Goal: Information Seeking & Learning: Learn about a topic

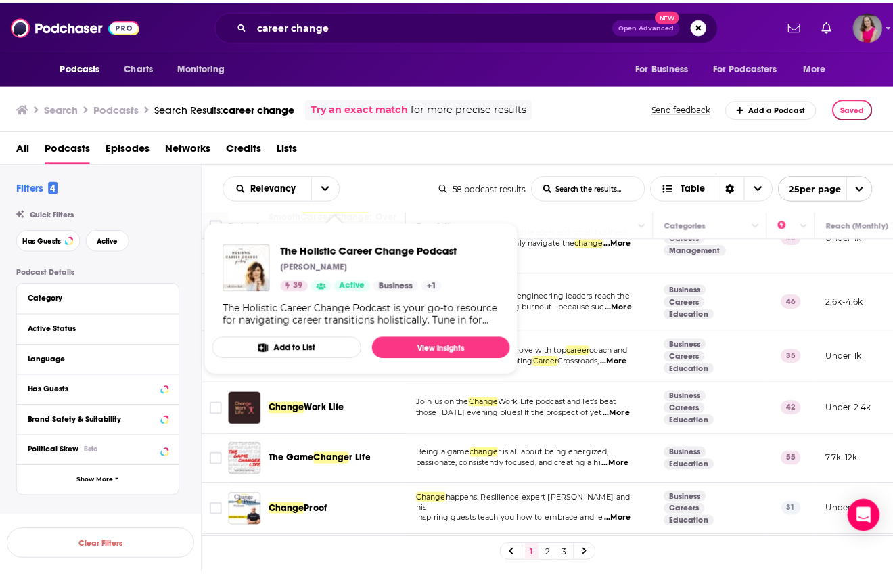
scroll to position [146, 0]
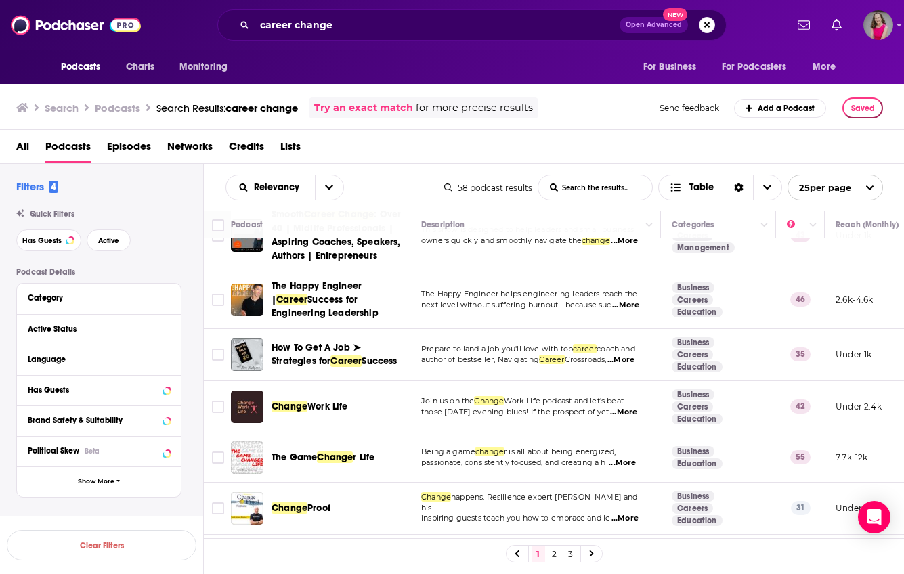
click at [629, 416] on span "...More" at bounding box center [623, 412] width 27 height 11
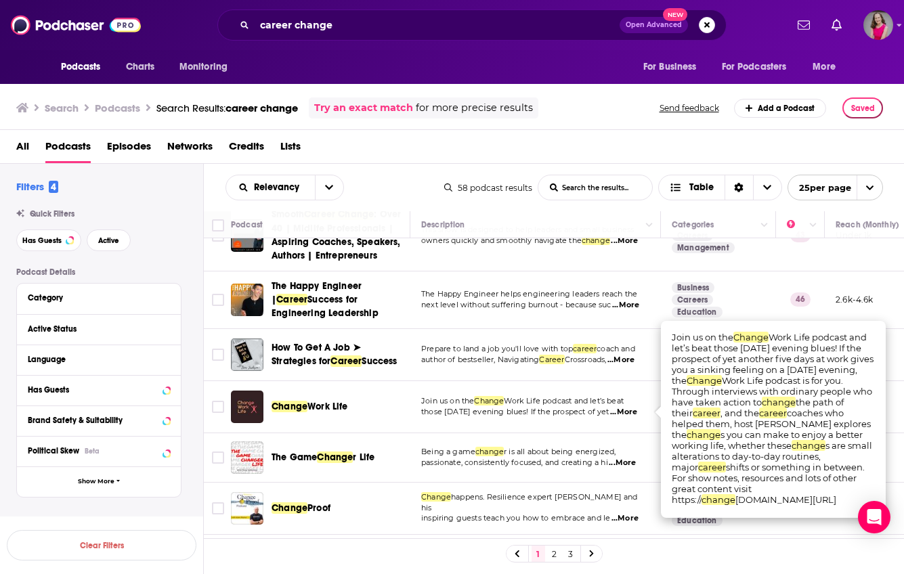
click at [675, 149] on div "All Podcasts Episodes Networks Credits Lists" at bounding box center [454, 149] width 877 height 28
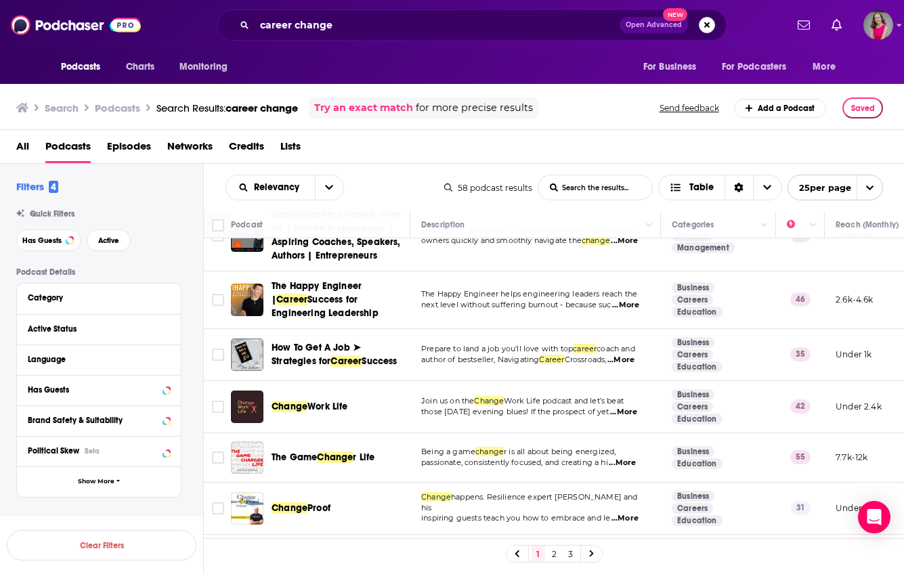
click at [317, 408] on div "Podcasts Charts Monitoring career change Open Advanced New For Business For Pod…" at bounding box center [452, 287] width 904 height 574
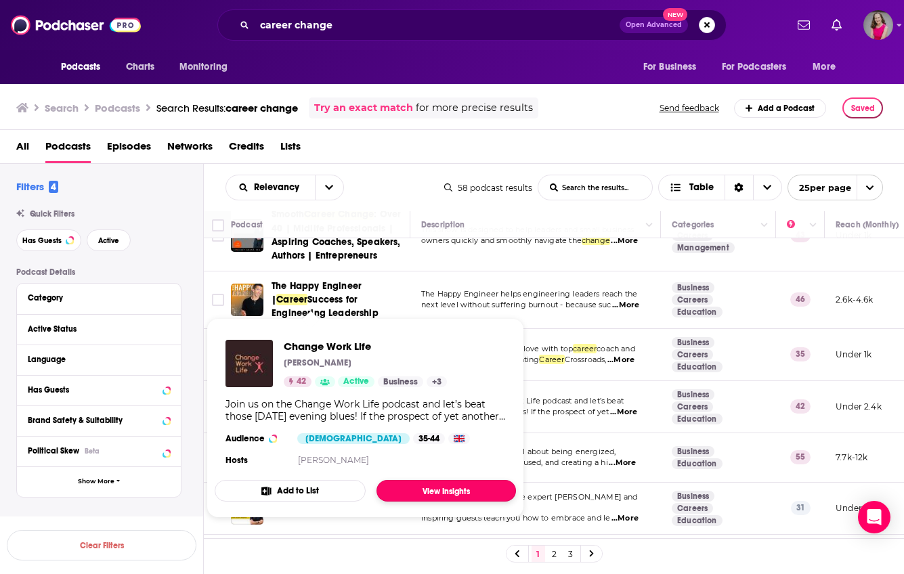
click at [416, 489] on link "View Insights" at bounding box center [445, 491] width 139 height 22
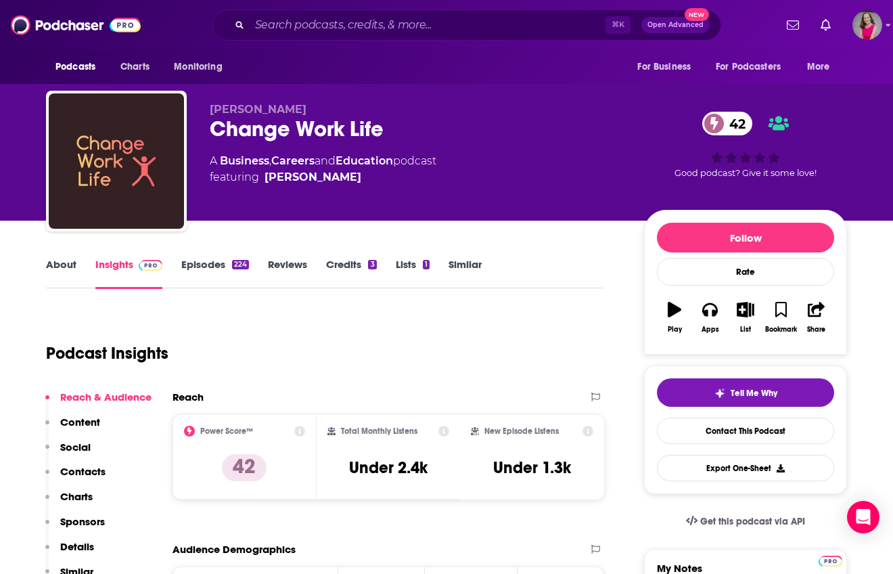
scroll to position [15, 0]
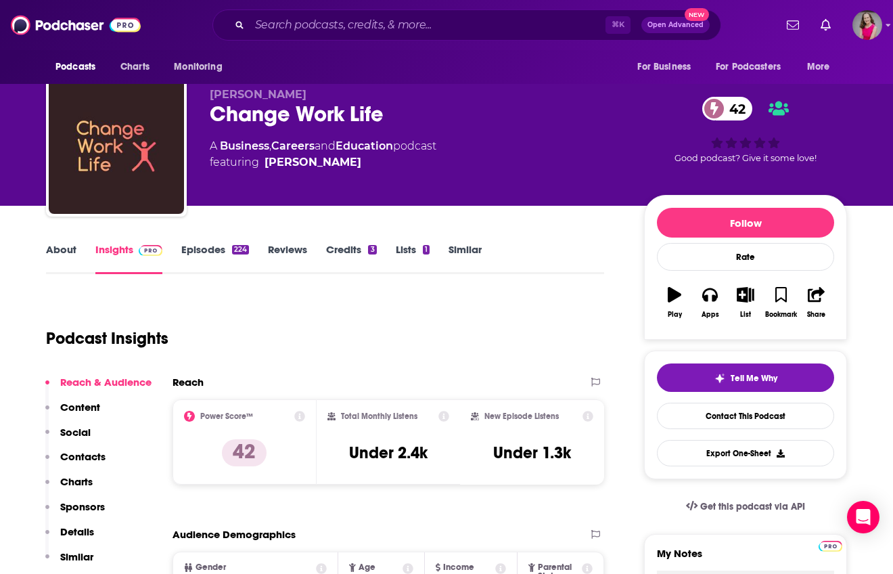
click at [68, 248] on link "About" at bounding box center [61, 258] width 30 height 31
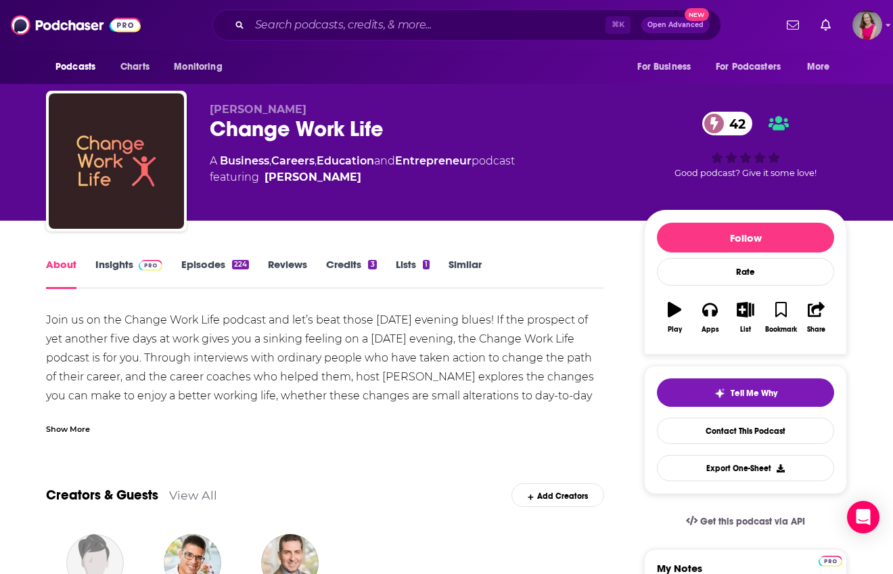
click at [68, 430] on div "Show More" at bounding box center [68, 428] width 44 height 13
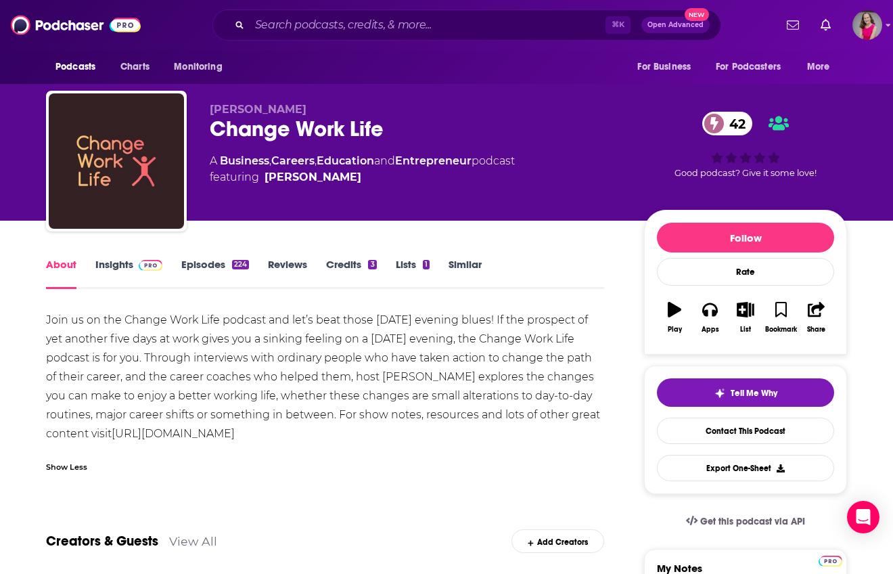
click at [114, 265] on link "Insights" at bounding box center [128, 273] width 67 height 31
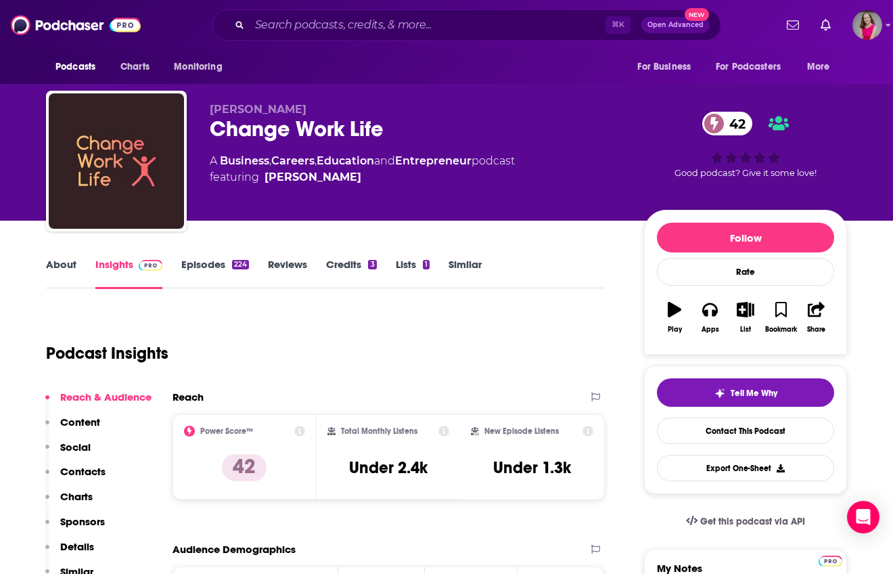
click at [70, 267] on link "About" at bounding box center [61, 273] width 30 height 31
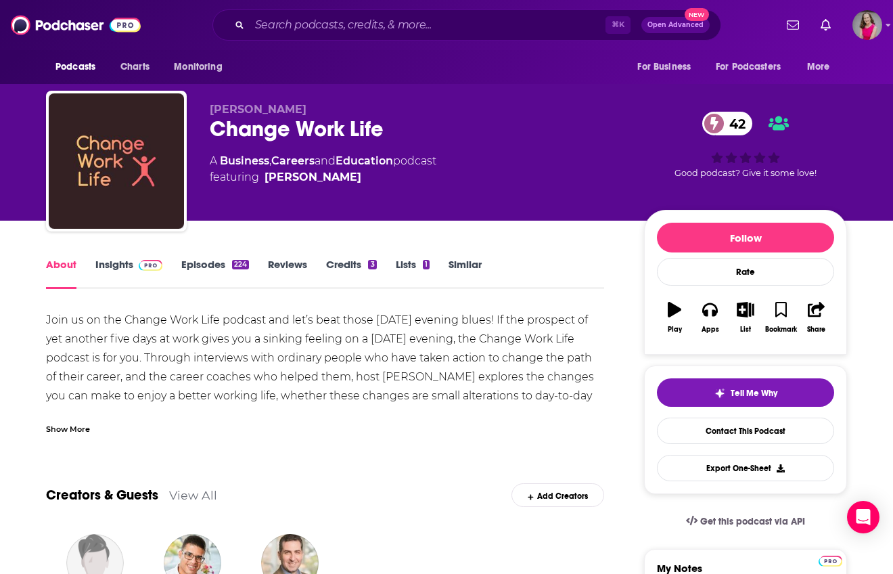
click at [86, 430] on div "Show More" at bounding box center [68, 428] width 44 height 13
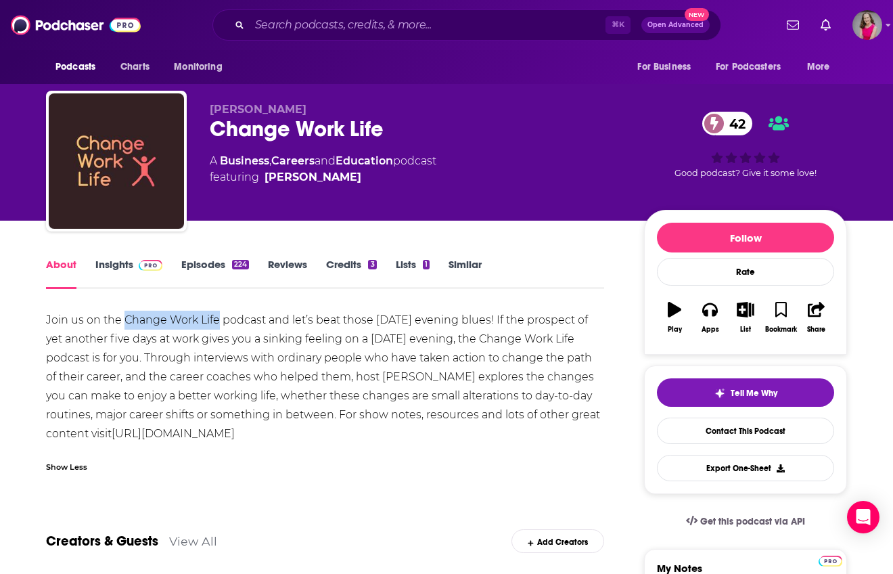
drag, startPoint x: 219, startPoint y: 323, endPoint x: 126, endPoint y: 324, distance: 93.4
click at [126, 324] on div "Join us on the Change Work Life podcast and let’s beat those [DATE] evening blu…" at bounding box center [325, 377] width 558 height 133
copy div "Change Work Life"
click at [117, 267] on link "Insights" at bounding box center [128, 273] width 67 height 31
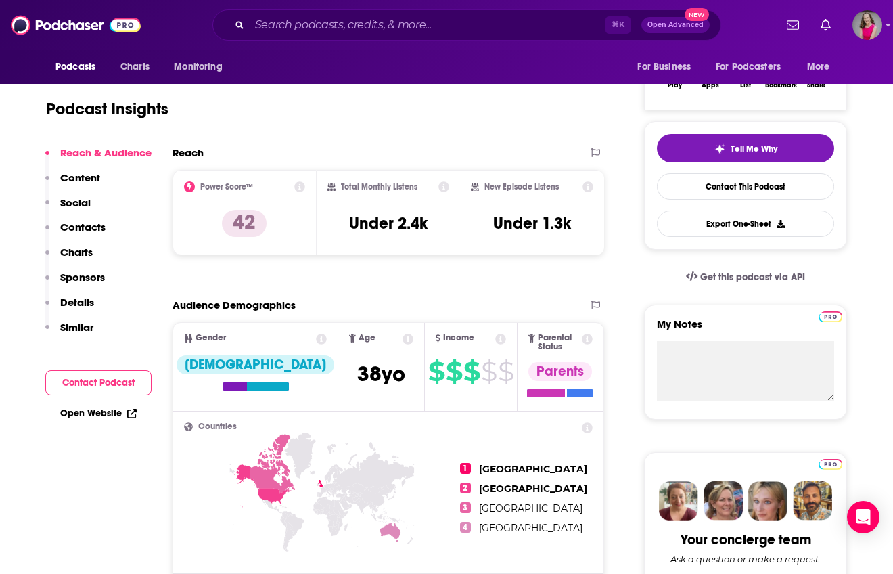
scroll to position [247, 0]
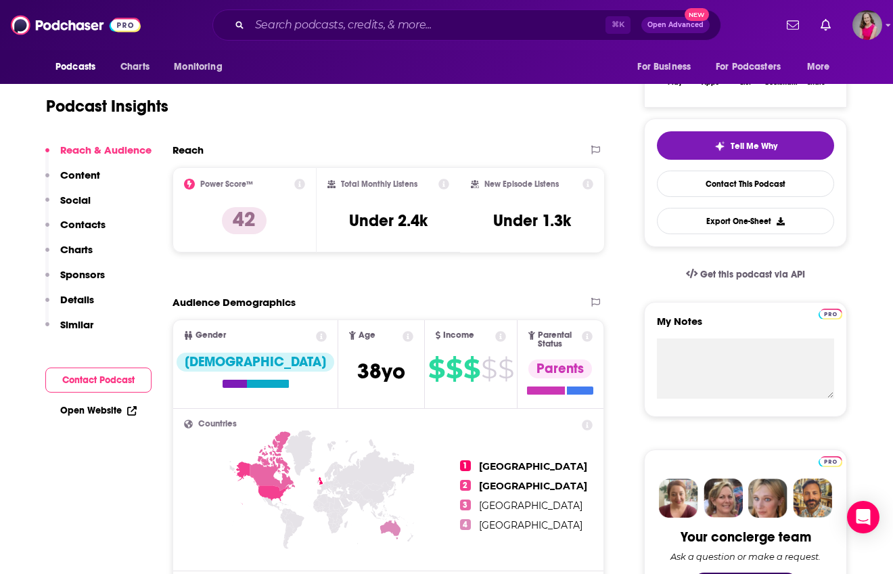
click at [95, 407] on link "Open Website" at bounding box center [98, 411] width 76 height 12
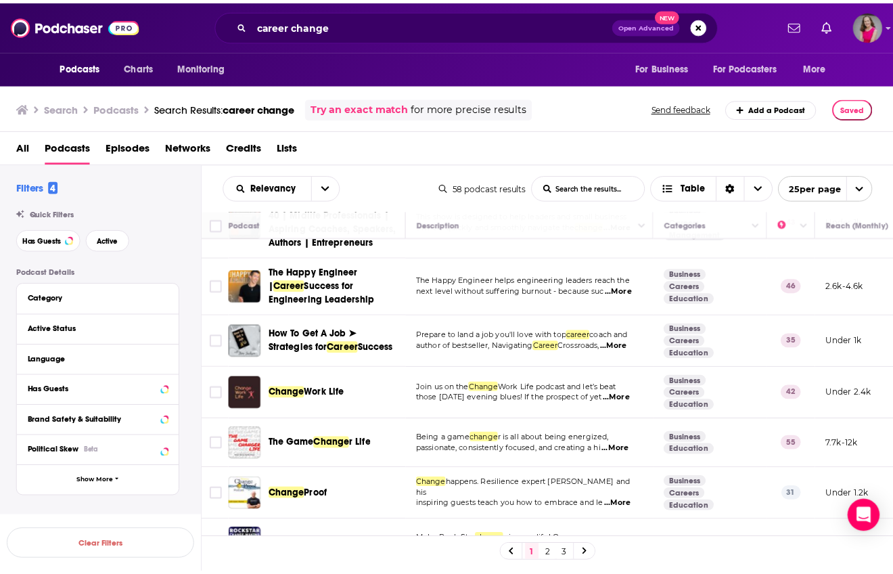
scroll to position [160, 0]
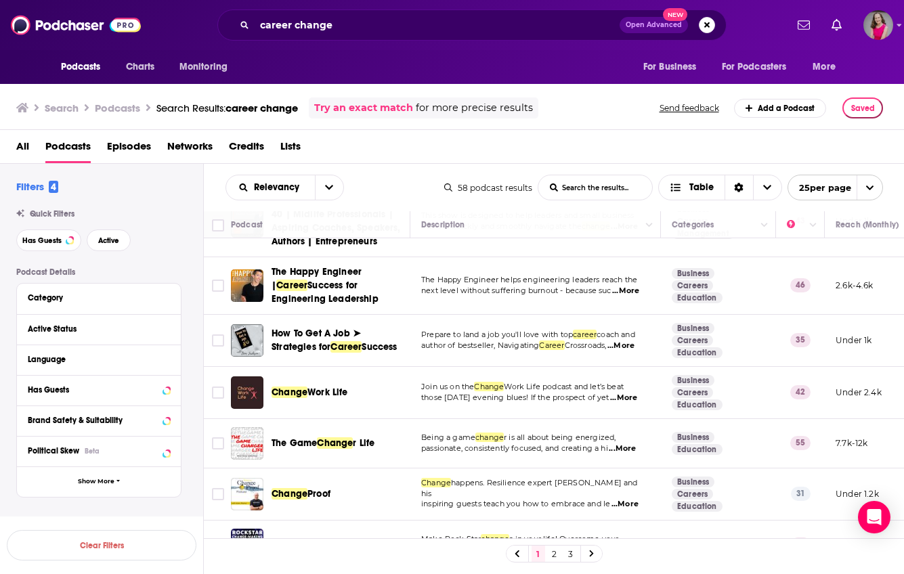
click at [625, 449] on span "...More" at bounding box center [621, 448] width 27 height 11
click at [344, 445] on span "Change" at bounding box center [335, 443] width 36 height 12
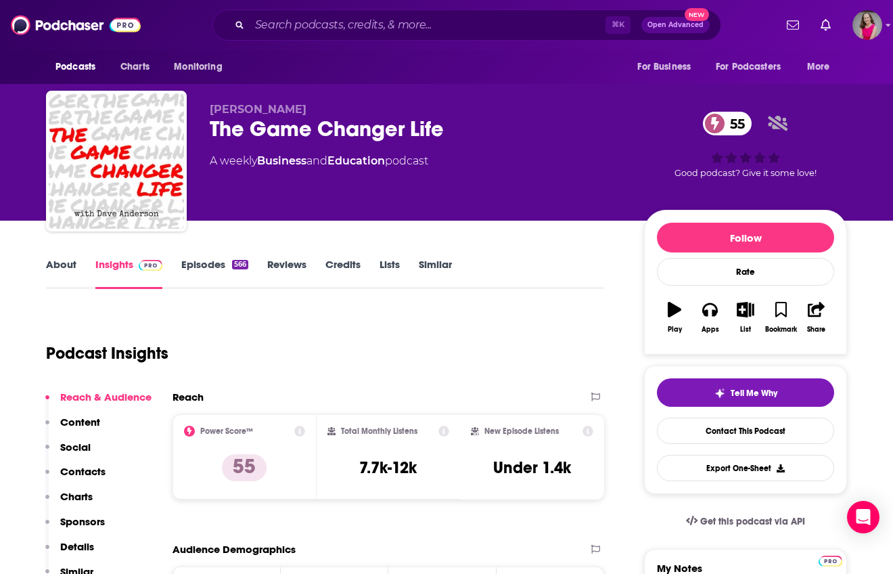
click at [63, 258] on link "About" at bounding box center [61, 273] width 30 height 31
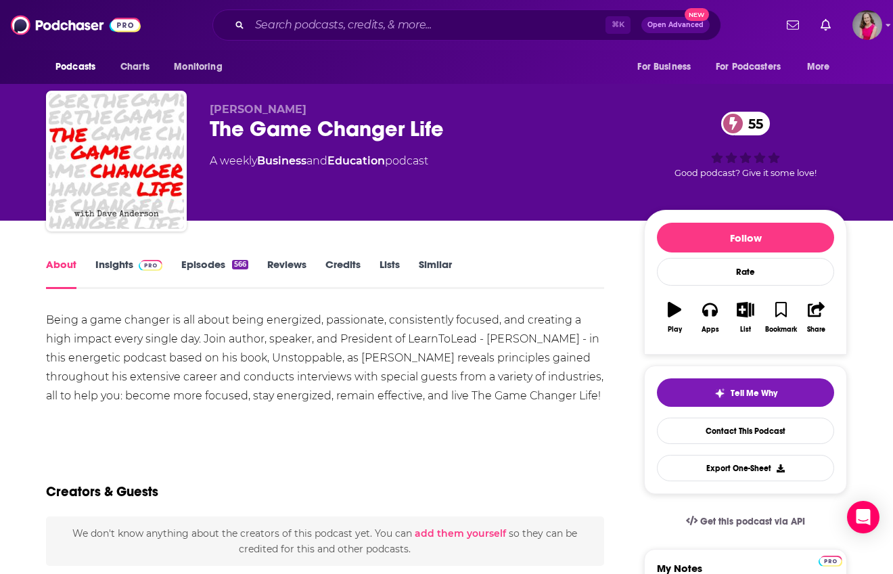
click at [116, 263] on link "Insights" at bounding box center [128, 273] width 67 height 31
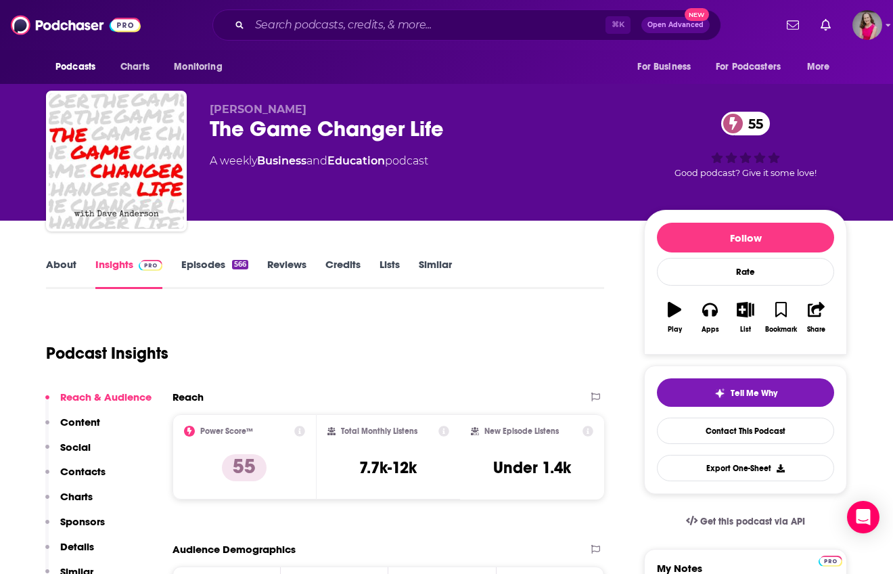
click at [196, 269] on link "Episodes 566" at bounding box center [214, 273] width 67 height 31
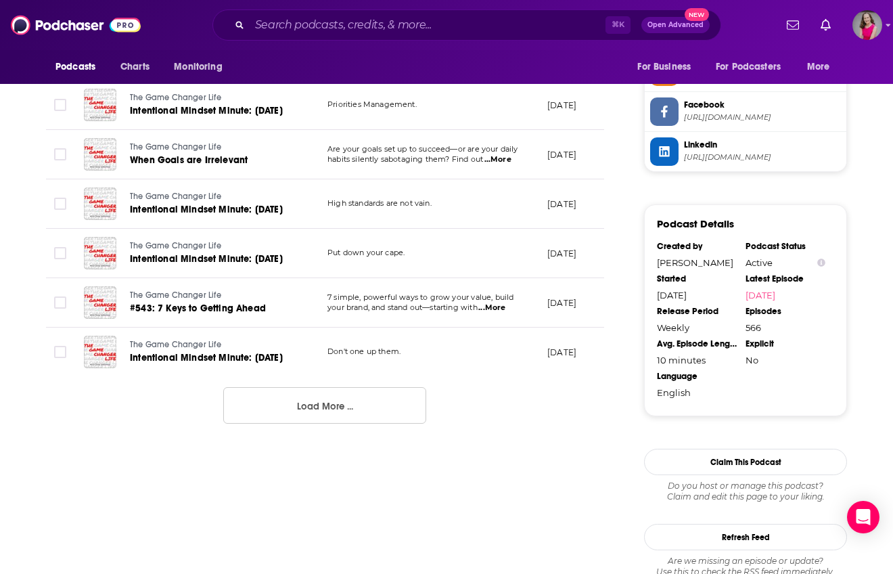
scroll to position [1264, 0]
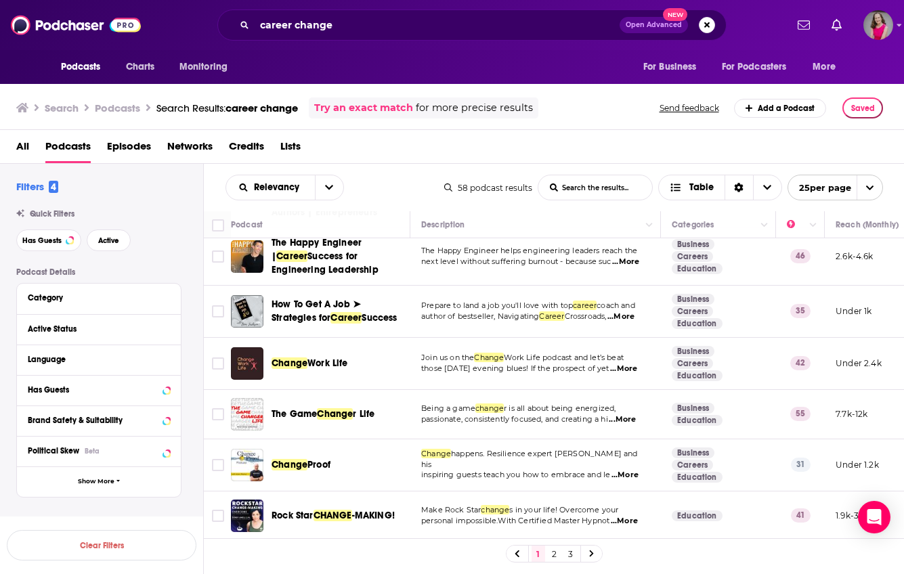
scroll to position [210, 0]
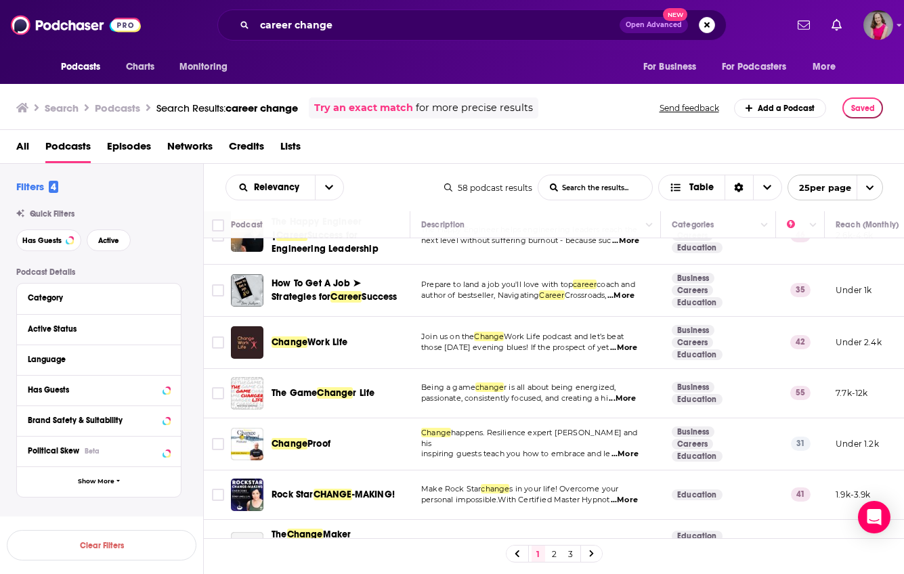
click at [628, 450] on span "...More" at bounding box center [624, 454] width 27 height 11
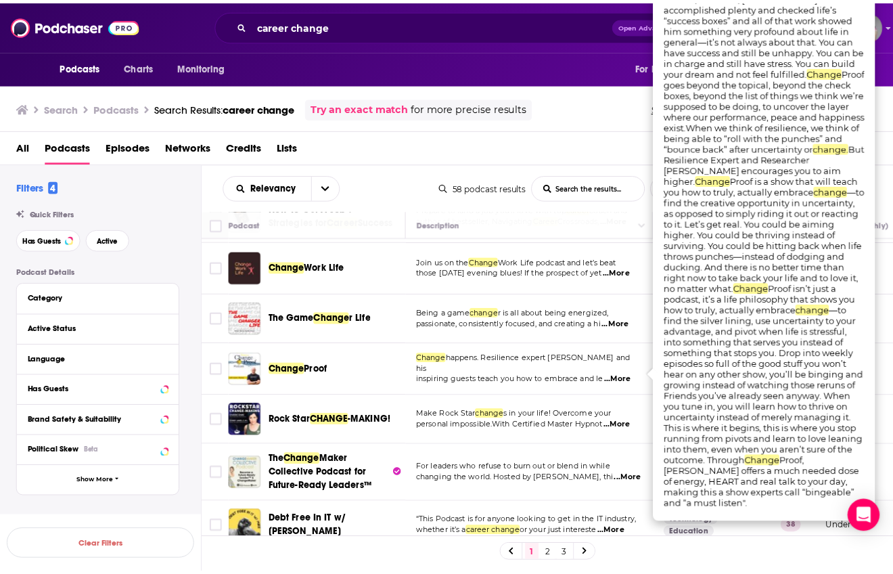
scroll to position [284, 0]
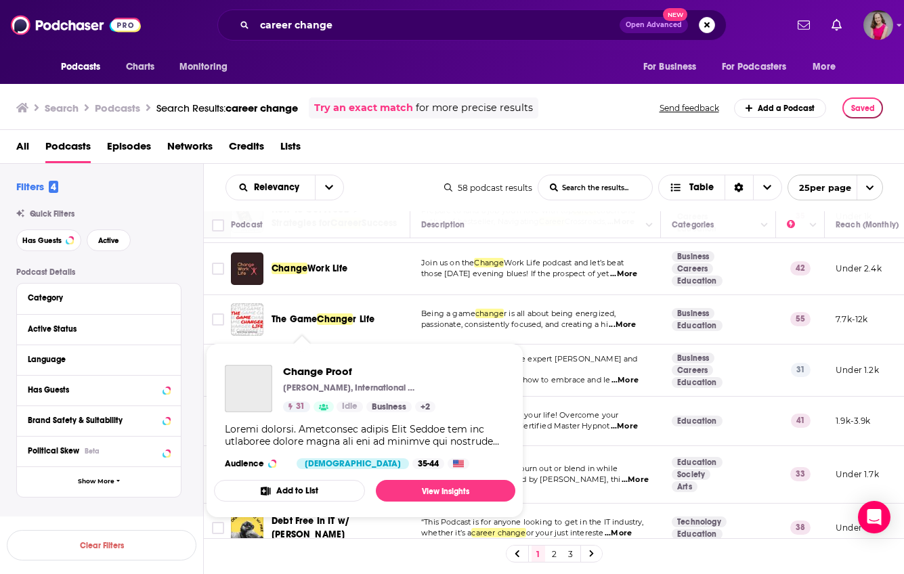
click at [324, 373] on span "Change Proof" at bounding box center [359, 371] width 152 height 13
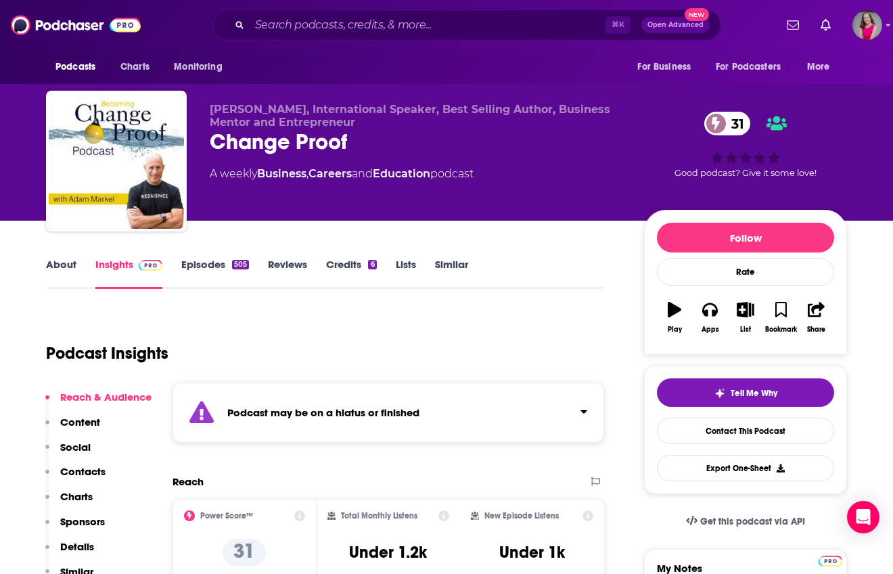
click at [73, 268] on link "About" at bounding box center [61, 273] width 30 height 31
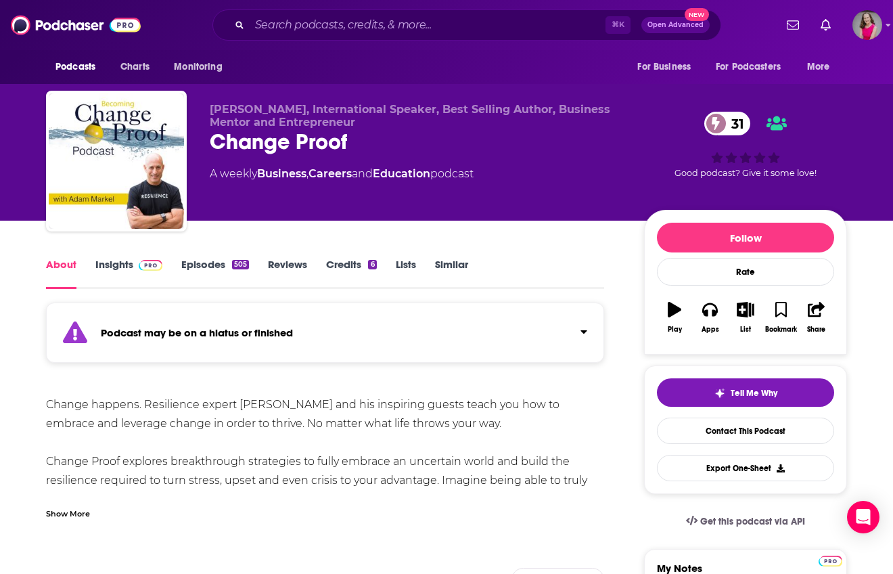
click at [63, 519] on div "Show More" at bounding box center [68, 512] width 44 height 13
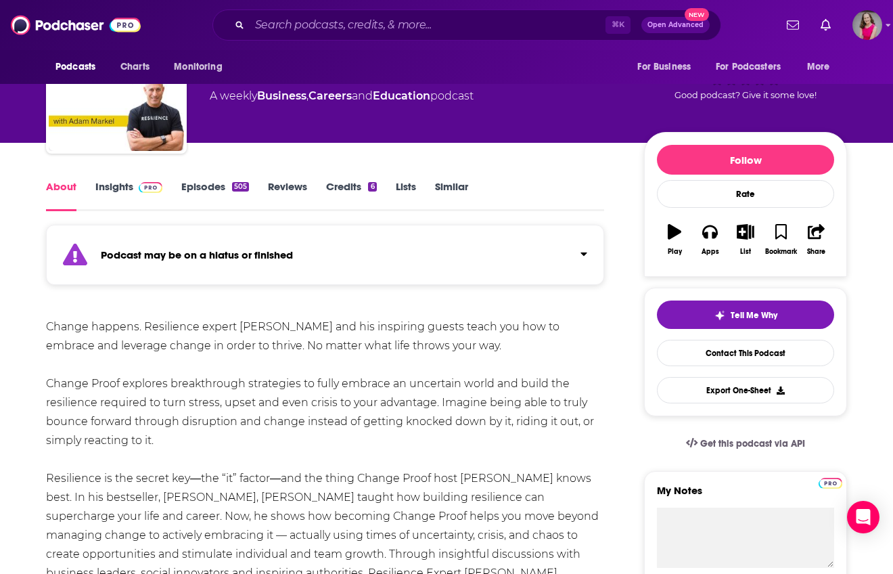
scroll to position [146, 0]
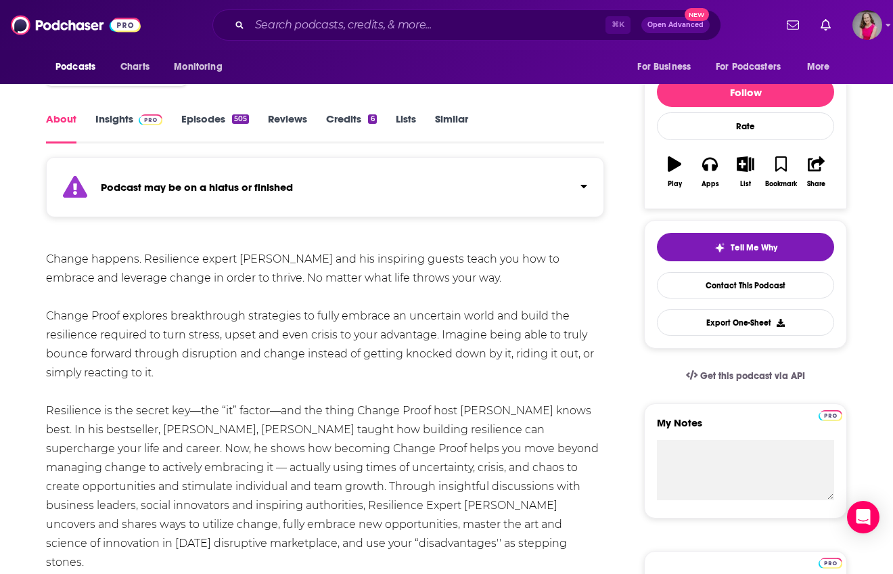
click at [195, 127] on link "Episodes 505" at bounding box center [215, 127] width 68 height 31
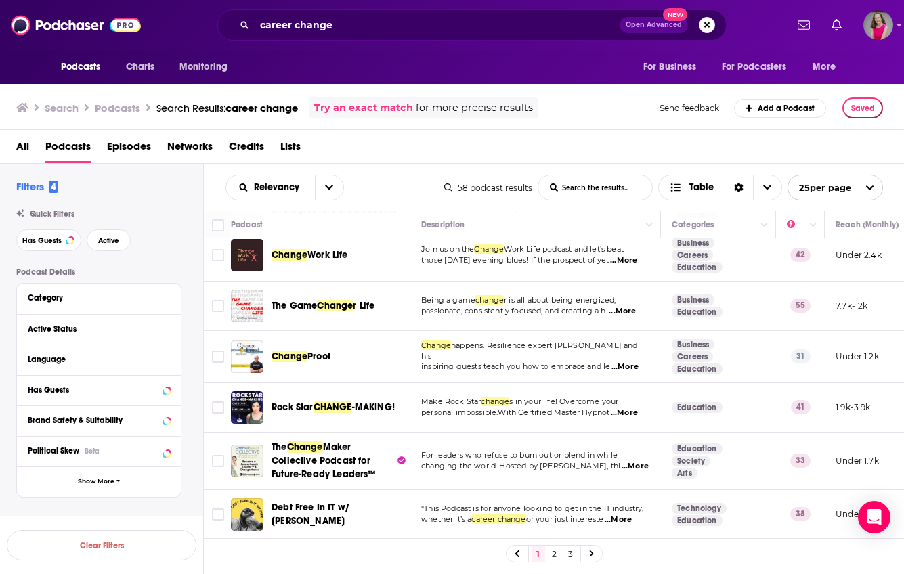
scroll to position [309, 0]
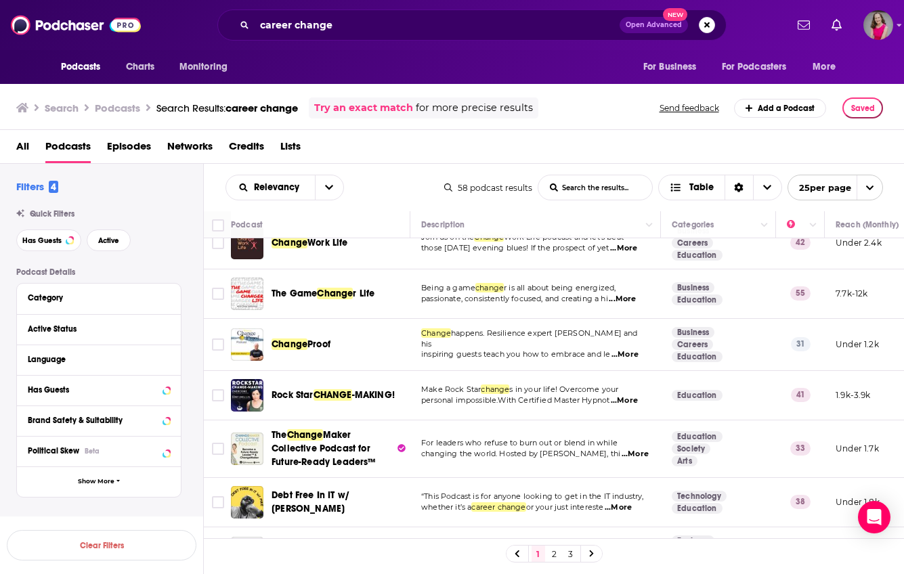
click at [629, 402] on span "...More" at bounding box center [623, 400] width 27 height 11
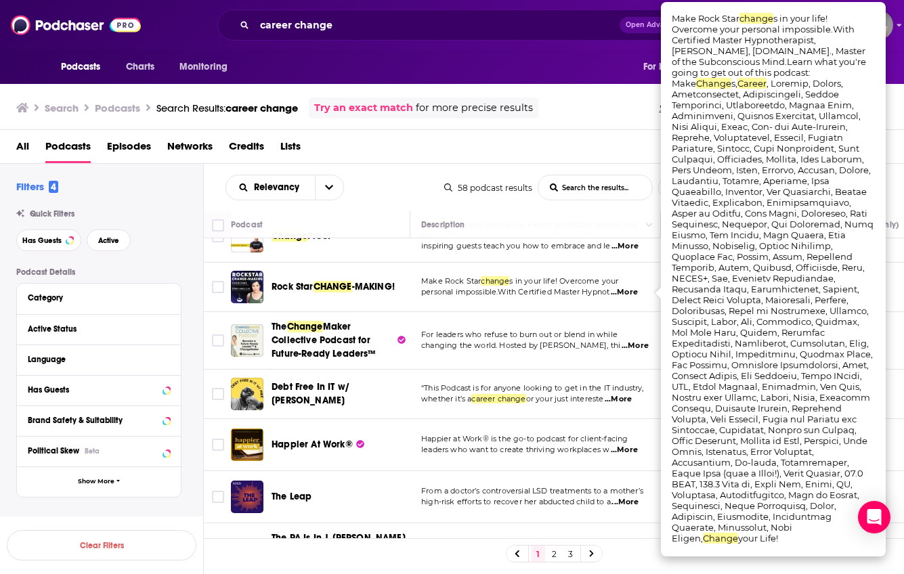
scroll to position [417, 0]
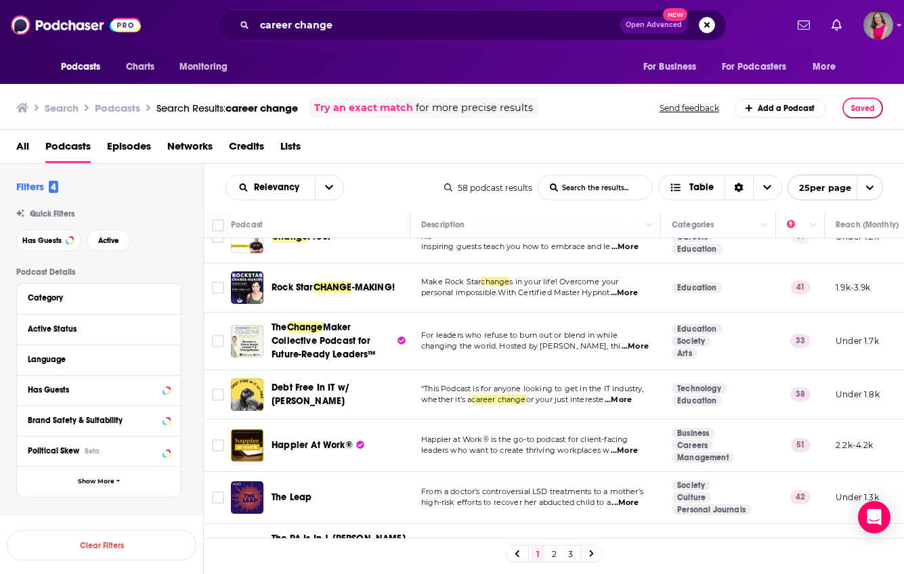
click at [633, 349] on span "...More" at bounding box center [634, 346] width 27 height 11
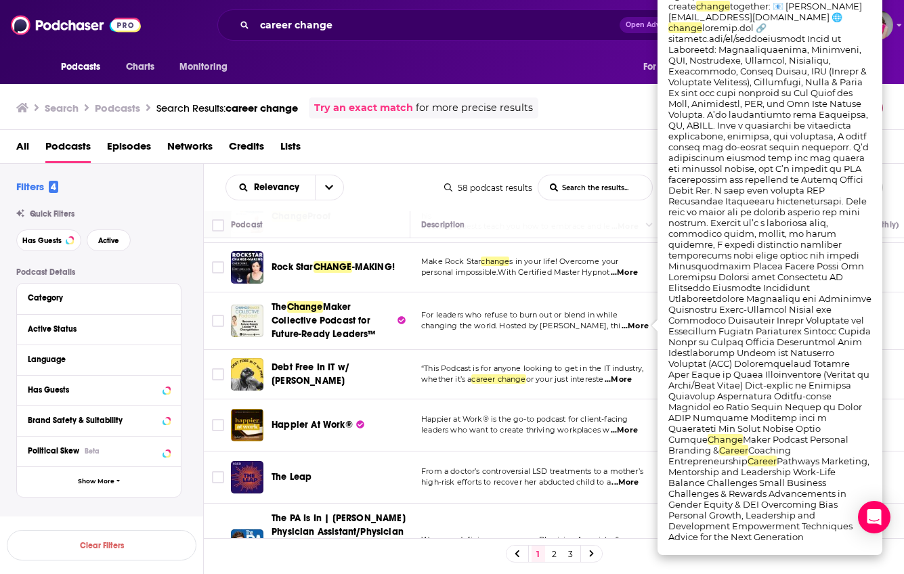
scroll to position [440, 0]
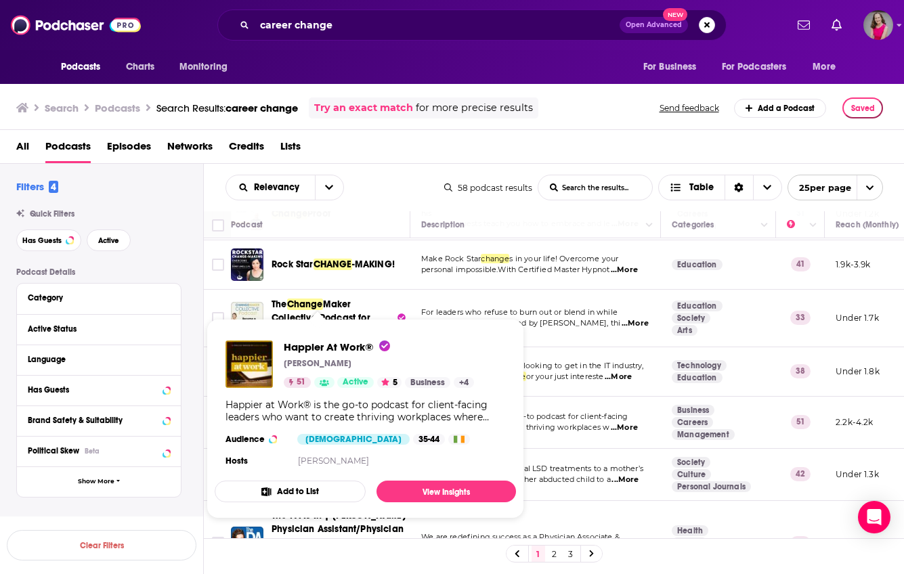
click at [315, 424] on div "Happier At Work® [PERSON_NAME] 51 Active 5 Business + 4 Audience [DEMOGRAPHIC_D…" at bounding box center [365, 405] width 301 height 151
click at [427, 489] on link "View Insights" at bounding box center [445, 492] width 139 height 22
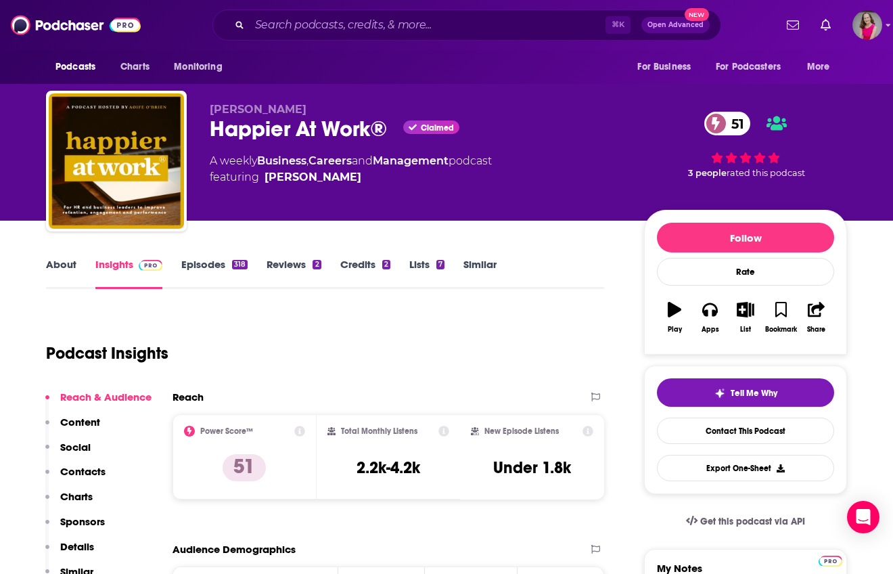
click at [67, 261] on link "About" at bounding box center [61, 273] width 30 height 31
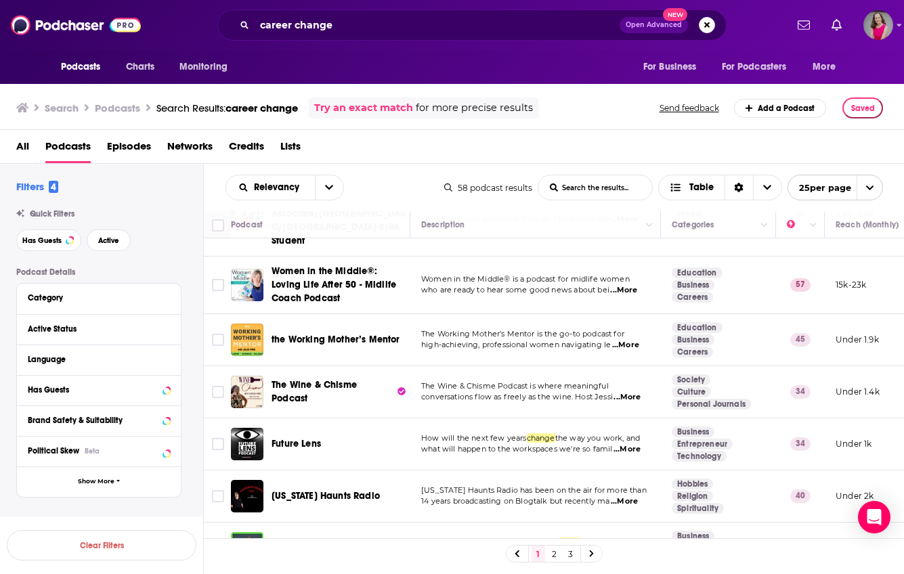
scroll to position [803, 0]
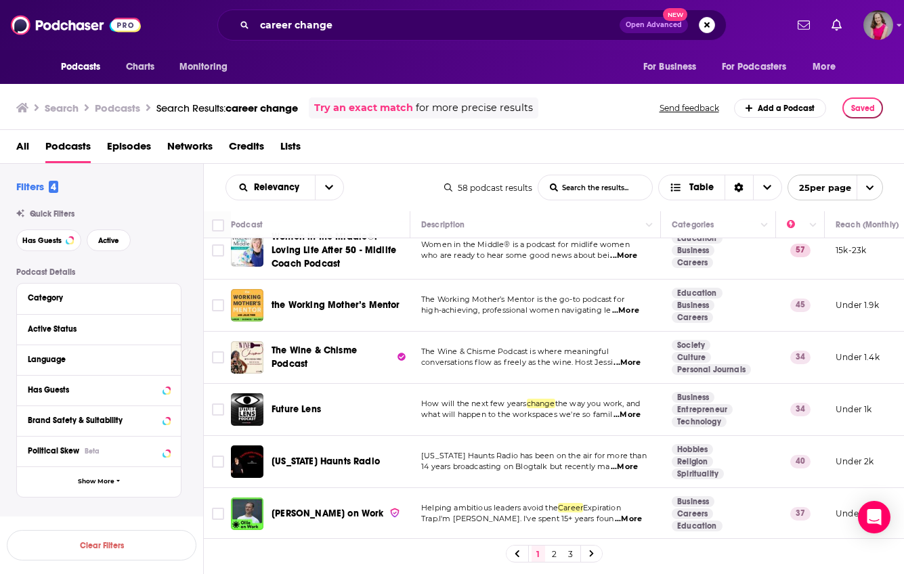
click at [628, 361] on span "...More" at bounding box center [626, 362] width 27 height 11
click at [483, 146] on div "All Podcasts Episodes Networks Credits Lists" at bounding box center [454, 149] width 877 height 28
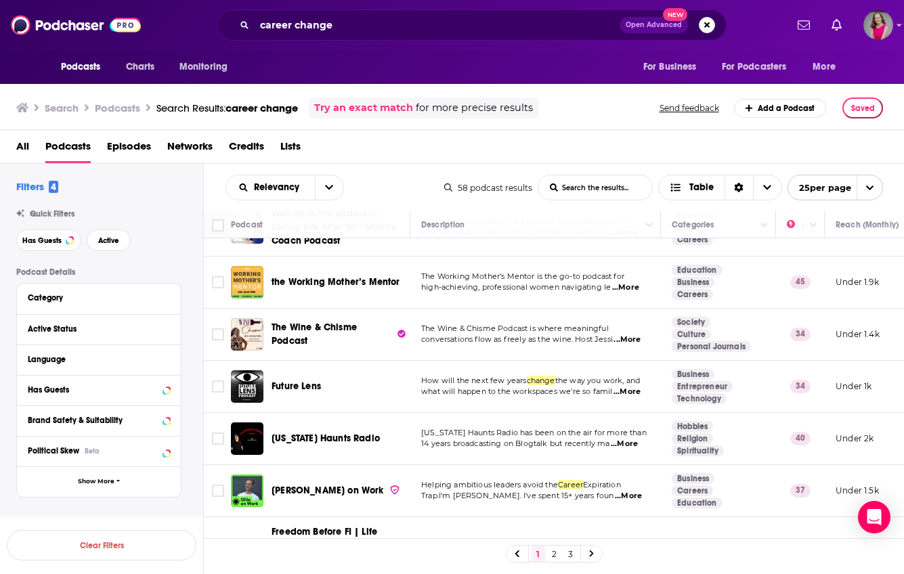
scroll to position [832, 0]
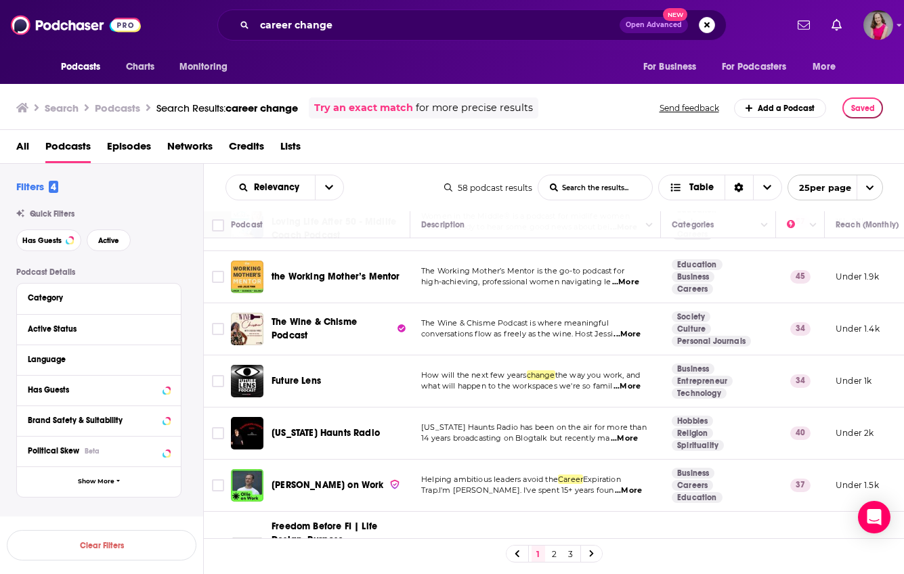
click at [631, 387] on span "...More" at bounding box center [626, 386] width 27 height 11
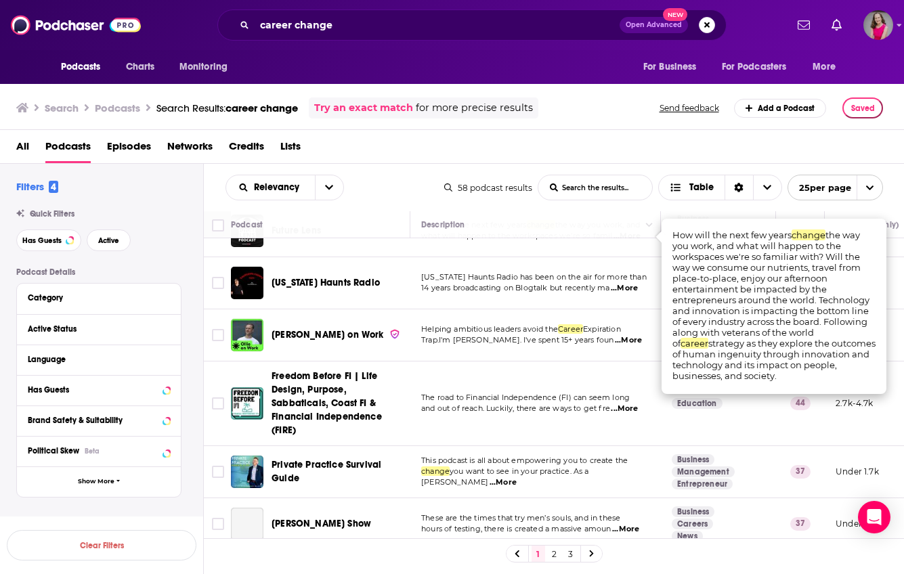
scroll to position [982, 0]
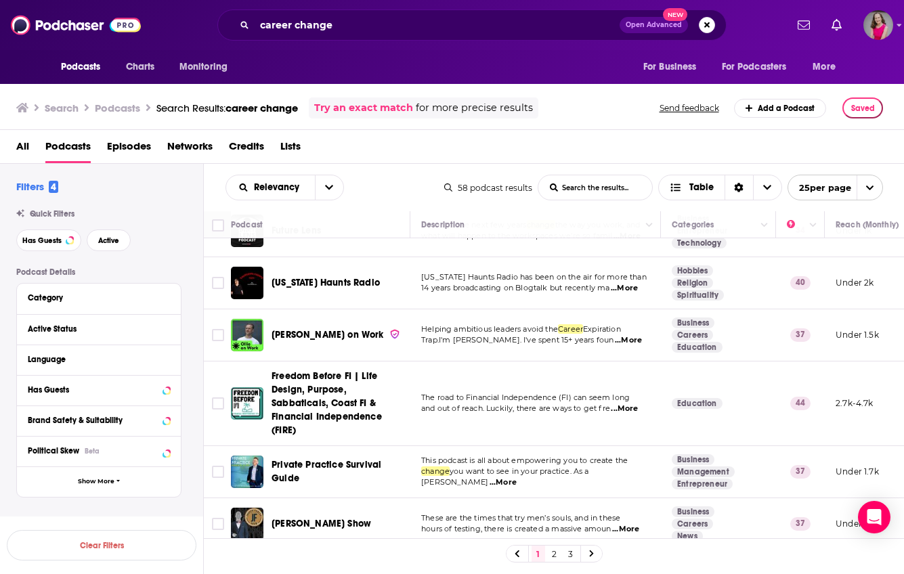
click at [627, 106] on div "Search Podcasts Search Results: career change Try an exact match for more preci…" at bounding box center [449, 107] width 866 height 21
click at [633, 340] on span "...More" at bounding box center [628, 340] width 27 height 11
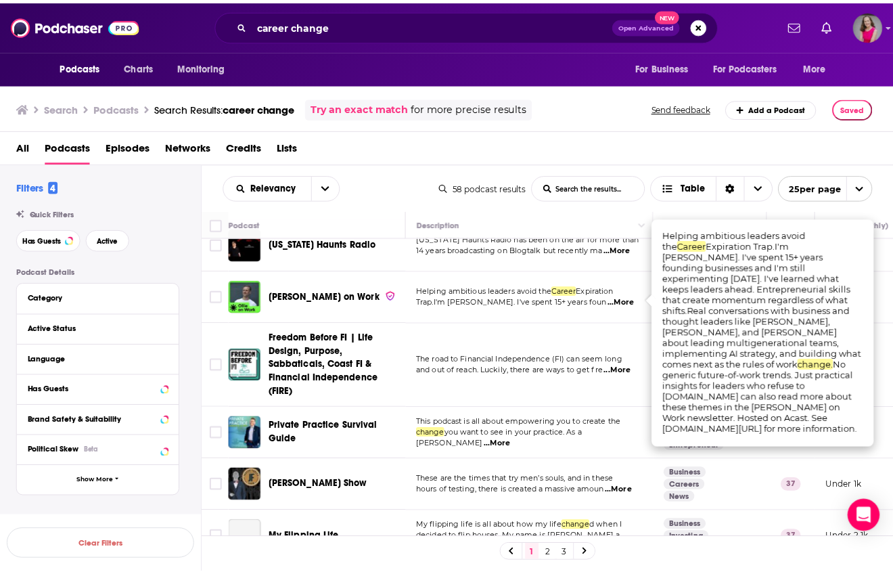
scroll to position [1023, 0]
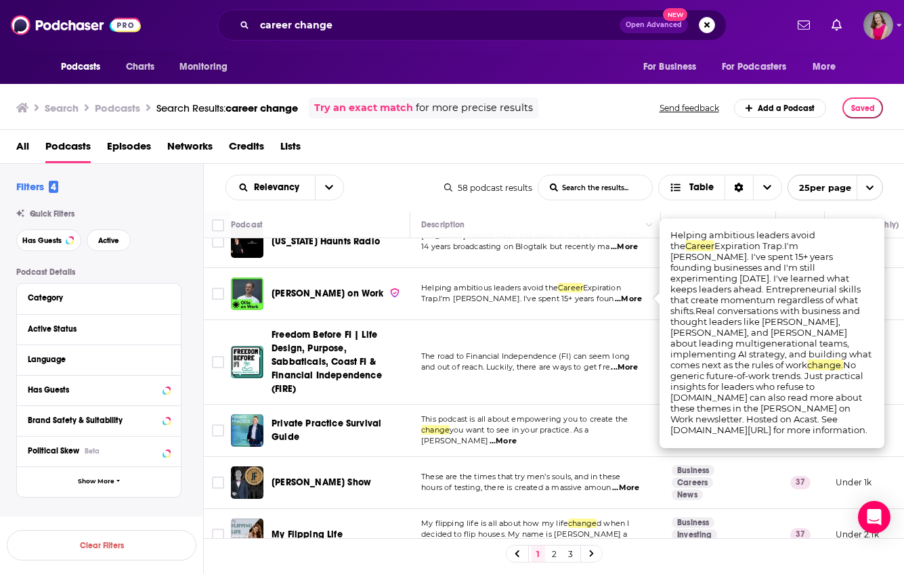
click at [634, 362] on span "...More" at bounding box center [623, 367] width 27 height 11
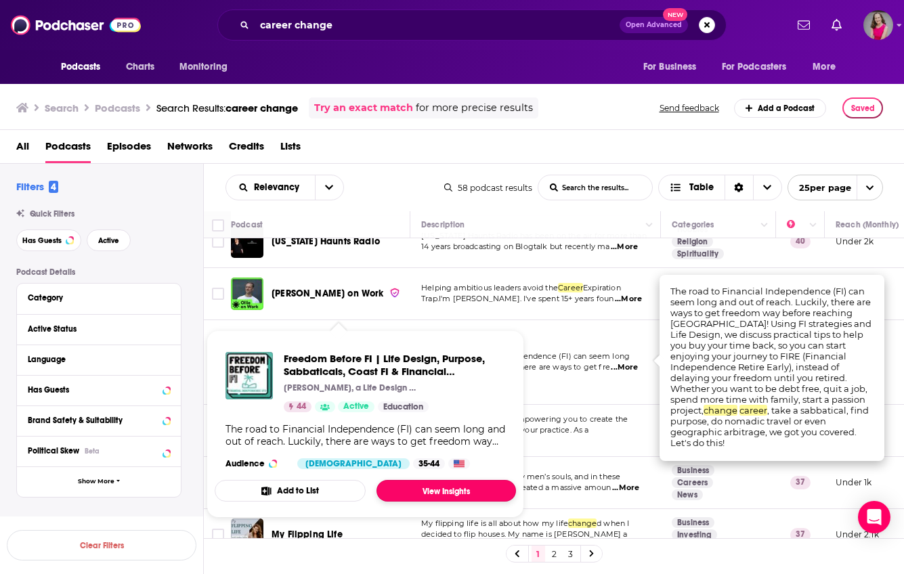
click at [398, 490] on link "View Insights" at bounding box center [445, 491] width 139 height 22
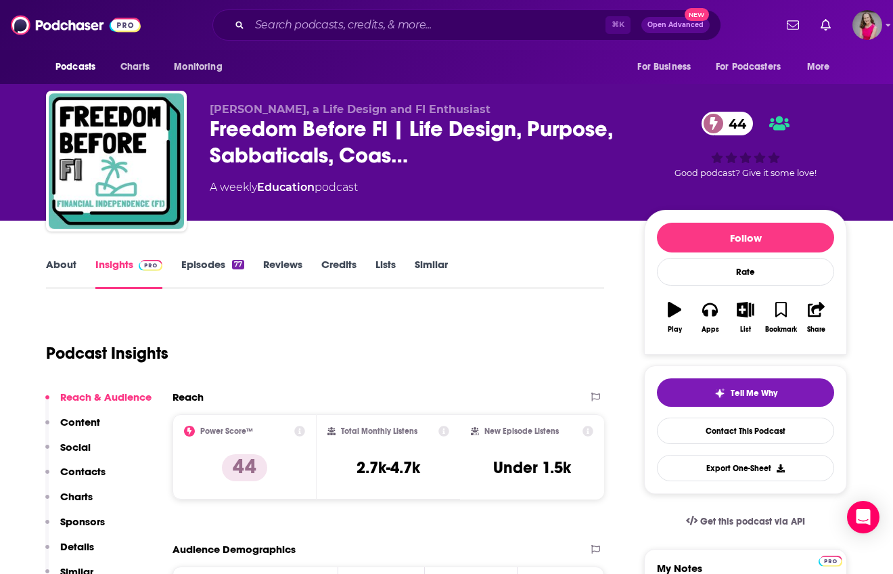
click at [67, 266] on link "About" at bounding box center [61, 273] width 30 height 31
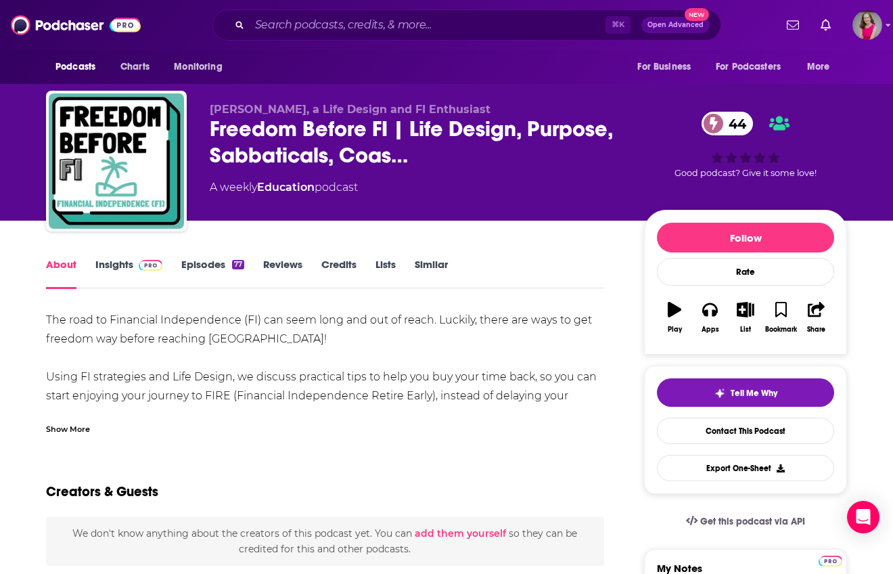
click at [74, 426] on div "Show More" at bounding box center [68, 428] width 44 height 13
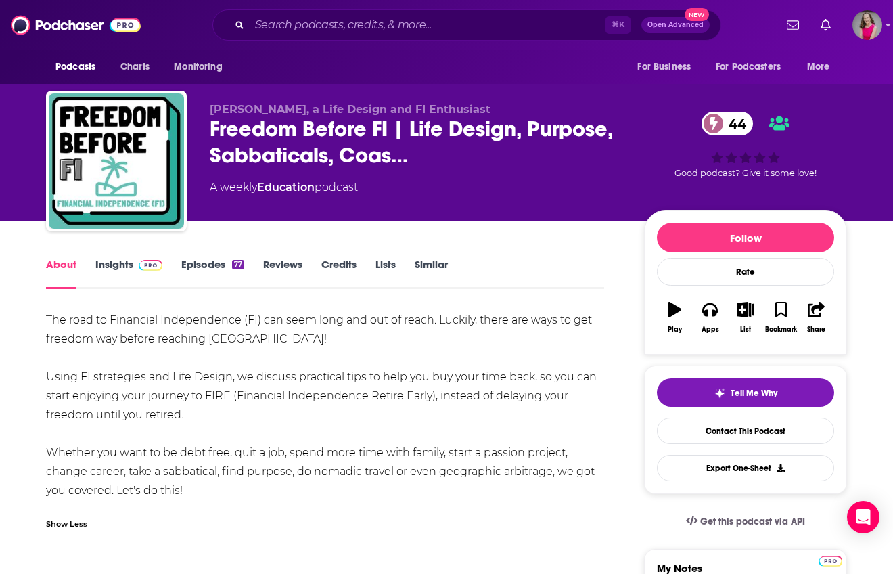
click at [200, 262] on link "Episodes 77" at bounding box center [212, 273] width 63 height 31
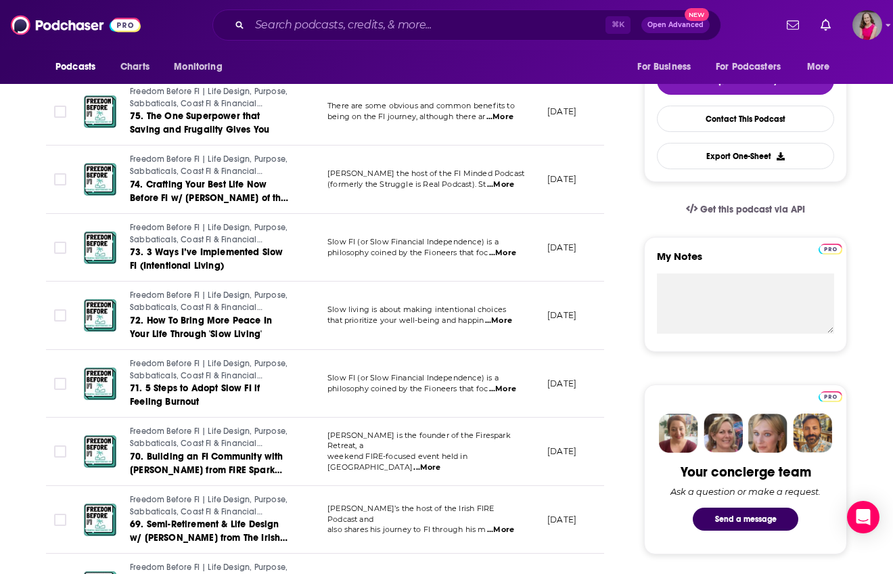
scroll to position [326, 0]
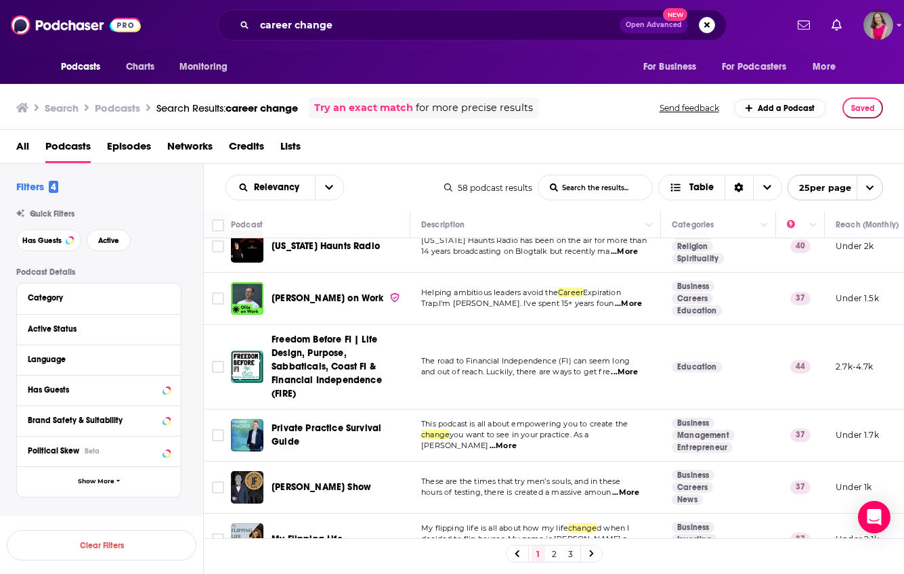
scroll to position [1021, 0]
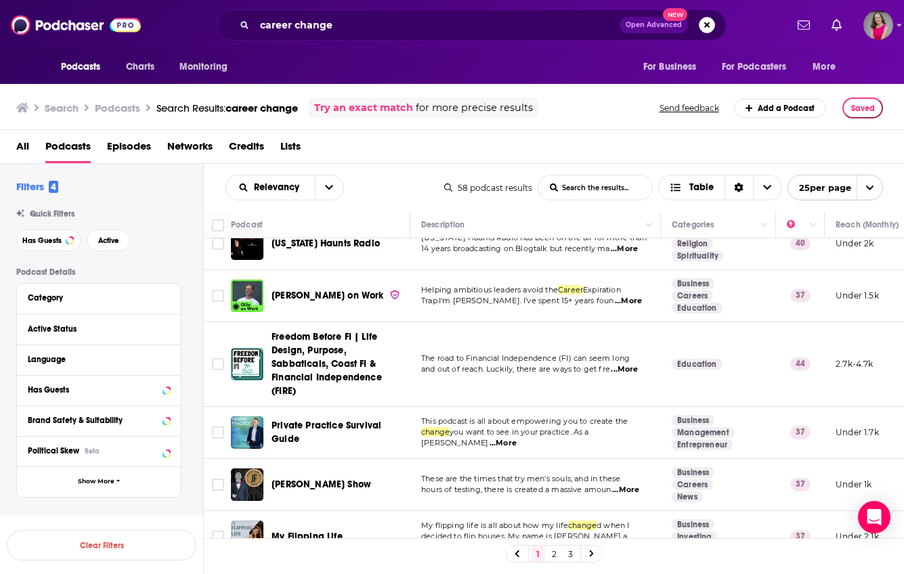
click at [516, 438] on span "...More" at bounding box center [502, 443] width 27 height 11
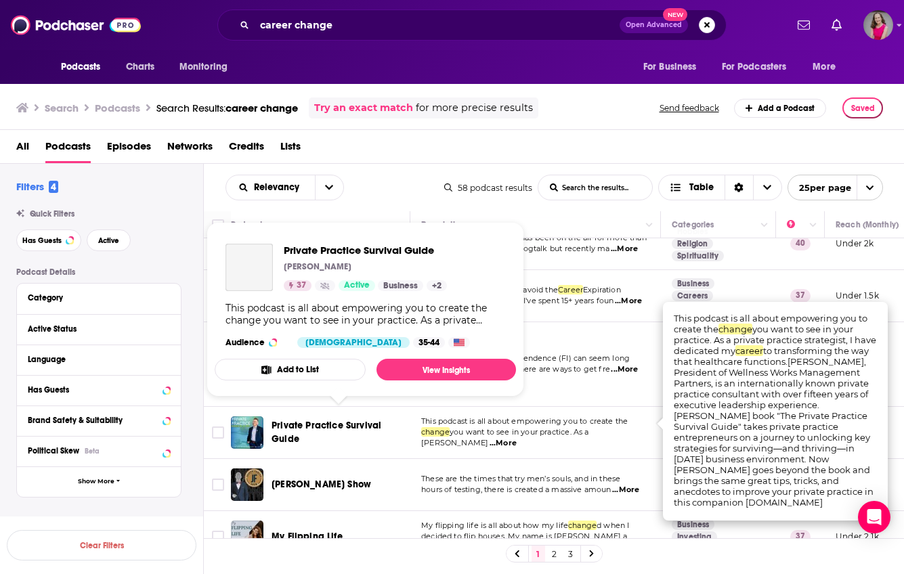
click at [336, 420] on span "Private Practice Survival Guide" at bounding box center [326, 432] width 110 height 25
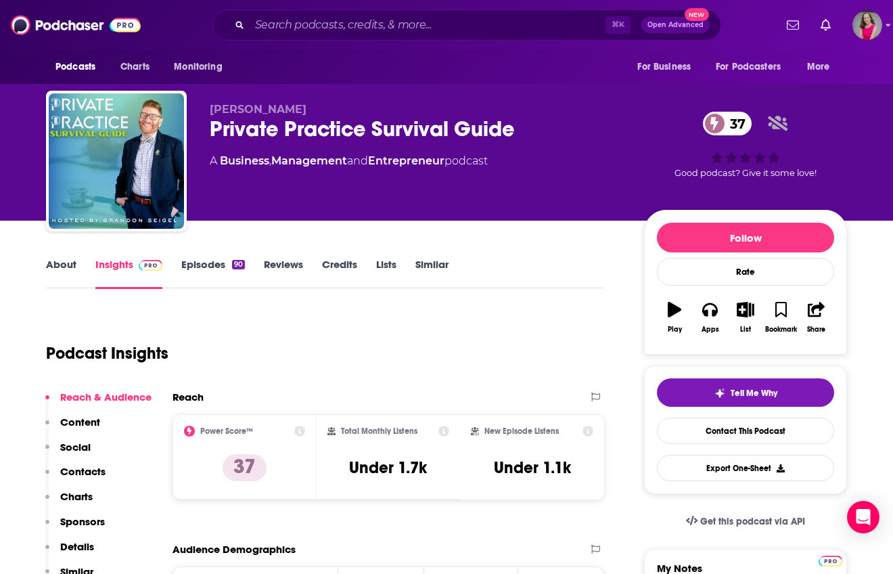
click at [53, 269] on link "About" at bounding box center [61, 273] width 30 height 31
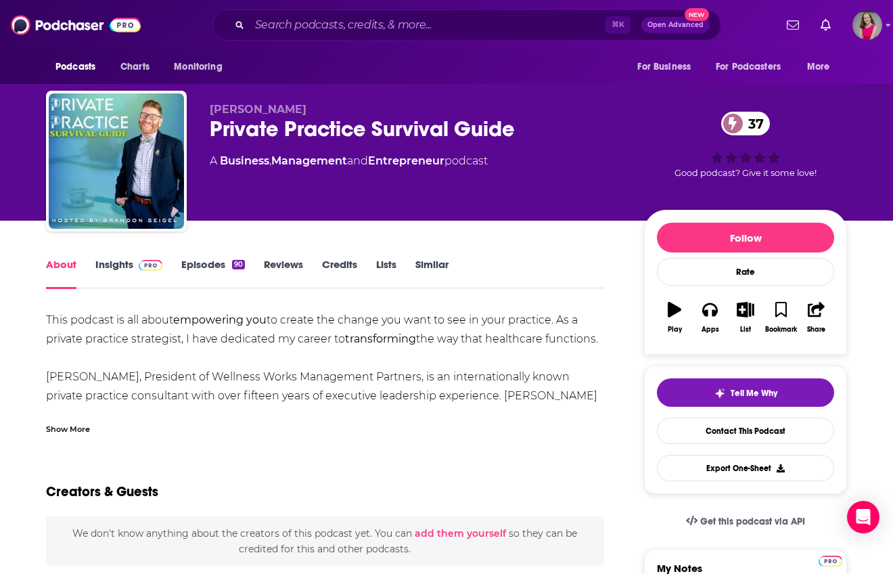
click at [79, 432] on div "Show More" at bounding box center [68, 428] width 44 height 13
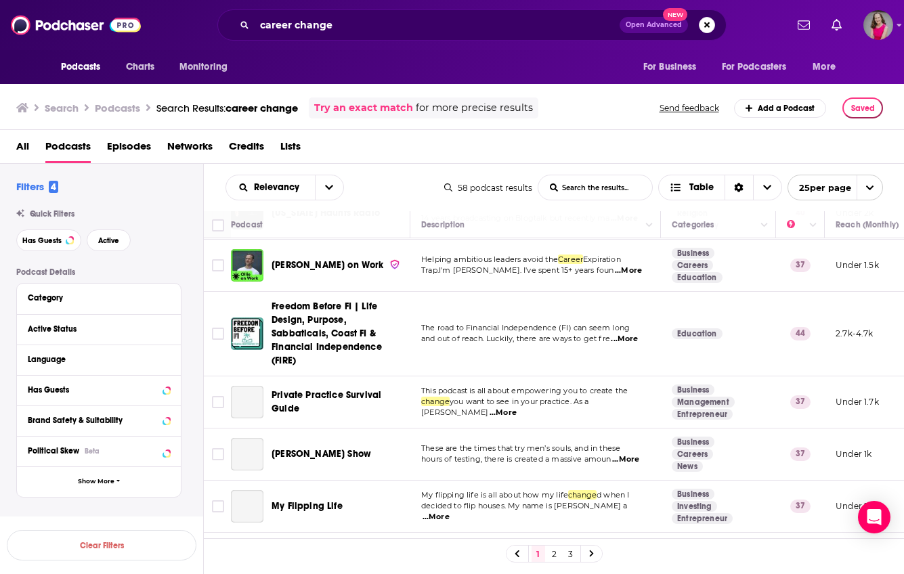
scroll to position [1092, 0]
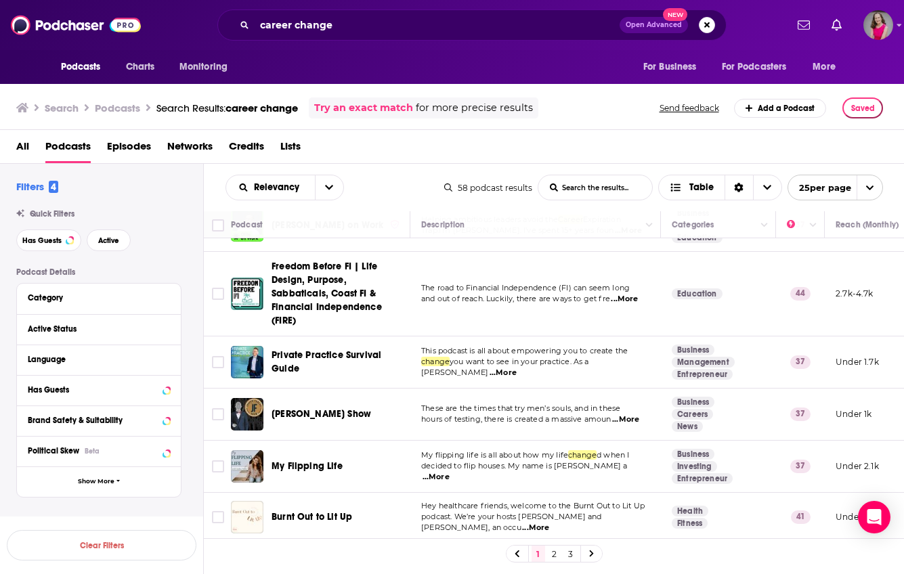
click at [638, 414] on span "...More" at bounding box center [625, 419] width 27 height 11
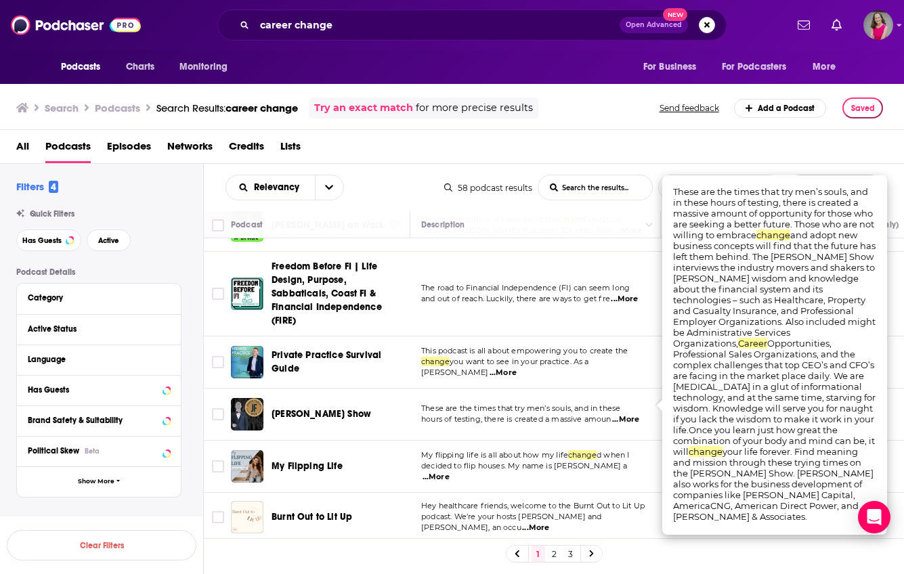
click at [608, 137] on div "All Podcasts Episodes Networks Credits Lists" at bounding box center [454, 149] width 877 height 28
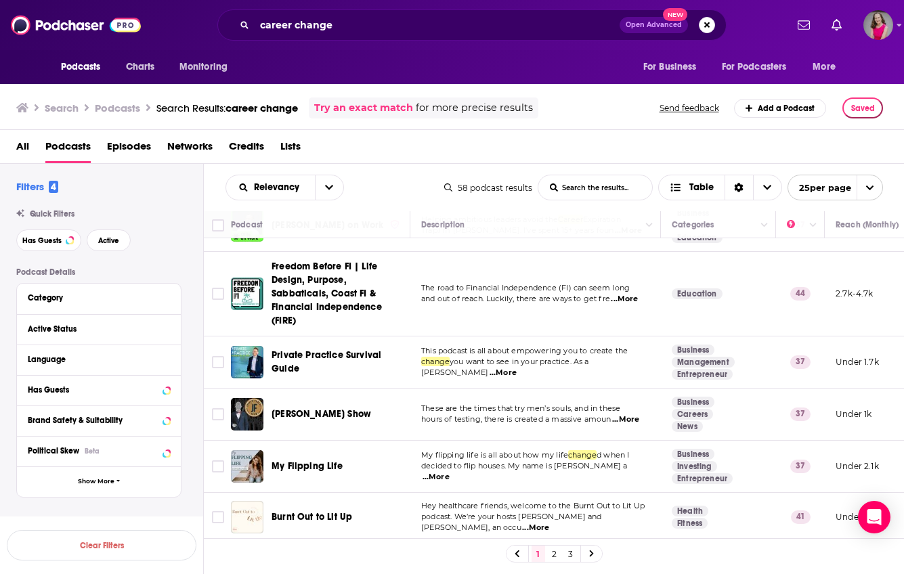
click at [555, 553] on link "2" at bounding box center [555, 553] width 14 height 16
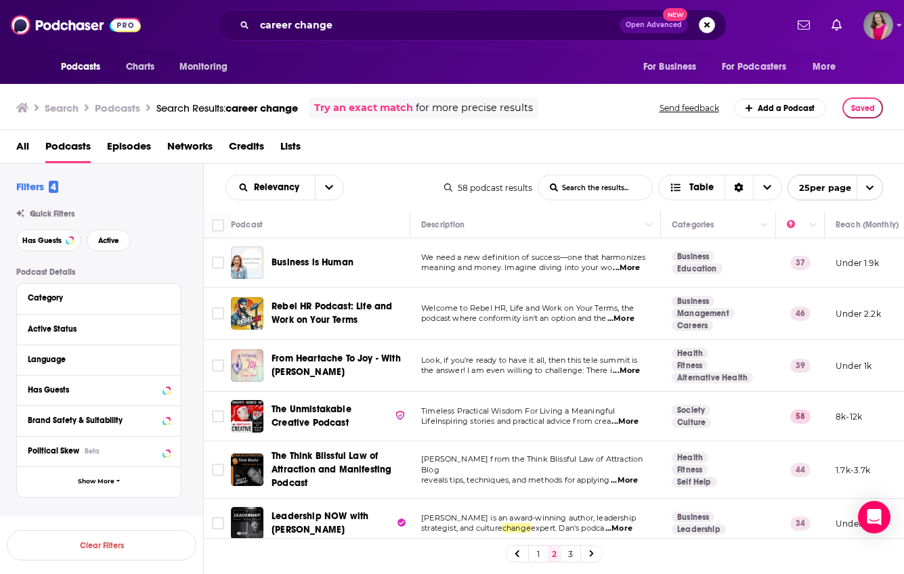
click at [627, 269] on span "...More" at bounding box center [626, 268] width 27 height 11
click at [588, 284] on td "We need a new definition of success—one that harmonizes meaning and money. Imag…" at bounding box center [535, 262] width 250 height 49
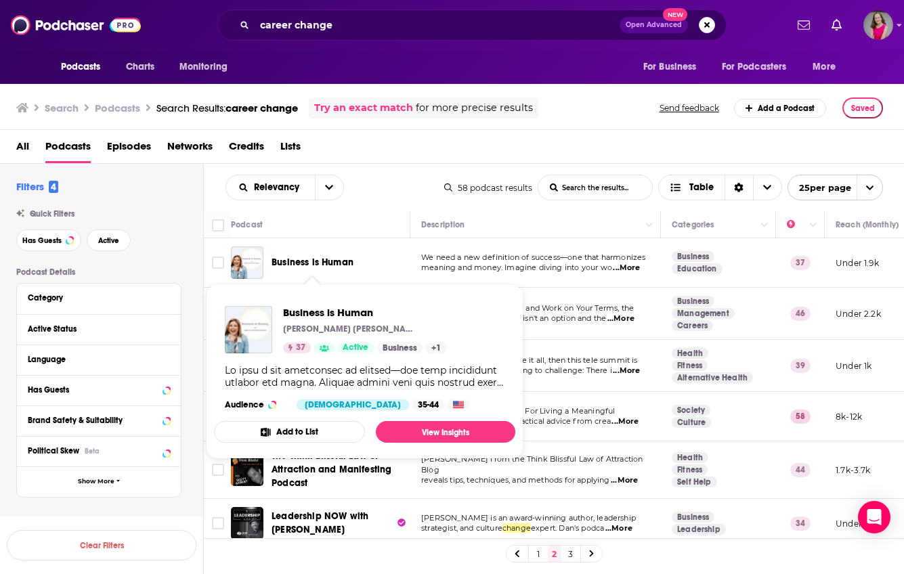
click at [338, 265] on span "Business is Human" at bounding box center [312, 263] width 82 height 12
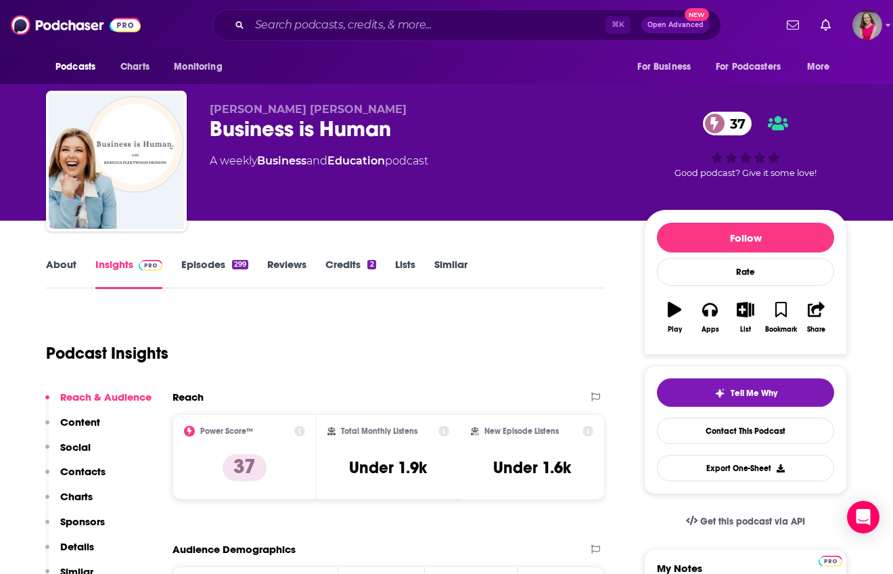
click at [52, 260] on link "About" at bounding box center [61, 273] width 30 height 31
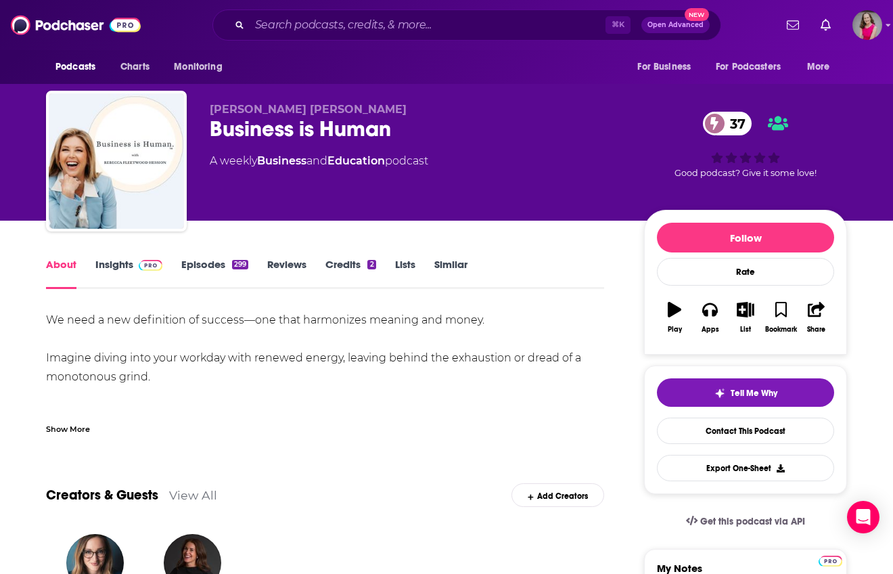
click at [77, 430] on div "Show More" at bounding box center [68, 428] width 44 height 13
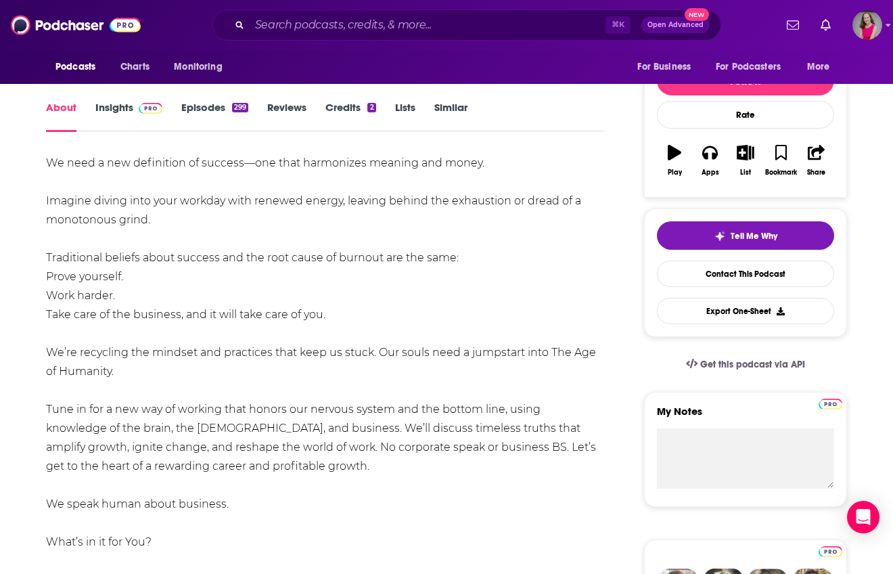
scroll to position [160, 0]
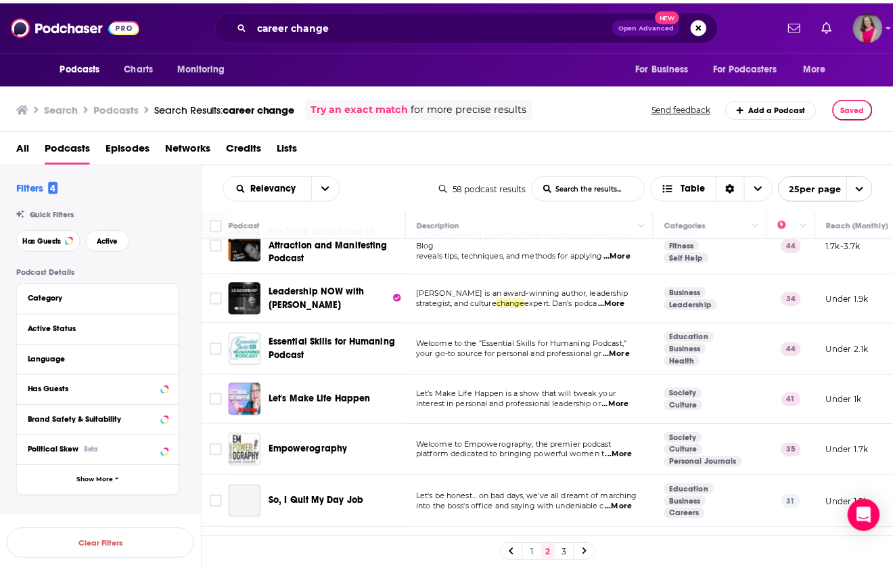
scroll to position [225, 0]
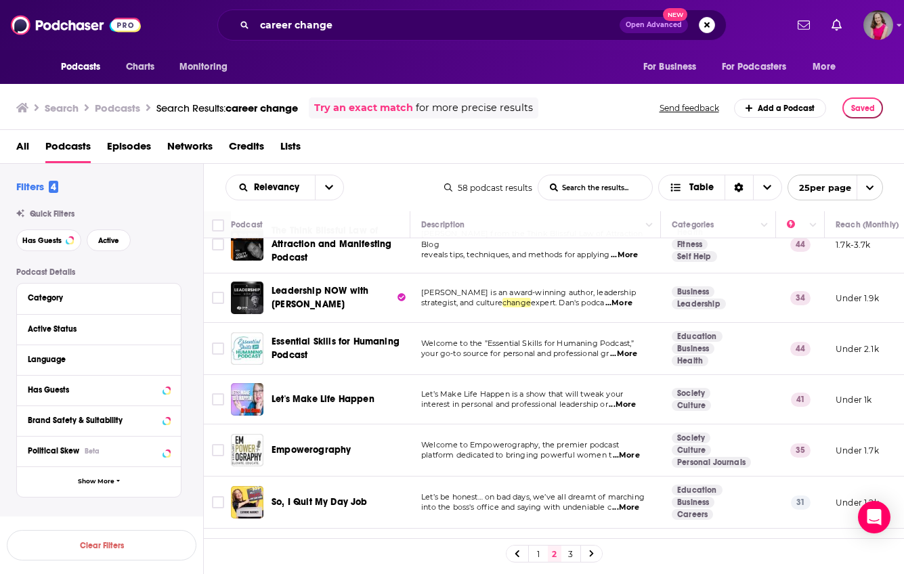
click at [631, 407] on span "...More" at bounding box center [621, 404] width 27 height 11
click at [347, 404] on div "Podcasts Charts Monitoring career change Open Advanced New For Business For Pod…" at bounding box center [452, 287] width 904 height 574
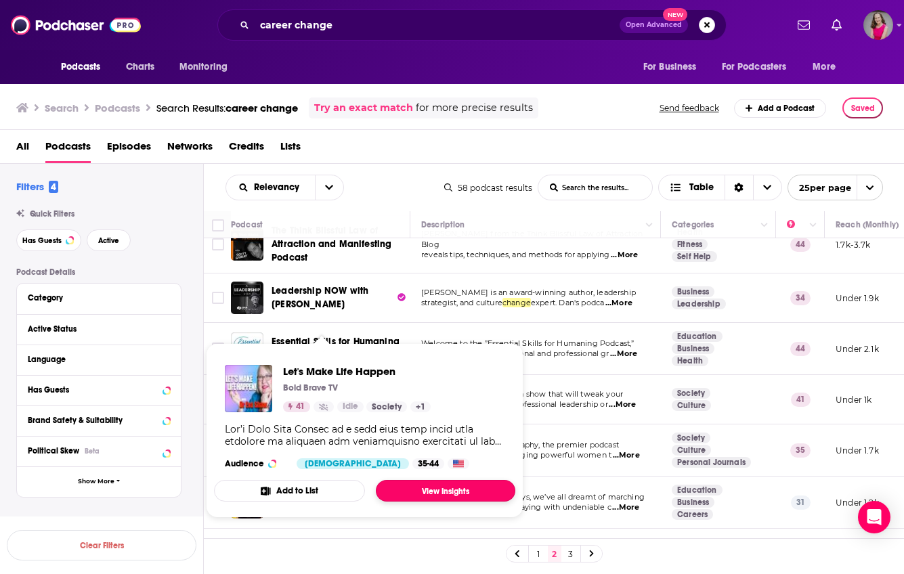
click at [417, 488] on link "View Insights" at bounding box center [445, 491] width 139 height 22
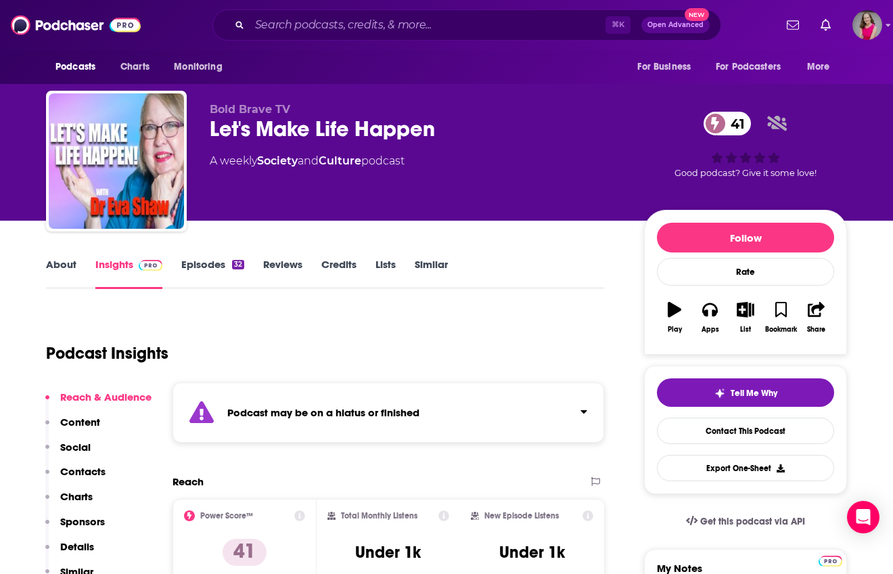
click at [208, 270] on link "Episodes 32" at bounding box center [212, 273] width 63 height 31
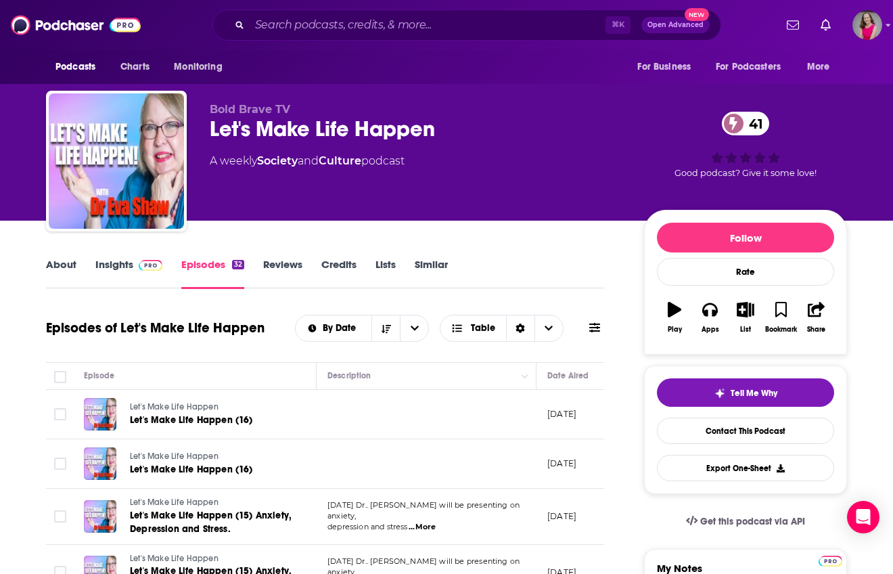
click at [562, 429] on td "[DATE]" at bounding box center [581, 414] width 88 height 49
click at [577, 422] on td "[DATE]" at bounding box center [581, 414] width 88 height 49
click at [577, 411] on p "[DATE]" at bounding box center [562, 414] width 29 height 12
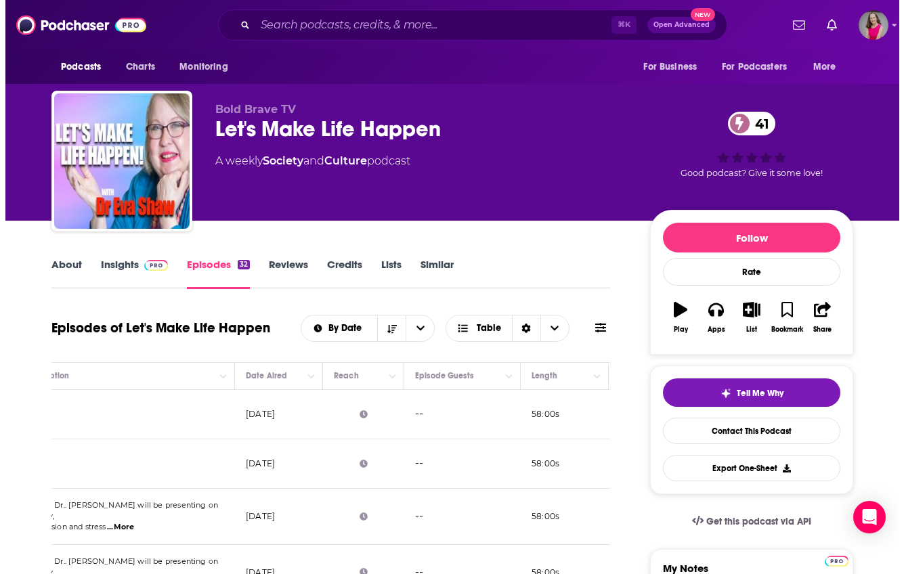
scroll to position [0, 384]
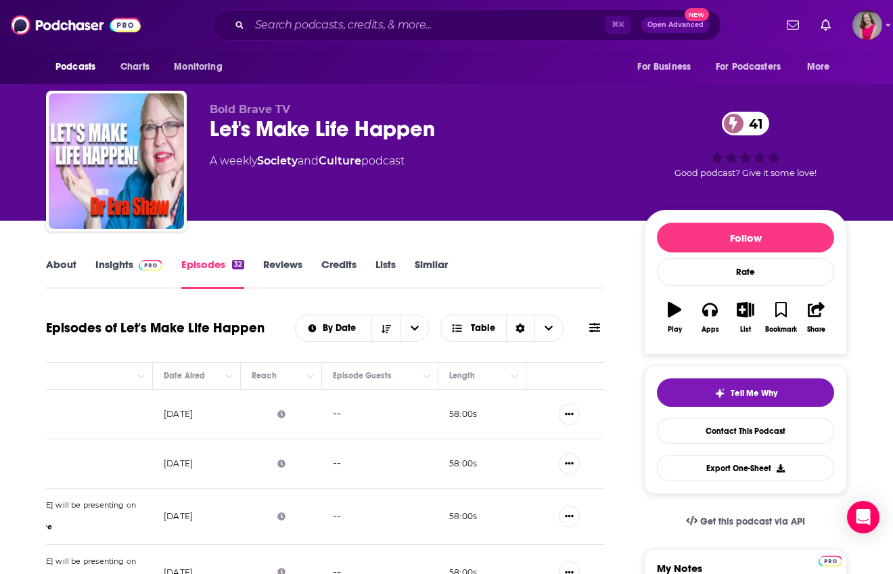
drag, startPoint x: 598, startPoint y: 413, endPoint x: 627, endPoint y: 414, distance: 29.8
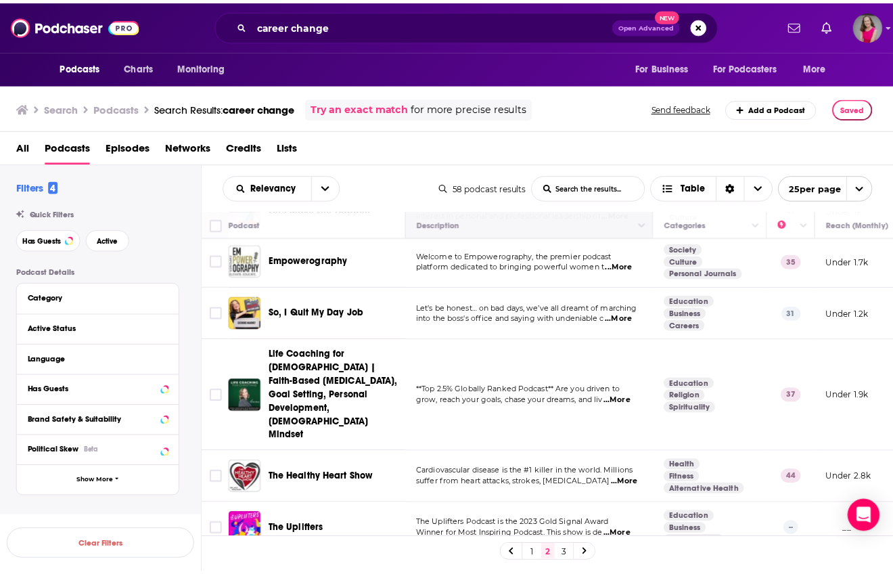
scroll to position [395, 0]
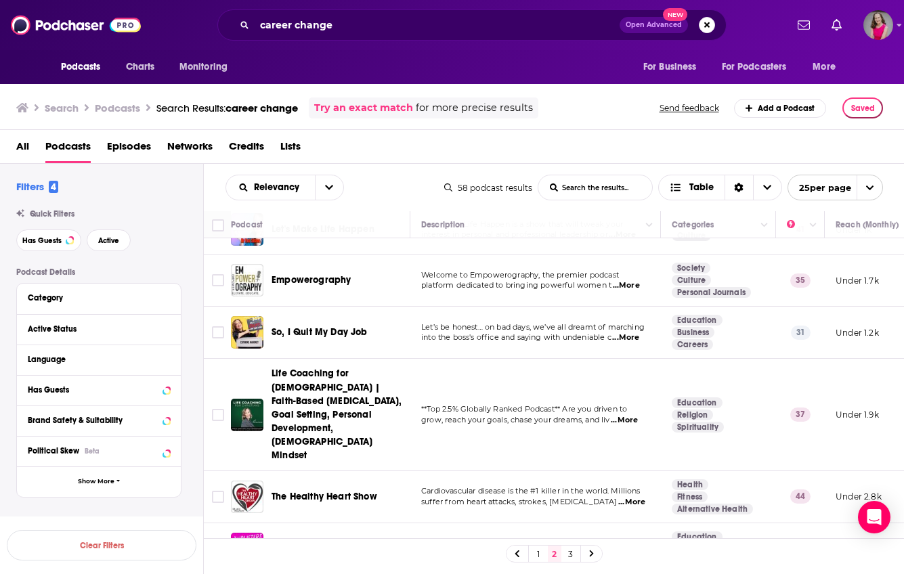
click at [629, 284] on span "...More" at bounding box center [626, 285] width 27 height 11
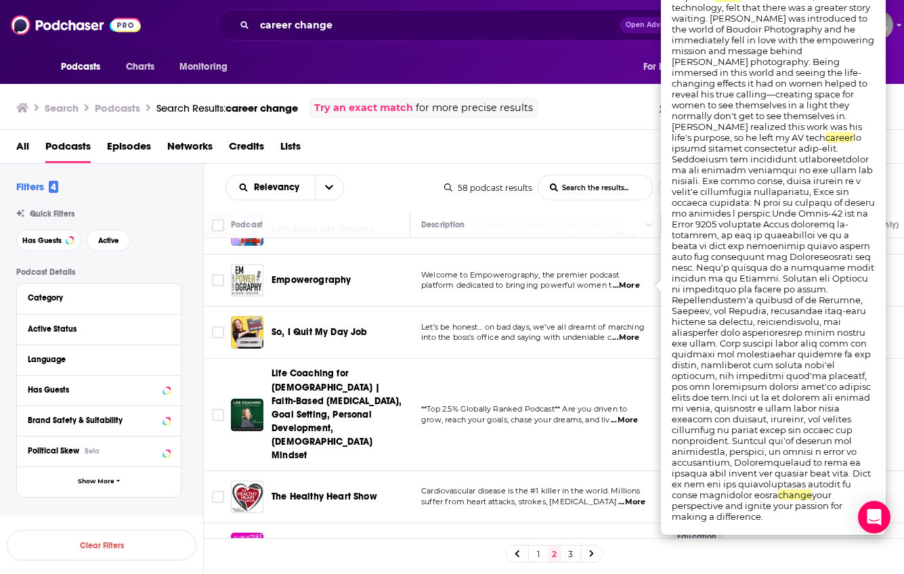
click at [629, 284] on span "...More" at bounding box center [626, 285] width 27 height 11
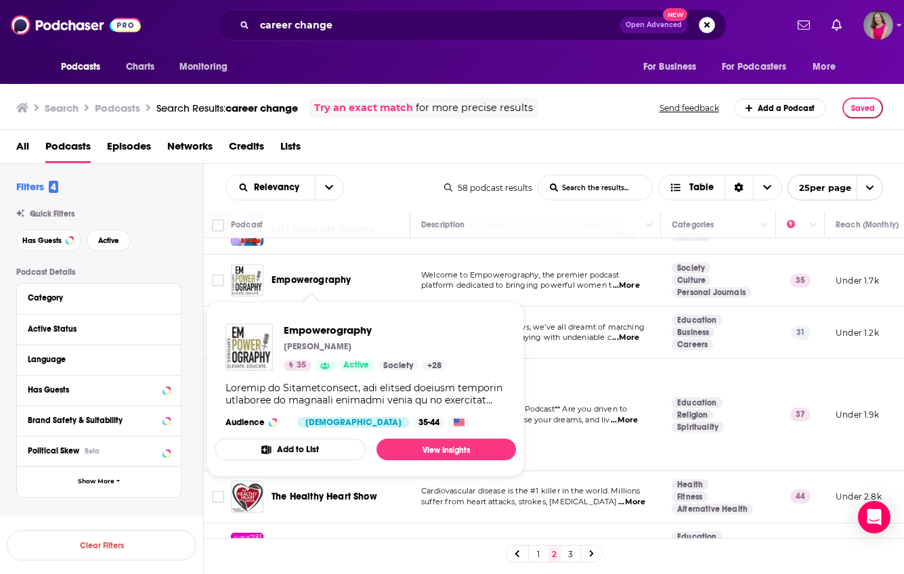
click at [330, 283] on span "Empowerography" at bounding box center [310, 280] width 79 height 12
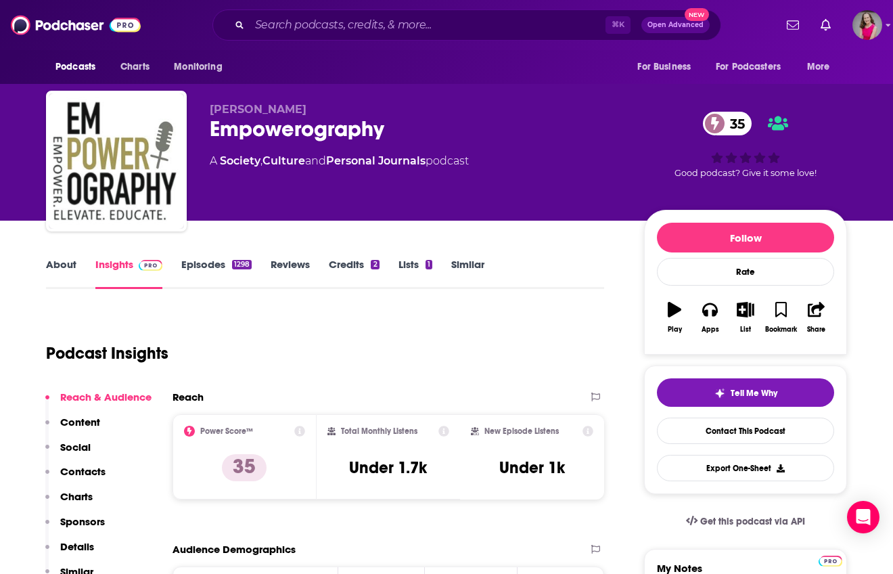
click at [62, 265] on link "About" at bounding box center [61, 273] width 30 height 31
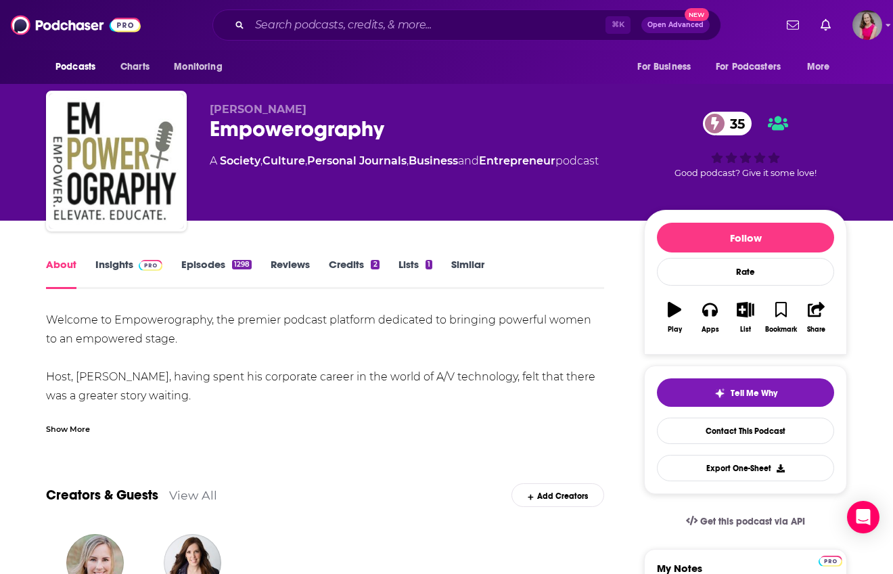
click at [66, 429] on div "Show More" at bounding box center [68, 428] width 44 height 13
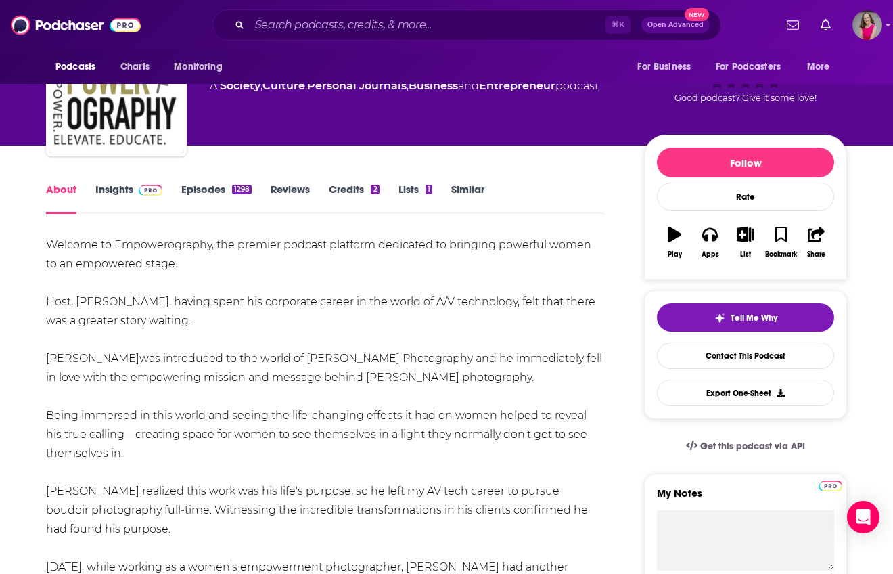
scroll to position [46, 0]
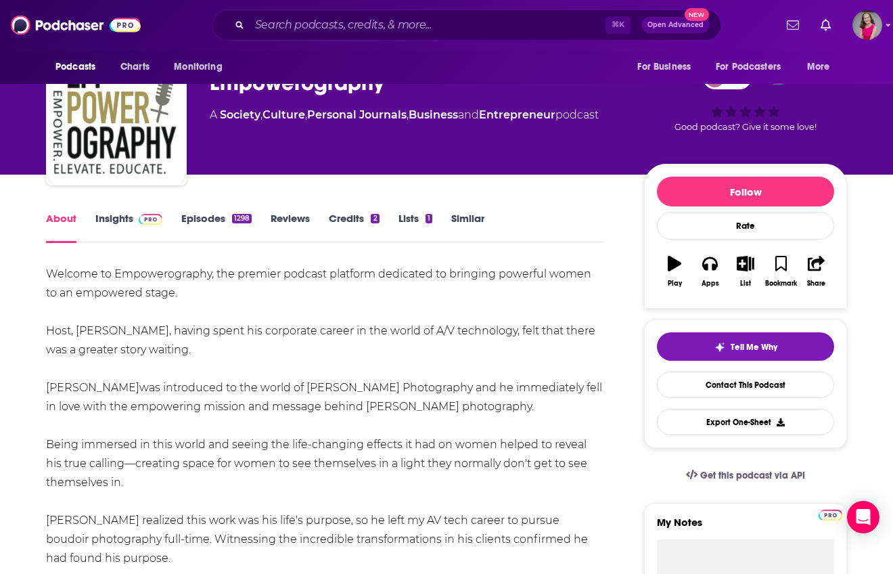
click at [210, 217] on link "Episodes 1298" at bounding box center [216, 227] width 70 height 31
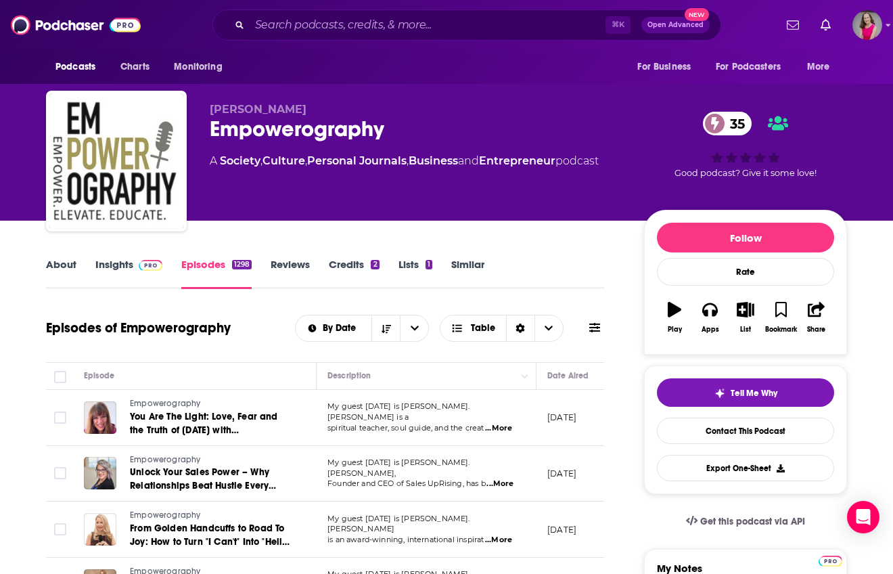
click at [70, 264] on link "About" at bounding box center [61, 273] width 30 height 31
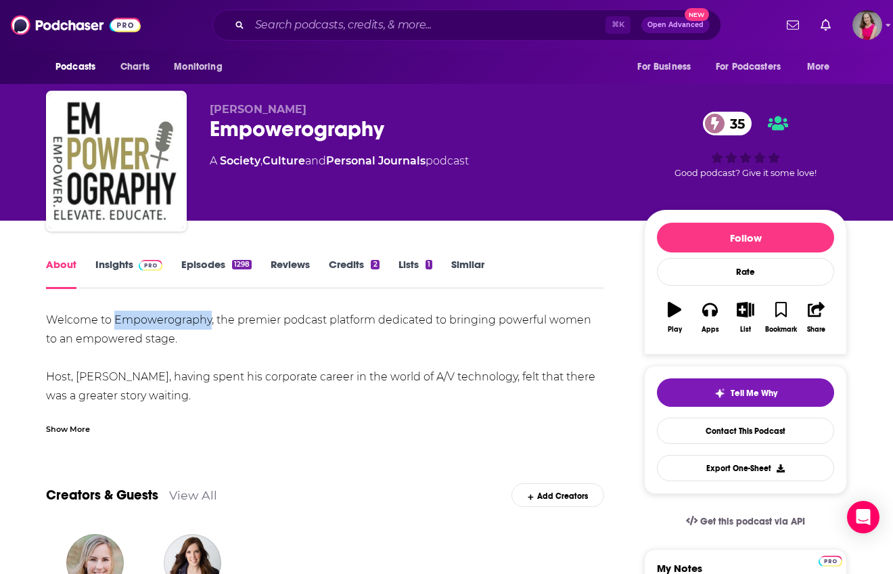
drag, startPoint x: 209, startPoint y: 319, endPoint x: 116, endPoint y: 321, distance: 92.7
copy div "Empowerography"
click at [123, 267] on link "Insights" at bounding box center [128, 273] width 67 height 31
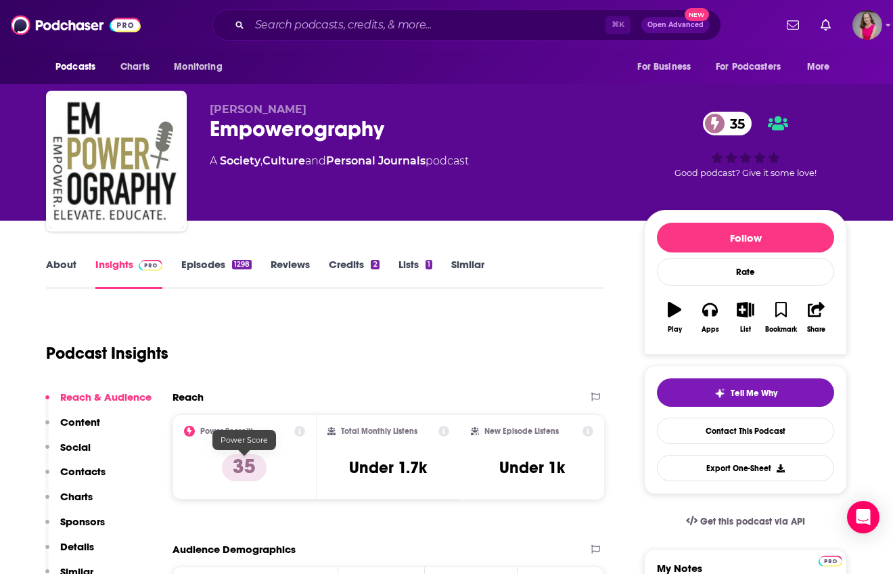
scroll to position [186, 0]
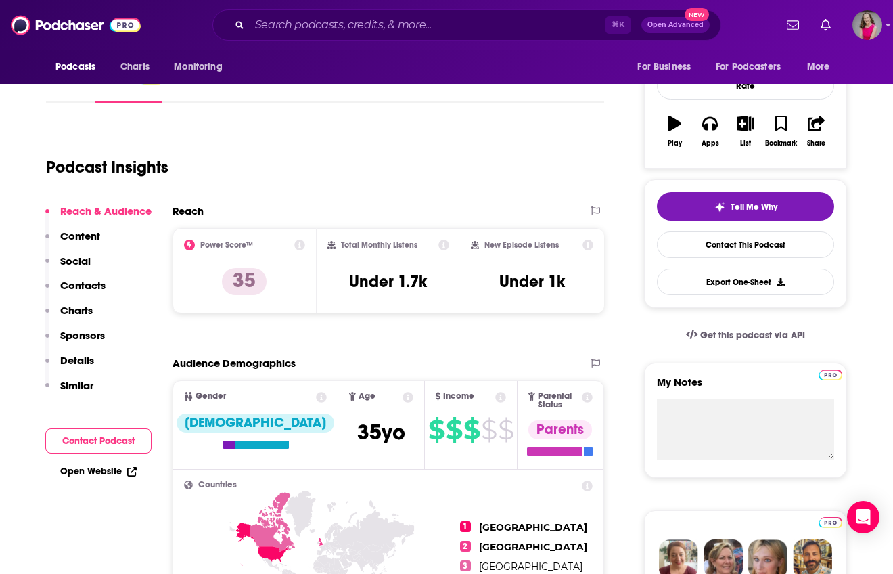
click at [94, 470] on link "Open Website" at bounding box center [98, 472] width 76 height 12
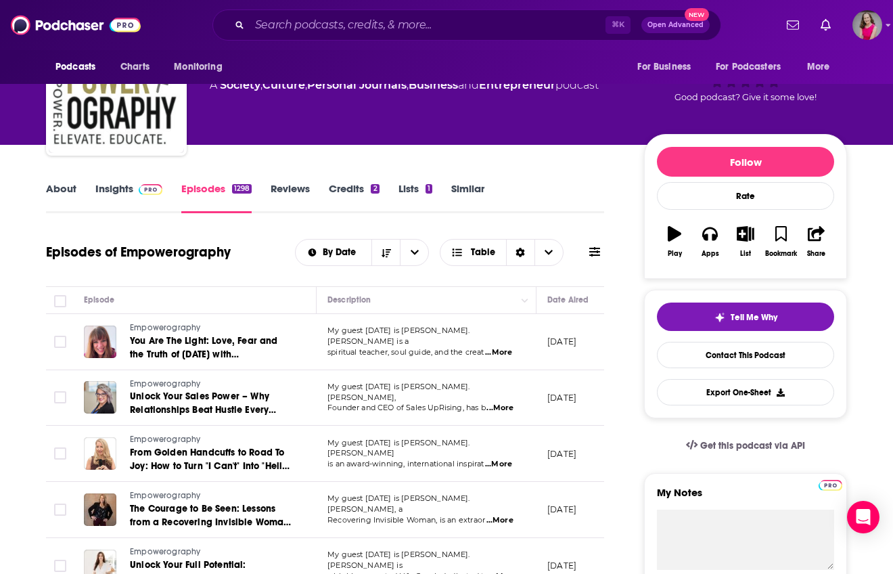
scroll to position [76, 0]
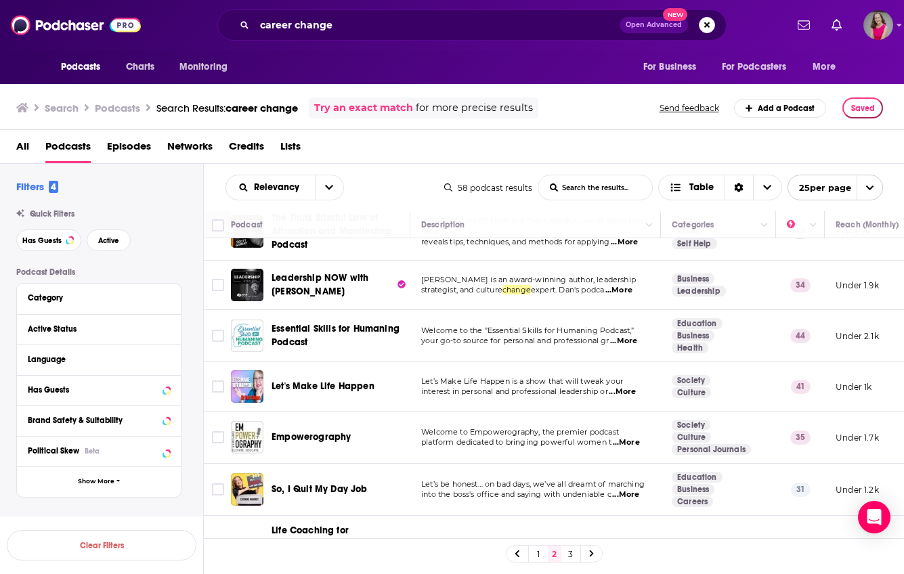
scroll to position [343, 0]
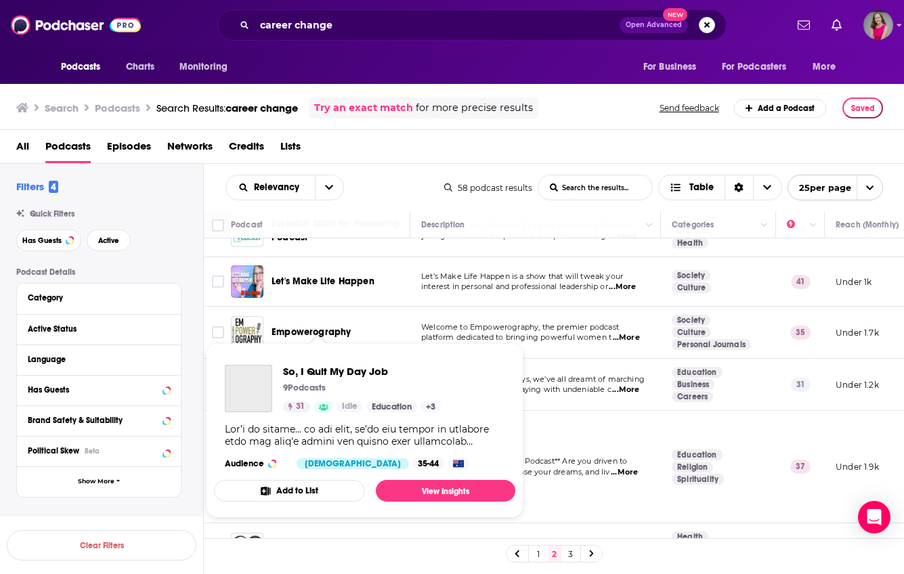
click at [324, 385] on p "9Podcasts" at bounding box center [304, 387] width 43 height 11
click at [316, 373] on span "So, I Quit My Day Job" at bounding box center [362, 371] width 158 height 13
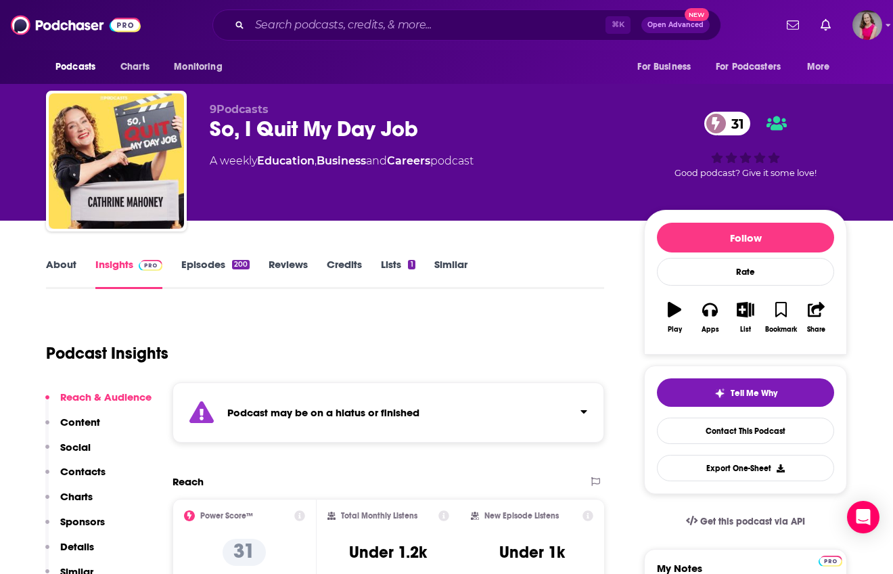
click at [212, 263] on link "Episodes 200" at bounding box center [215, 273] width 68 height 31
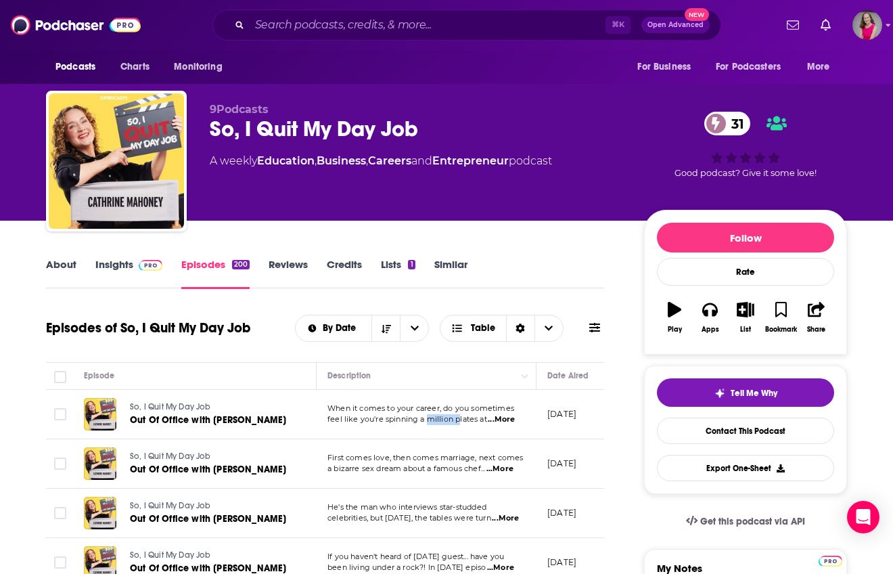
drag, startPoint x: 426, startPoint y: 422, endPoint x: 461, endPoint y: 421, distance: 35.2
click at [461, 421] on span "feel like you're spinning a million plates at" at bounding box center [408, 418] width 160 height 9
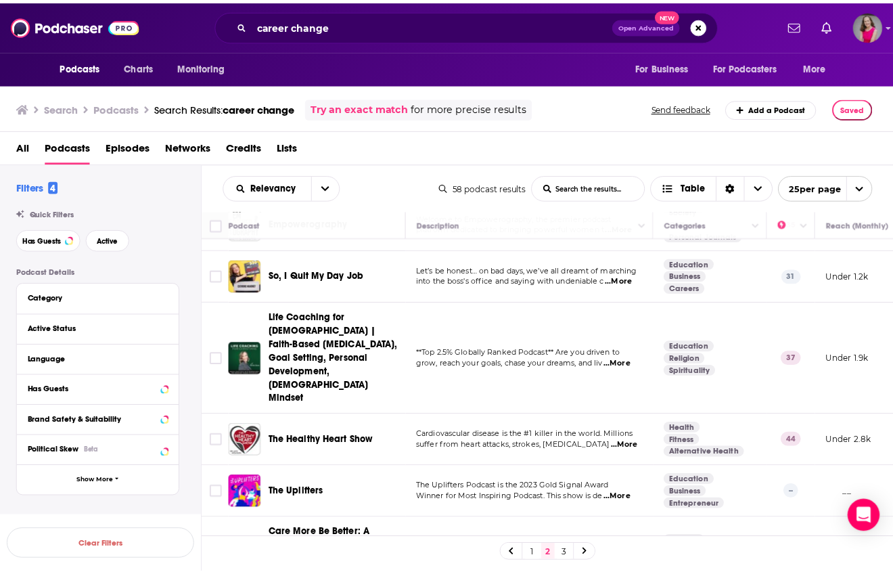
scroll to position [516, 0]
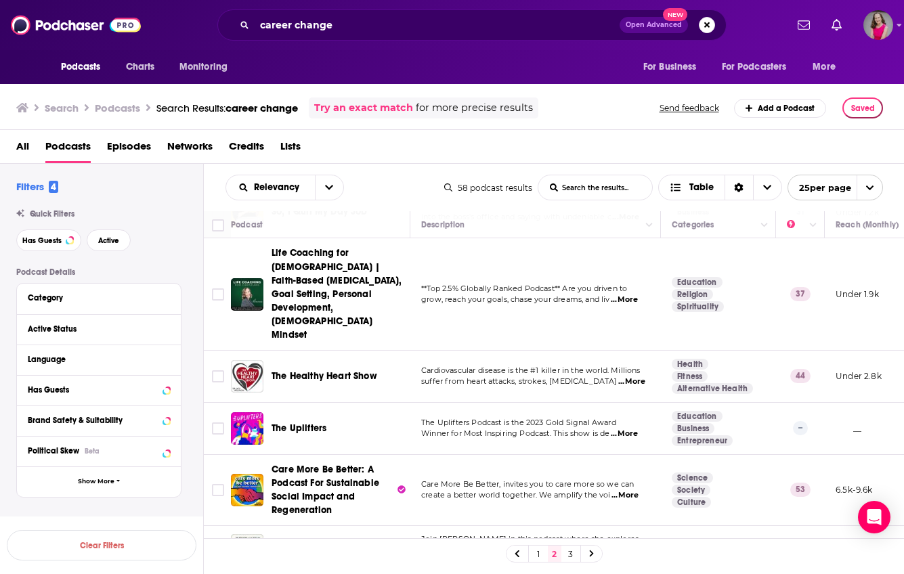
click at [623, 428] on span "...More" at bounding box center [623, 433] width 27 height 11
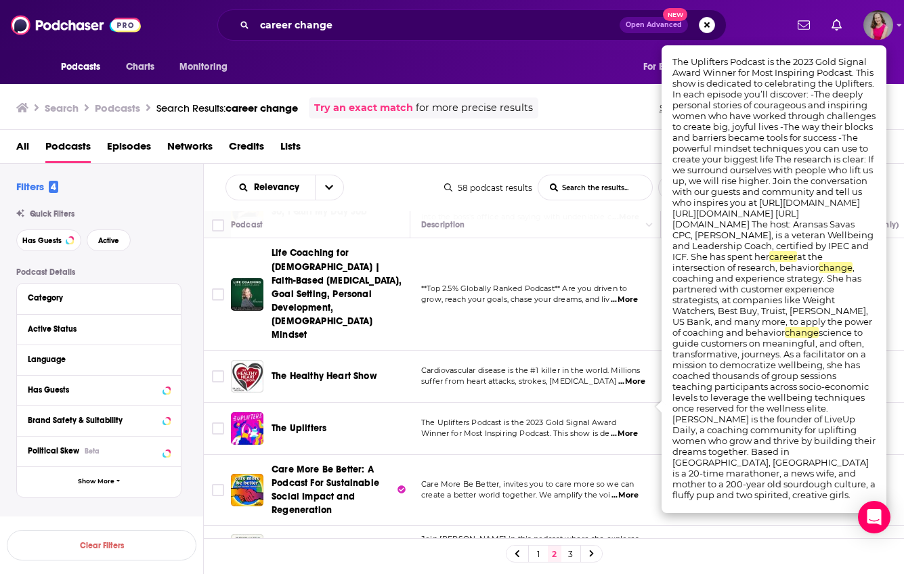
click at [419, 144] on div "All Podcasts Episodes Networks Credits Lists" at bounding box center [454, 149] width 877 height 28
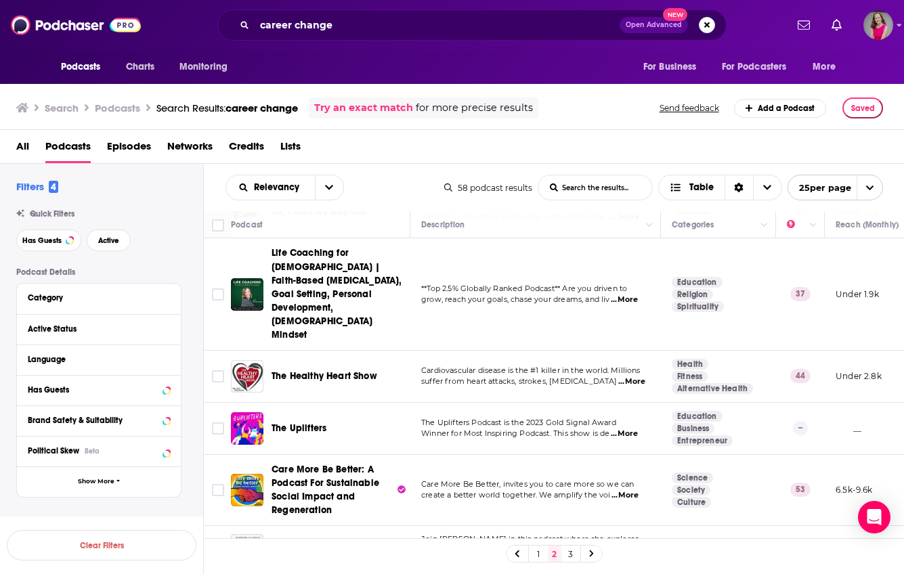
click at [284, 422] on span "The Uplifters" at bounding box center [298, 428] width 55 height 12
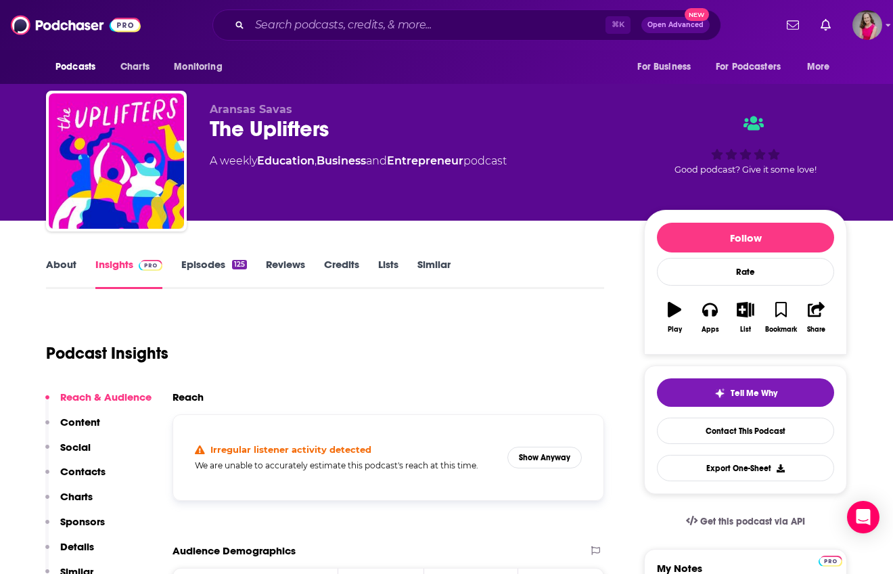
click at [55, 264] on link "About" at bounding box center [61, 273] width 30 height 31
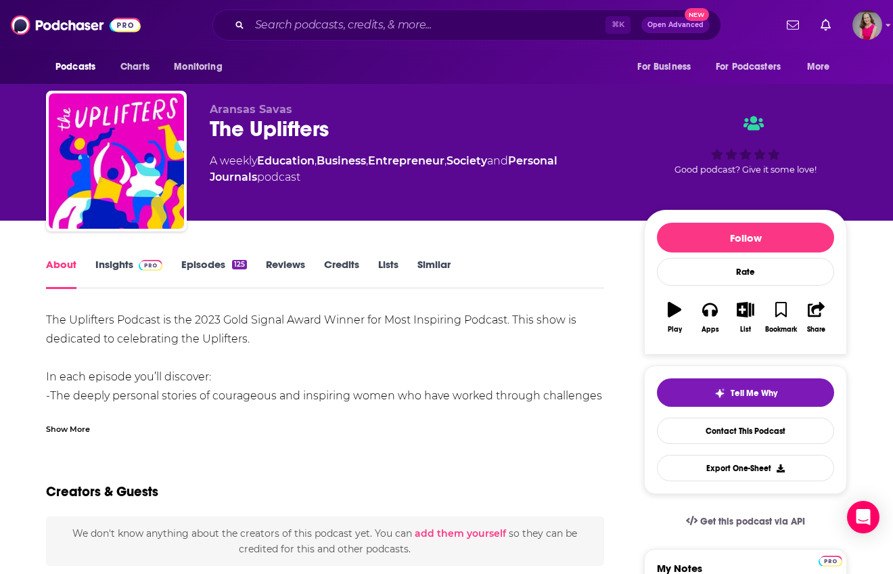
click at [73, 428] on div "Show More" at bounding box center [68, 428] width 44 height 13
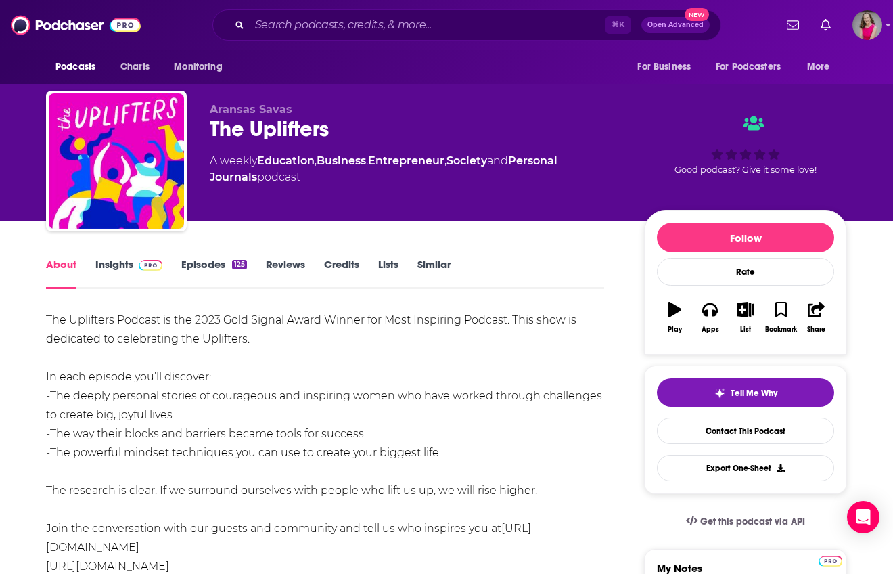
click at [116, 265] on link "Insights" at bounding box center [128, 273] width 67 height 31
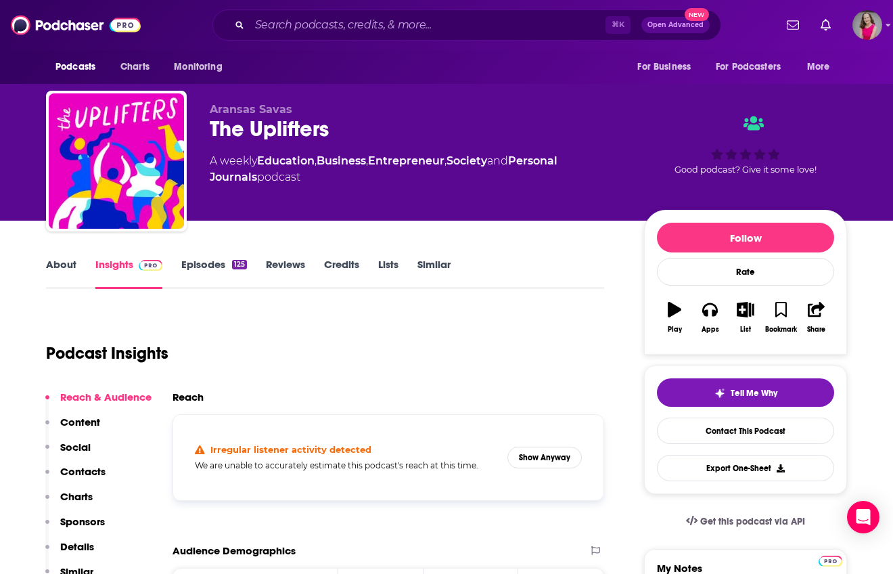
click at [210, 264] on link "Episodes 125" at bounding box center [214, 273] width 66 height 31
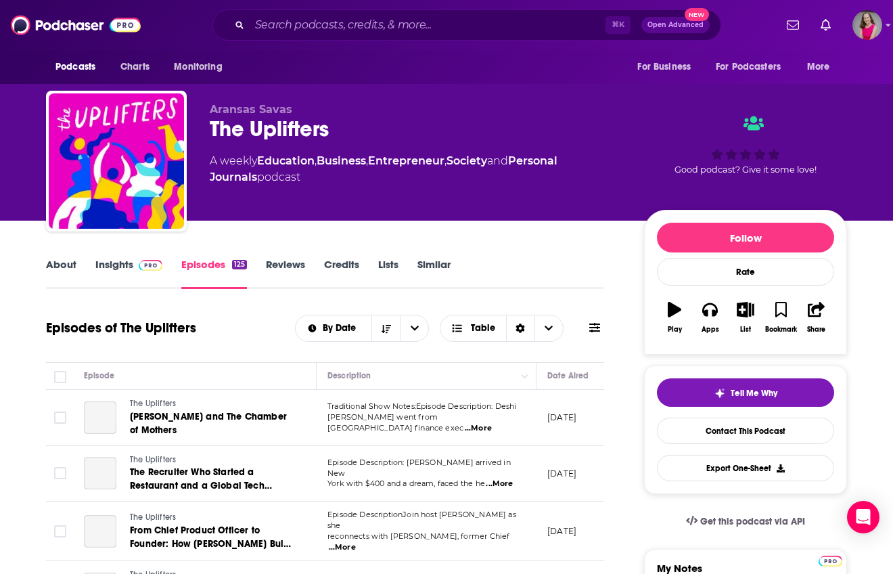
click at [446, 411] on span "Traditional Show Notes:Episode Description: Deshi" at bounding box center [422, 405] width 189 height 9
click at [527, 427] on td "Traditional Show Notes:Episode Description: [PERSON_NAME] went from [GEOGRAPHIC…" at bounding box center [427, 418] width 220 height 56
drag, startPoint x: 551, startPoint y: 427, endPoint x: 659, endPoint y: 434, distance: 107.8
drag, startPoint x: 594, startPoint y: 429, endPoint x: 631, endPoint y: 430, distance: 37.2
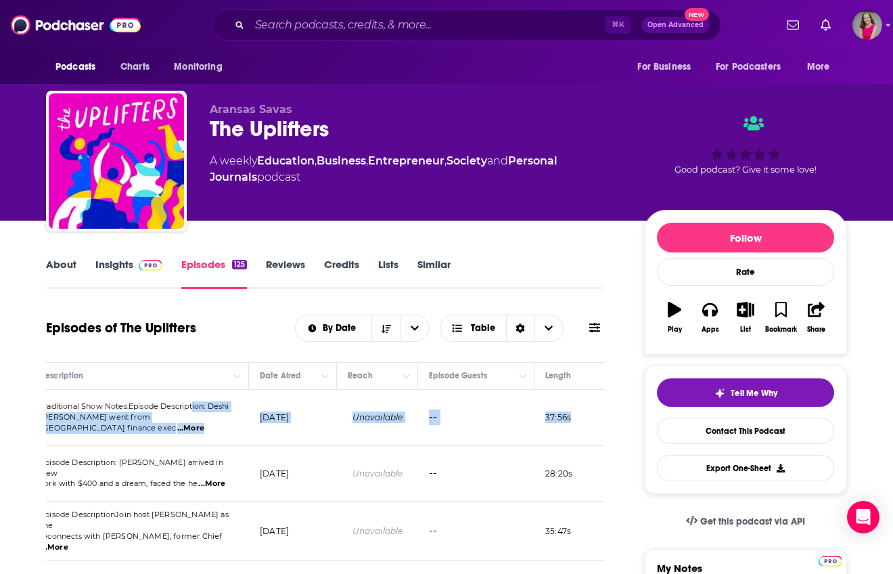
scroll to position [0, 331]
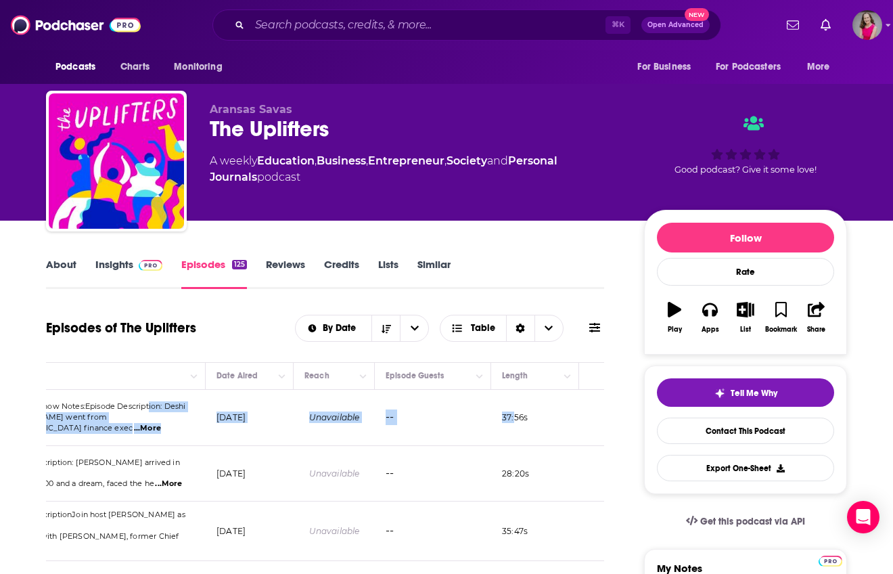
drag, startPoint x: 483, startPoint y: 410, endPoint x: 513, endPoint y: 420, distance: 31.9
click at [513, 420] on tr "The Uplifters [PERSON_NAME] and The Chamber of Mothers Traditional Show Notes:E…" at bounding box center [186, 418] width 942 height 56
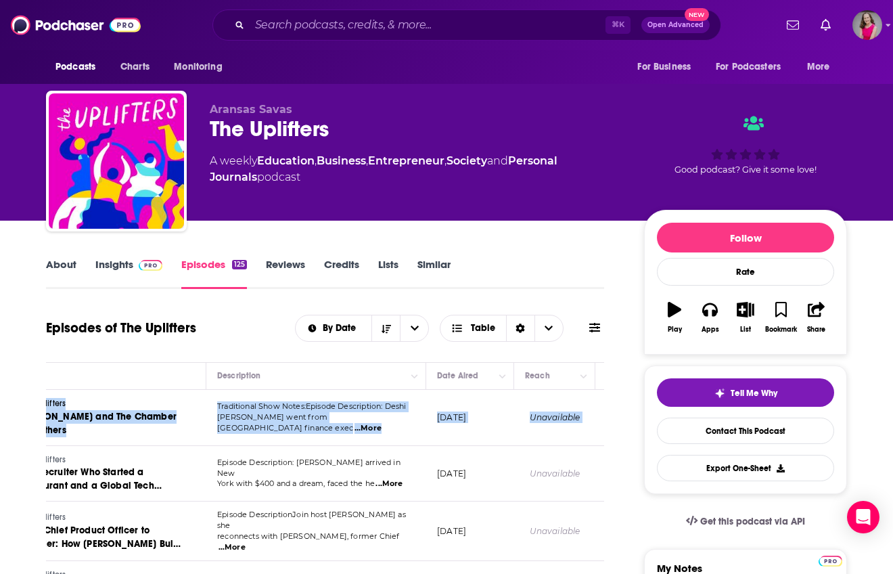
scroll to position [0, 0]
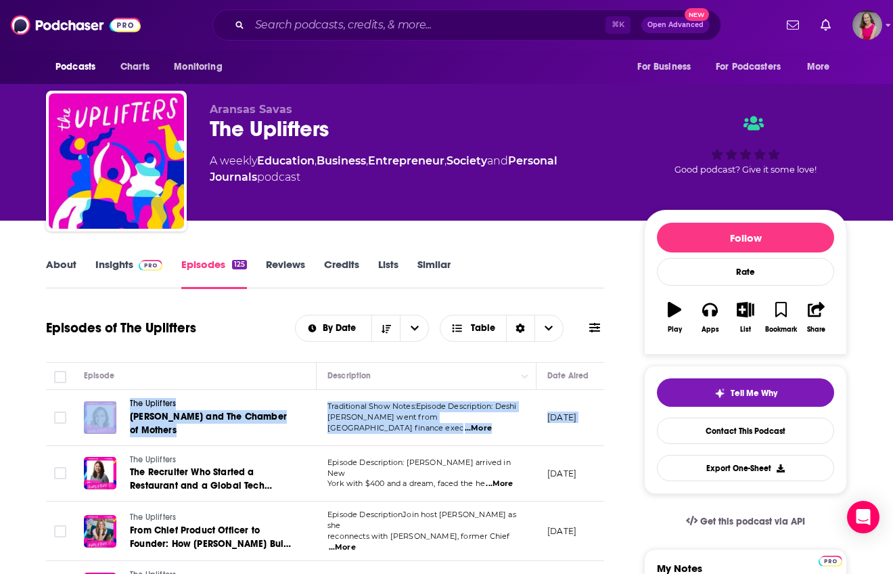
drag, startPoint x: 404, startPoint y: 426, endPoint x: -22, endPoint y: 418, distance: 425.8
click at [0, 418] on html "Podcasts Charts Monitoring ⌘ K Open Advanced New For Business For Podcasters Mo…" at bounding box center [446, 287] width 893 height 574
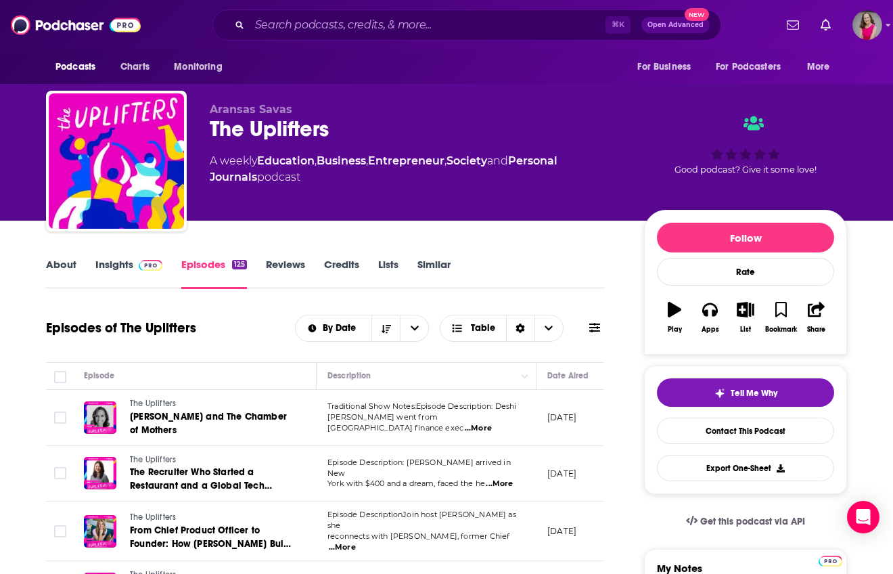
click at [205, 451] on td "The Uplifters The Recruiter Who Started a Restaurant and a Global Tech Platform…" at bounding box center [195, 474] width 244 height 56
click at [57, 267] on link "About" at bounding box center [61, 273] width 30 height 31
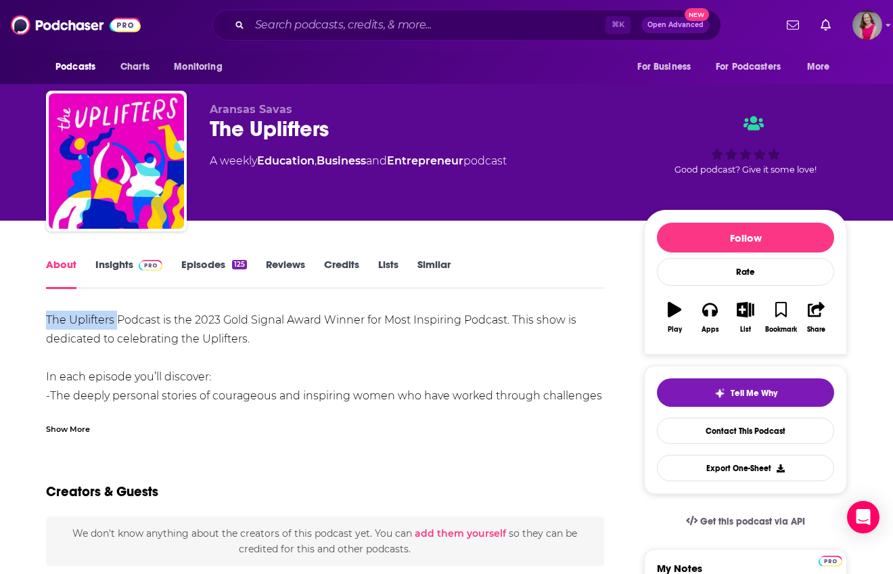
drag, startPoint x: 116, startPoint y: 321, endPoint x: 49, endPoint y: 323, distance: 67.0
copy div "The Uplifters"
click at [109, 269] on link "Insights" at bounding box center [128, 273] width 67 height 31
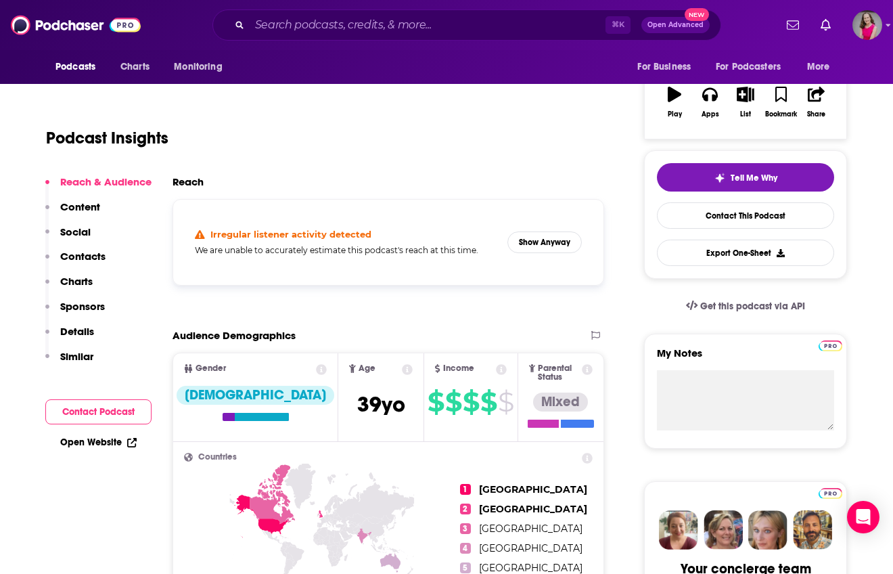
scroll to position [303, 0]
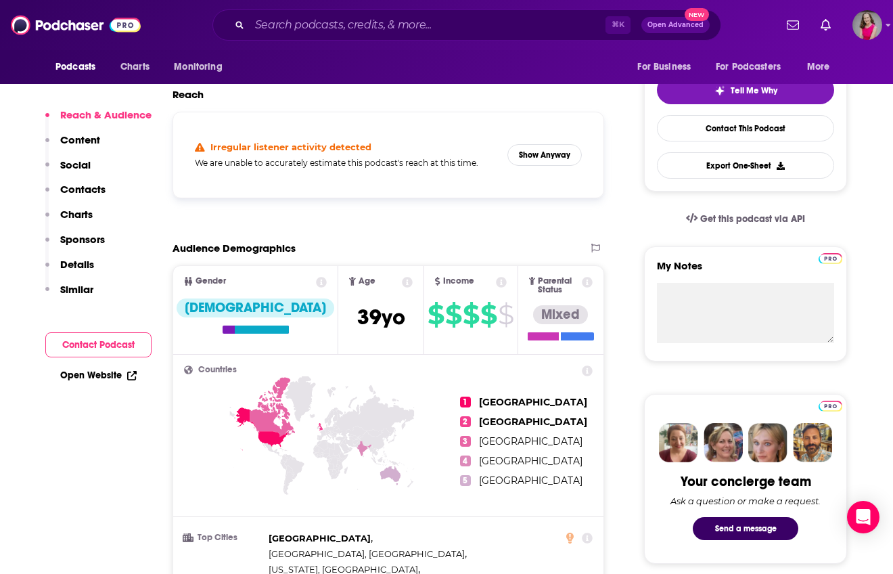
click at [107, 375] on link "Open Website" at bounding box center [98, 376] width 76 height 12
click at [110, 338] on button "Contact Podcast" at bounding box center [98, 344] width 106 height 25
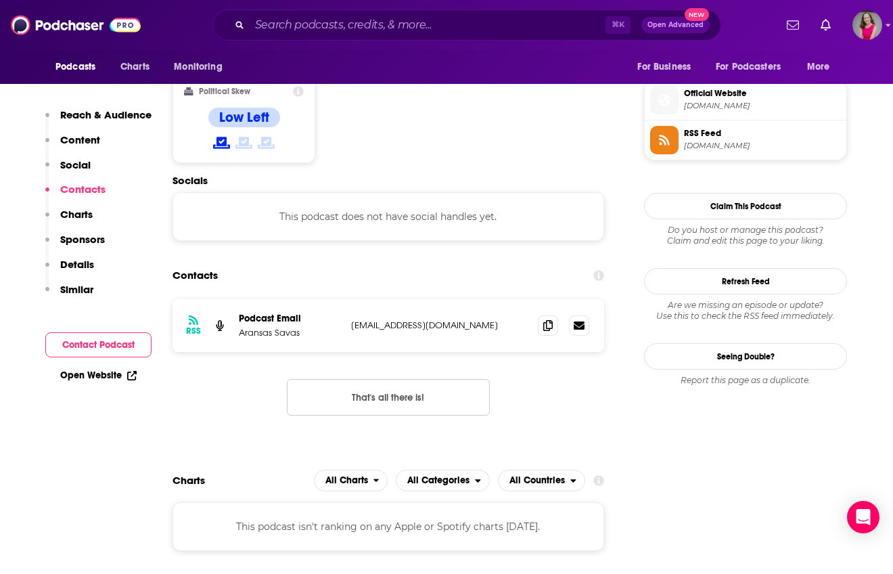
scroll to position [1091, 0]
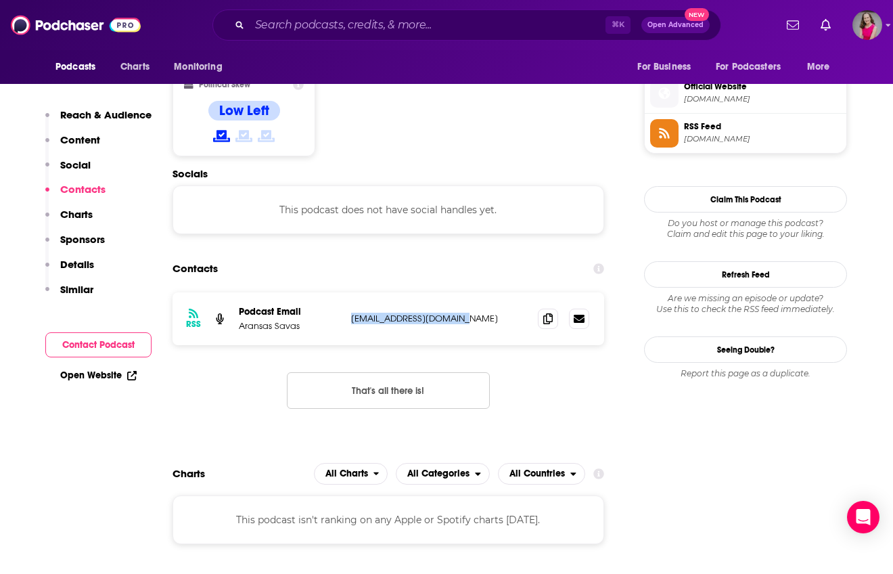
drag, startPoint x: 468, startPoint y: 252, endPoint x: 347, endPoint y: 252, distance: 120.5
click at [347, 292] on div "RSS Podcast Email Aransas Savas [EMAIL_ADDRESS][DOMAIN_NAME] [DOMAIN_NAME][EMAI…" at bounding box center [389, 318] width 432 height 53
copy p "[EMAIL_ADDRESS][DOMAIN_NAME]"
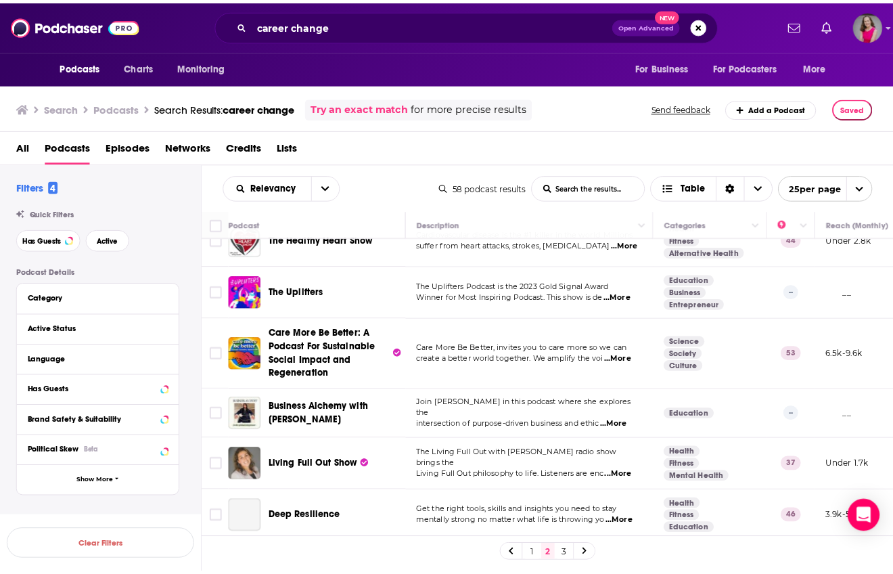
scroll to position [682, 0]
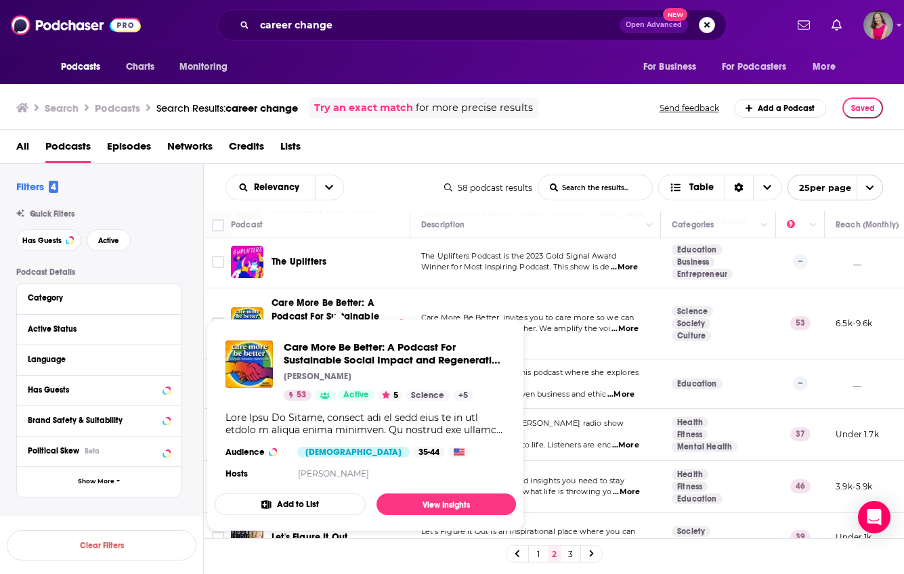
click at [326, 307] on span "Care More Be Better: A Podcast For Sustainable Social Impact and Regeneration" at bounding box center [325, 323] width 108 height 52
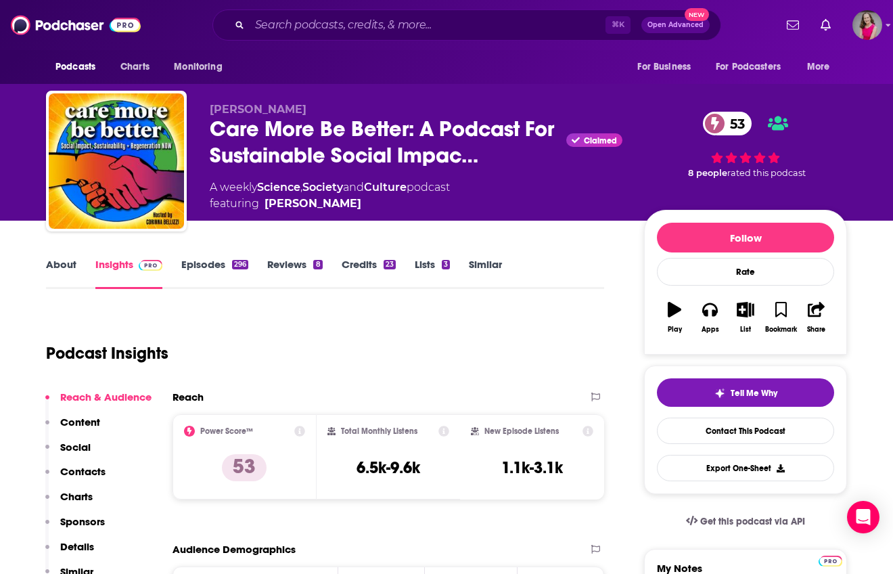
click at [63, 269] on link "About" at bounding box center [61, 273] width 30 height 31
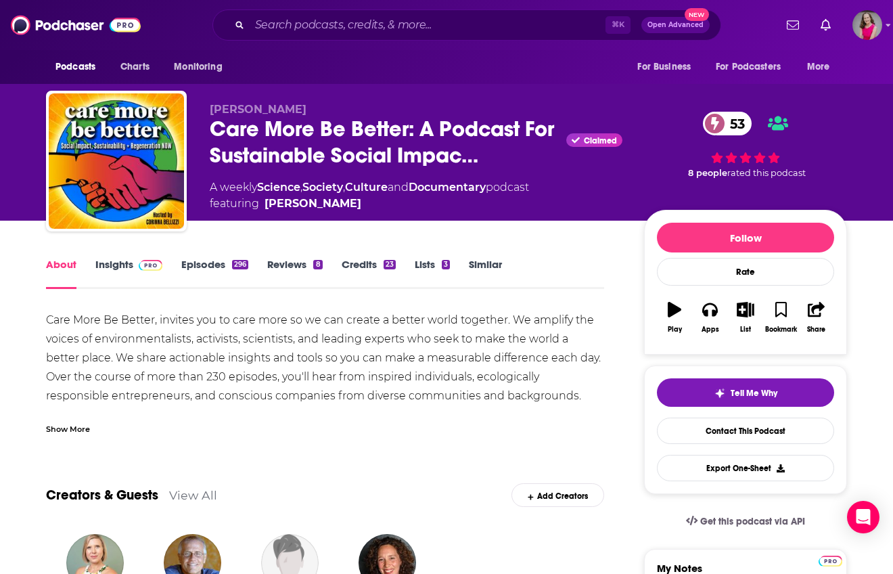
click at [72, 432] on div "Show More" at bounding box center [68, 428] width 44 height 13
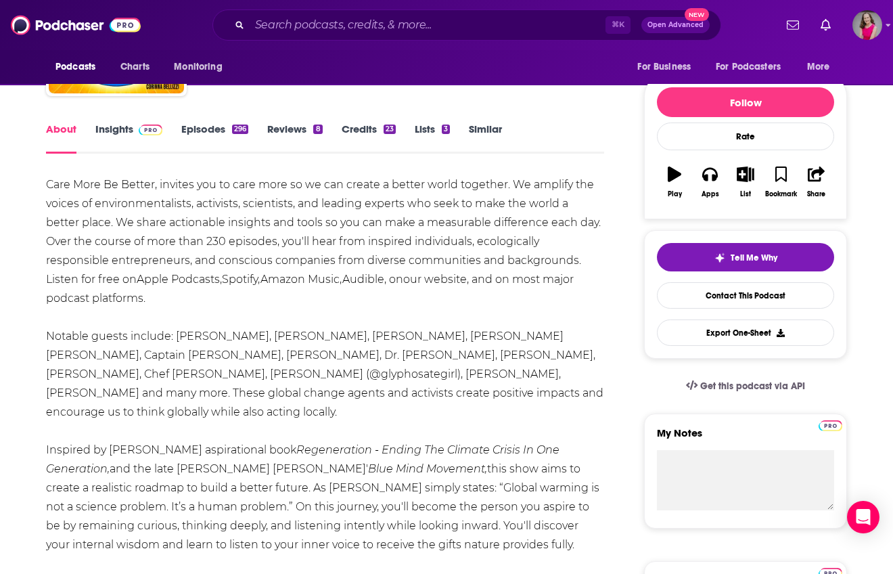
scroll to position [138, 0]
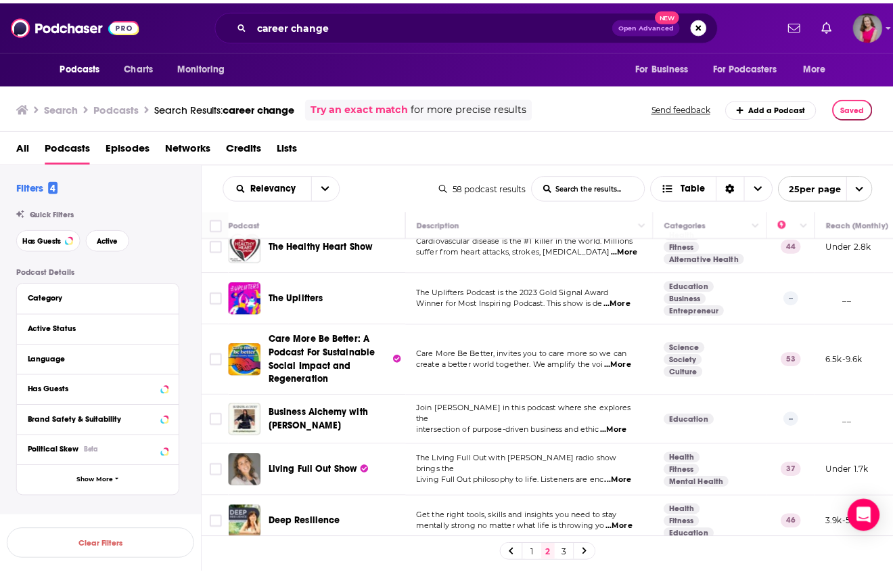
scroll to position [654, 0]
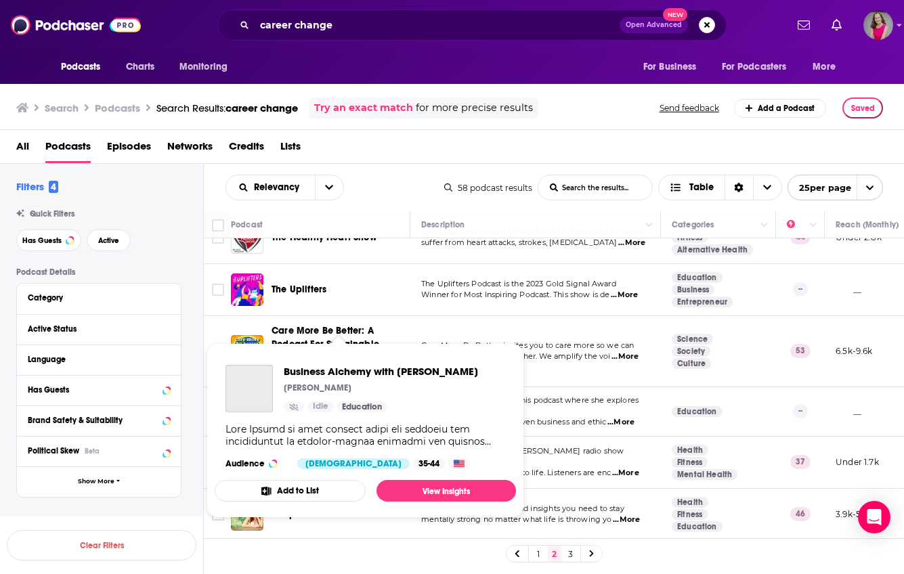
click at [359, 378] on div "Business Alchemy with [PERSON_NAME] [PERSON_NAME] Idle Education" at bounding box center [381, 388] width 194 height 47
click at [356, 372] on span "Business Alchemy with [PERSON_NAME]" at bounding box center [381, 371] width 194 height 13
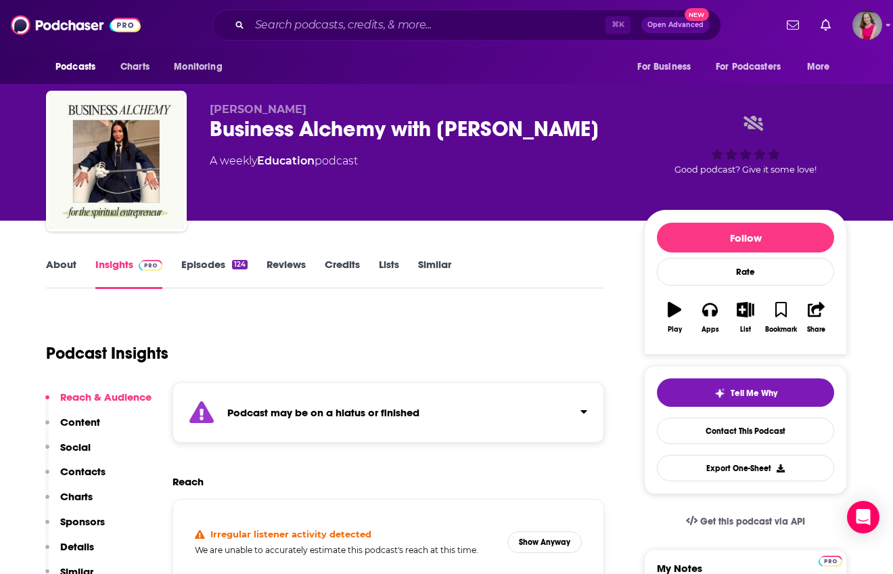
click at [62, 266] on link "About" at bounding box center [61, 273] width 30 height 31
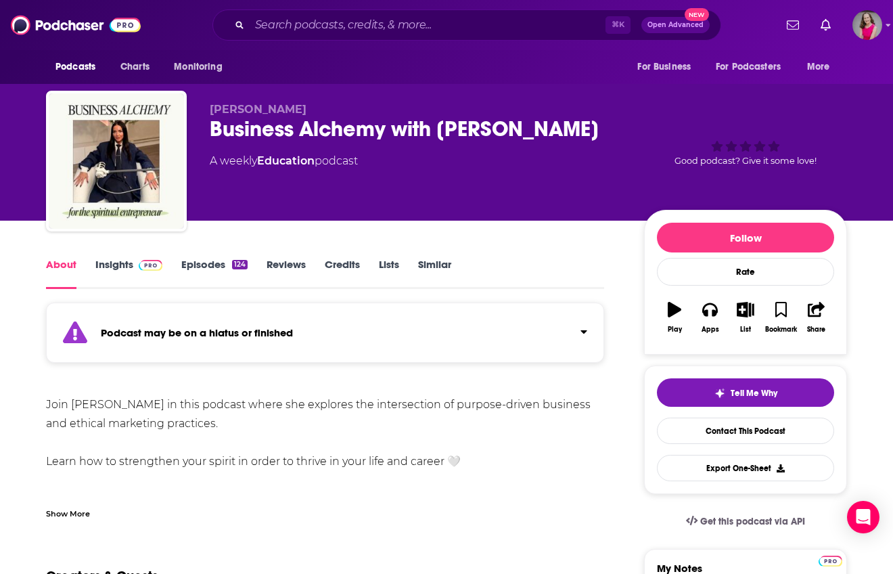
click at [198, 261] on link "Episodes 124" at bounding box center [214, 273] width 66 height 31
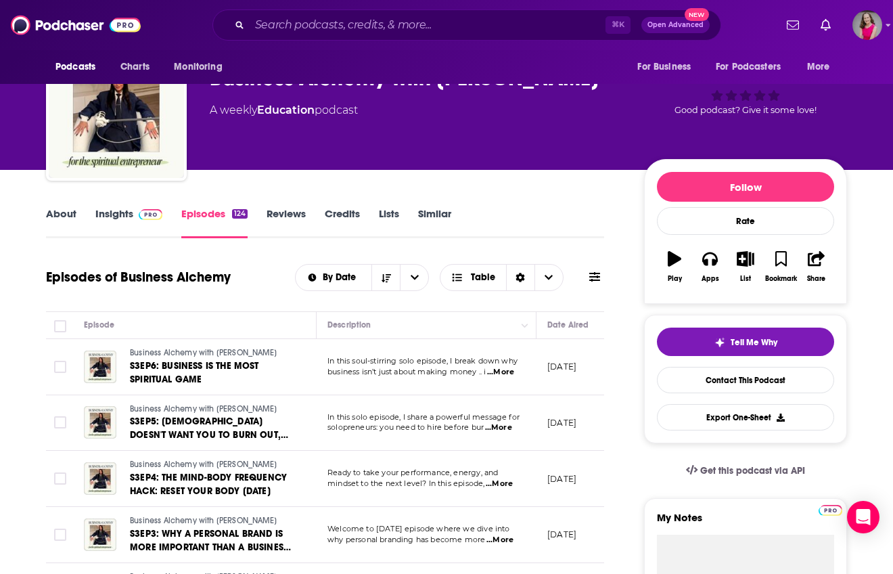
scroll to position [52, 0]
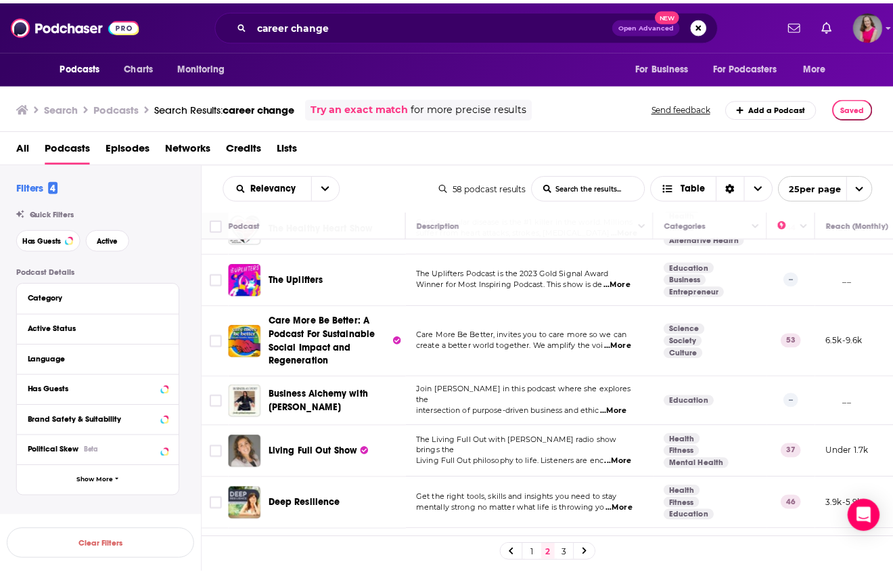
scroll to position [674, 0]
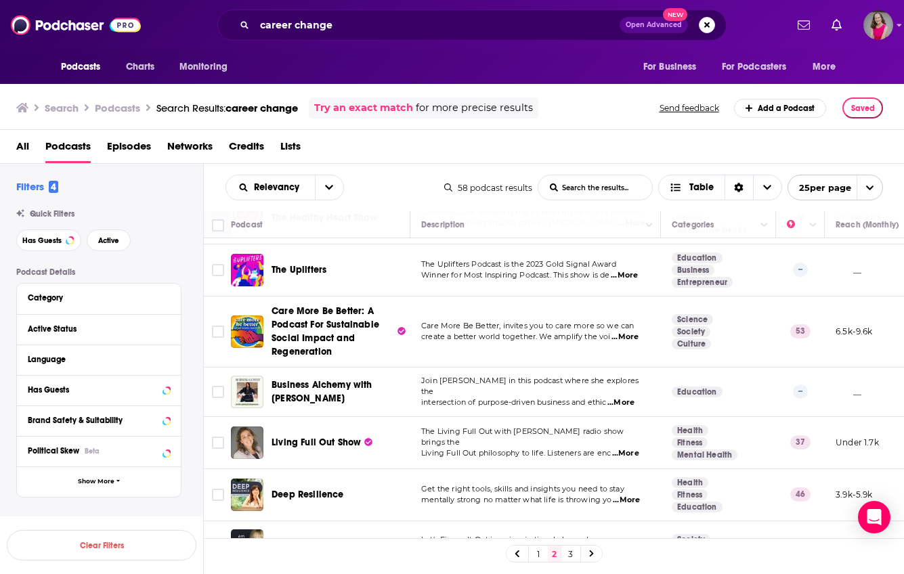
click at [625, 448] on span "...More" at bounding box center [625, 453] width 27 height 11
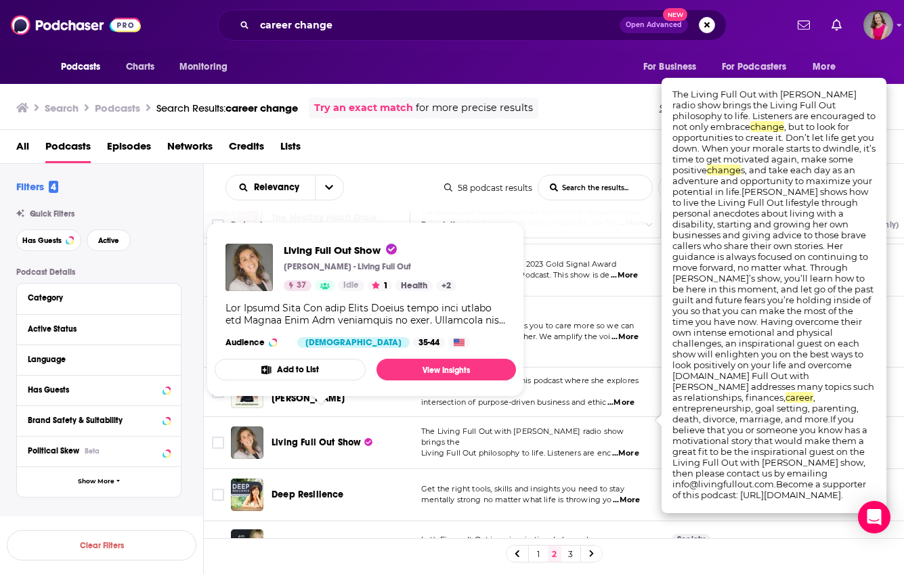
click at [311, 437] on span "Living Full Out Show" at bounding box center [315, 443] width 89 height 12
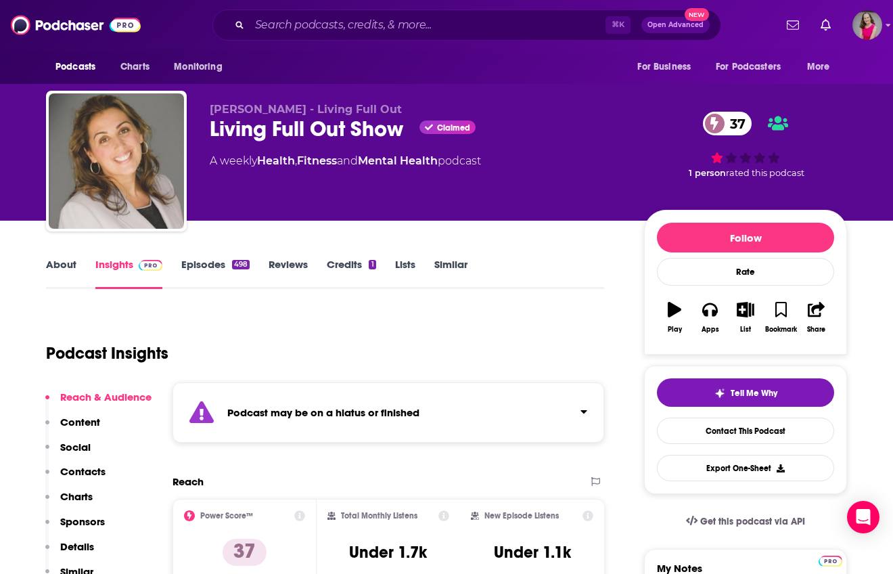
click at [62, 263] on link "About" at bounding box center [61, 273] width 30 height 31
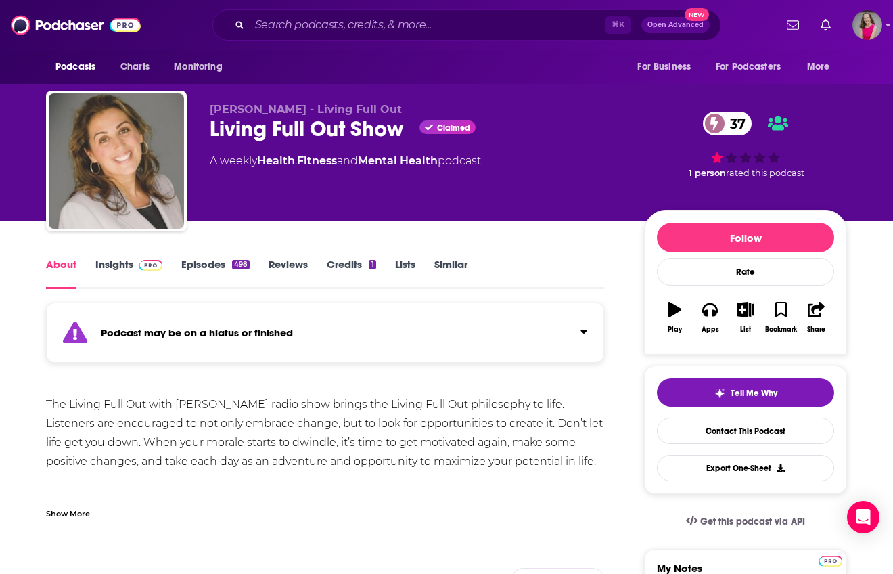
click at [207, 264] on link "Episodes 498" at bounding box center [215, 273] width 68 height 31
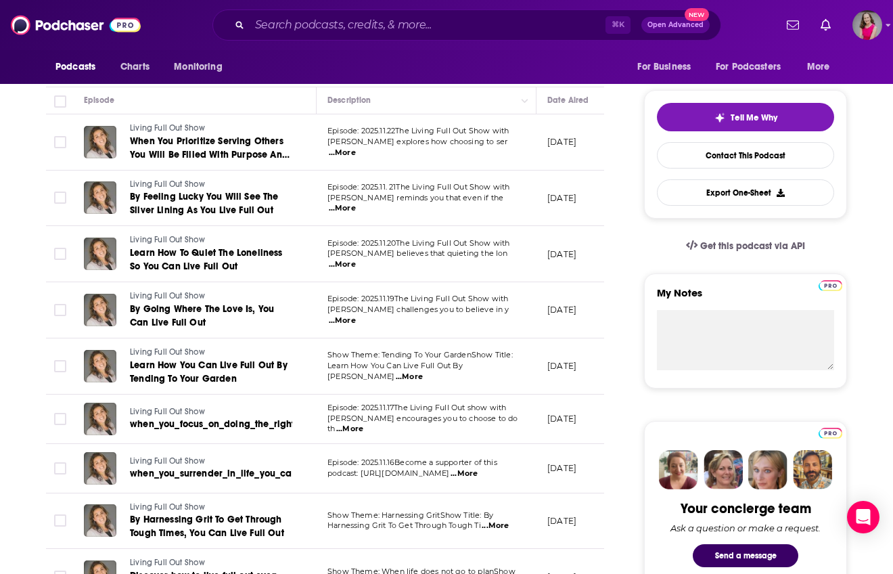
scroll to position [275, 0]
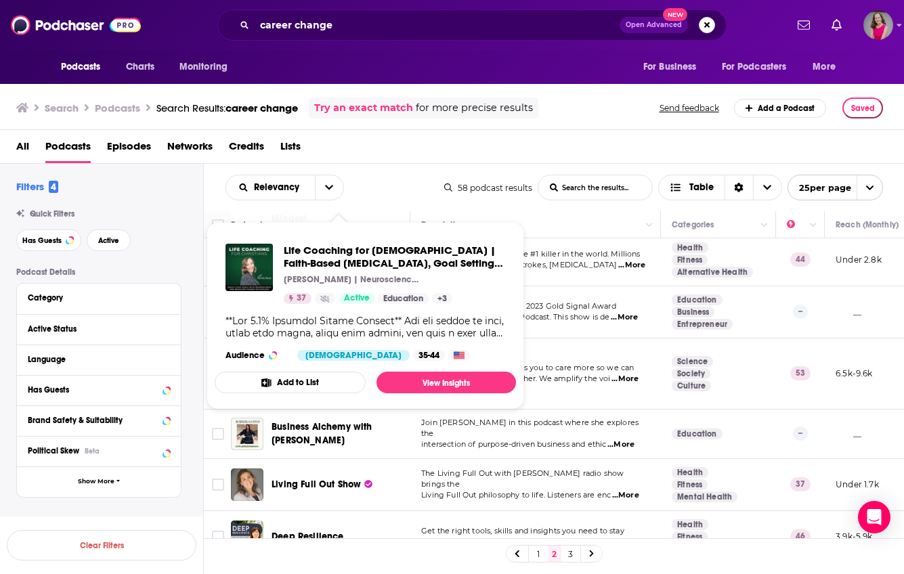
scroll to position [636, 0]
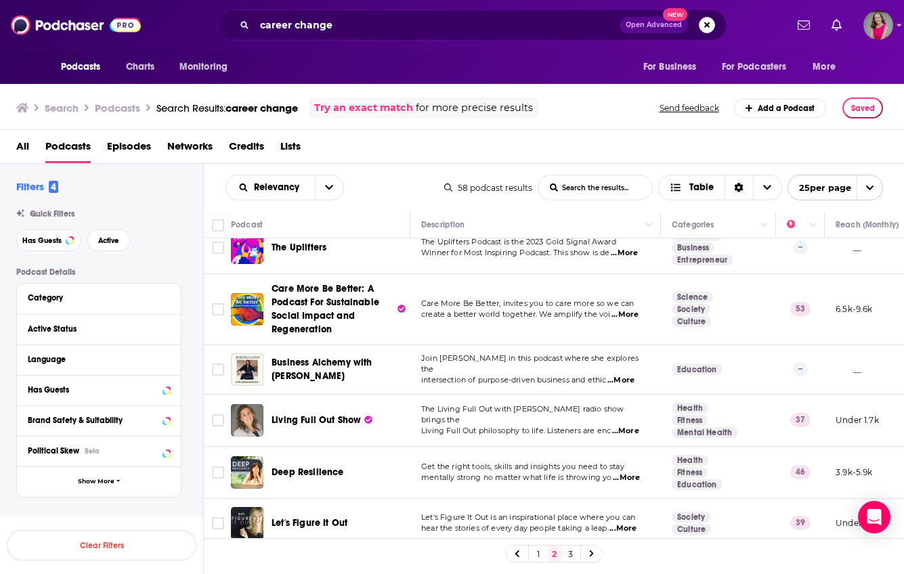
scroll to position [714, 0]
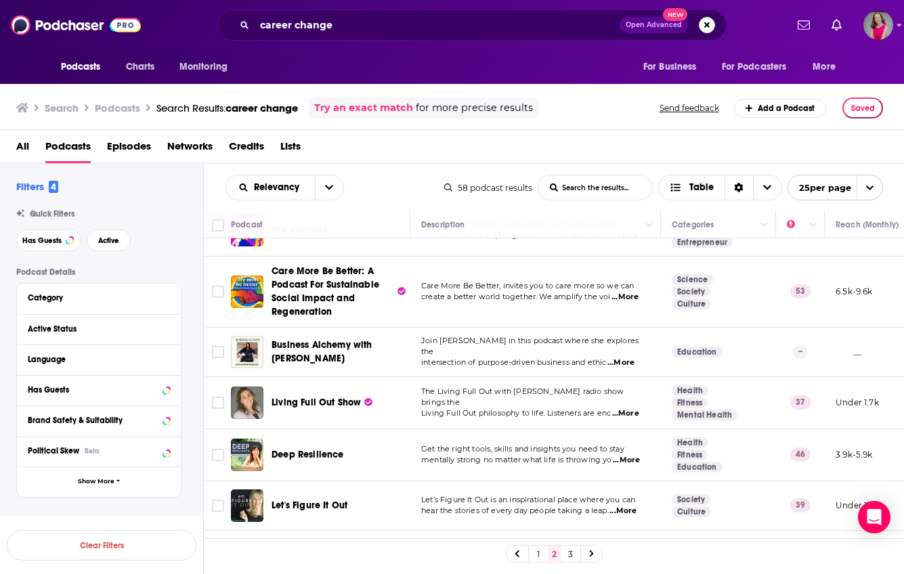
click at [623, 455] on span "...More" at bounding box center [626, 460] width 27 height 11
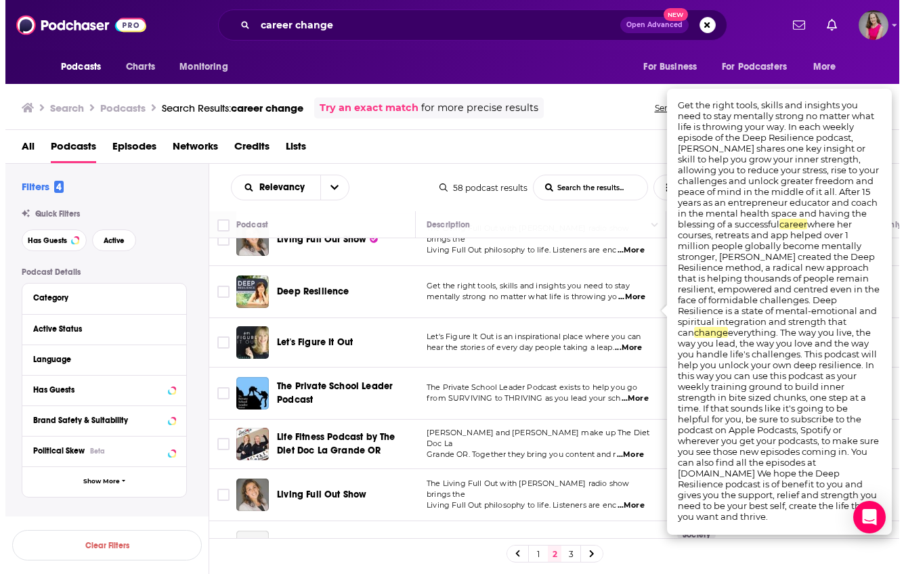
scroll to position [886, 0]
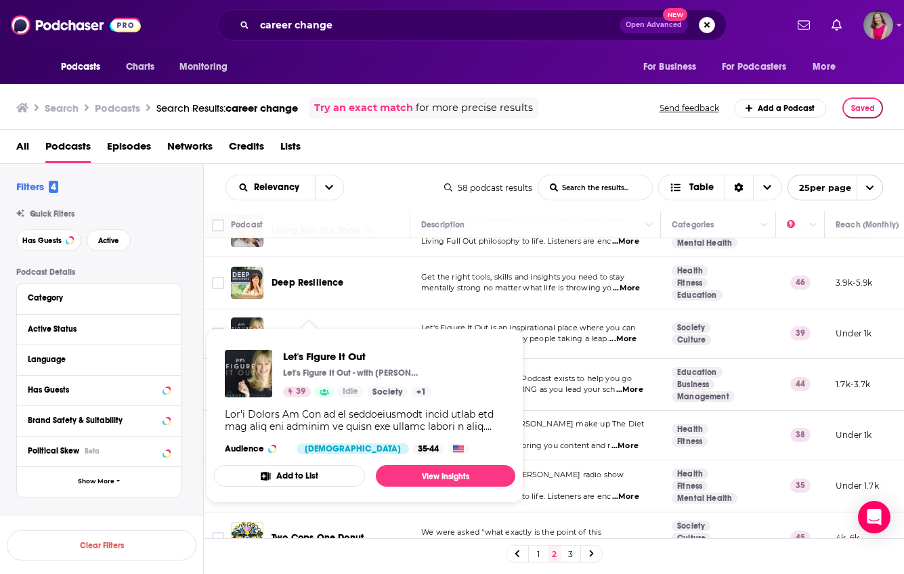
click at [315, 328] on span "Let's Figure It Out" at bounding box center [309, 334] width 76 height 12
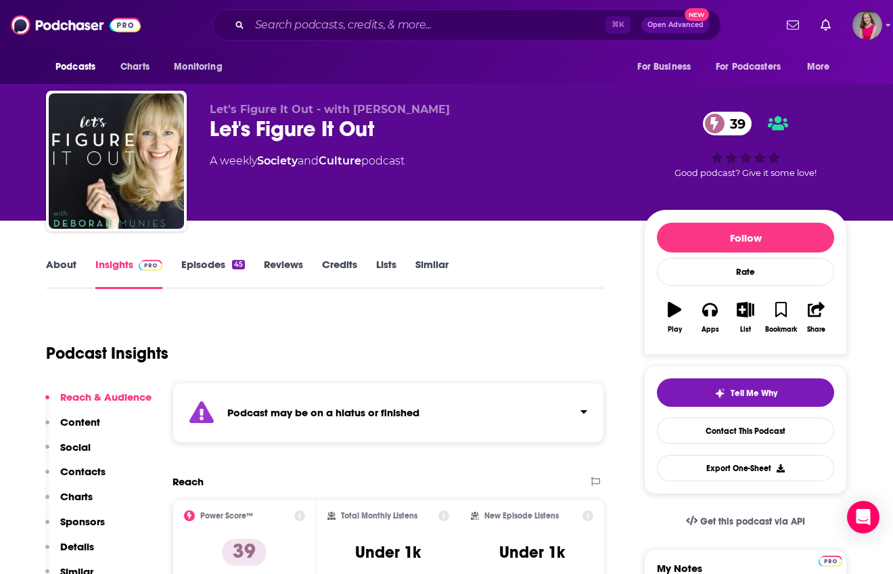
click at [228, 261] on link "Episodes 45" at bounding box center [213, 273] width 64 height 31
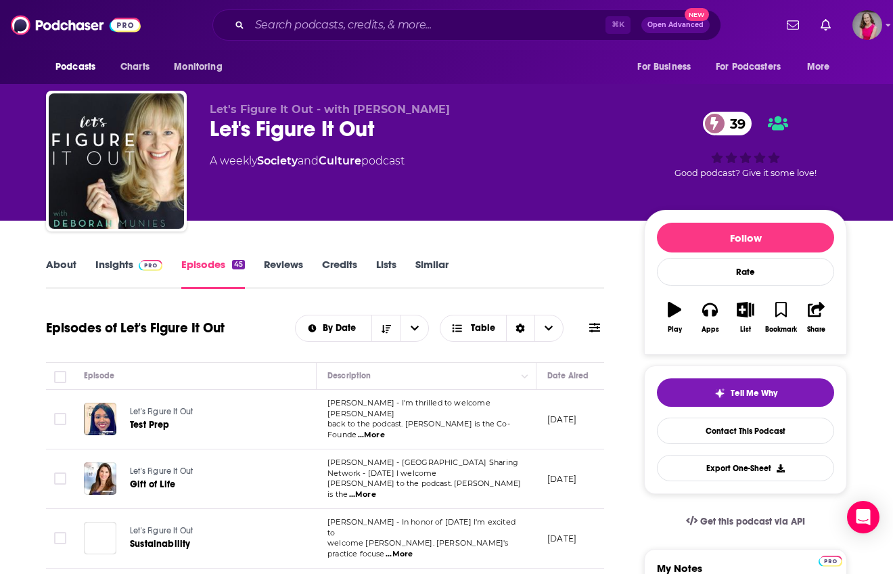
click at [394, 410] on span "Eva Addae - I'm thrilled to welcome Eva Addae" at bounding box center [409, 408] width 163 height 20
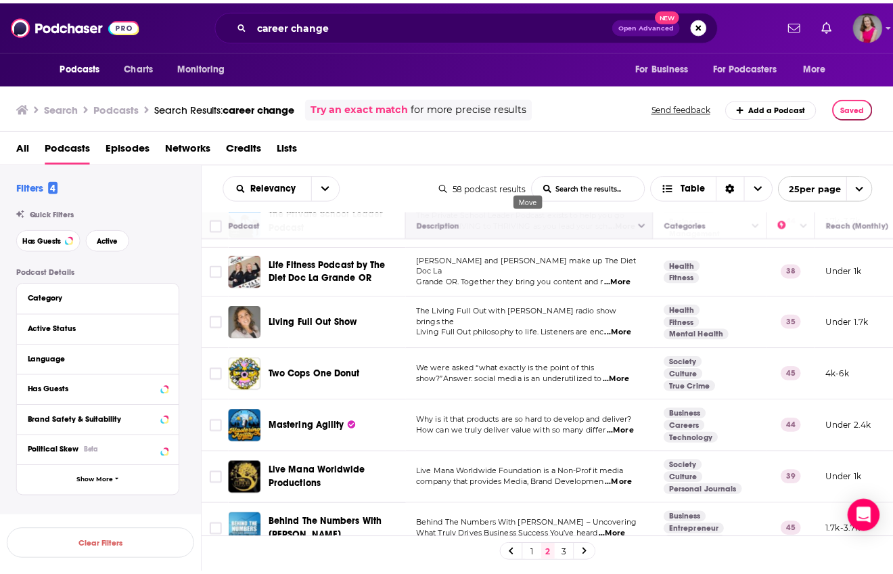
scroll to position [1051, 0]
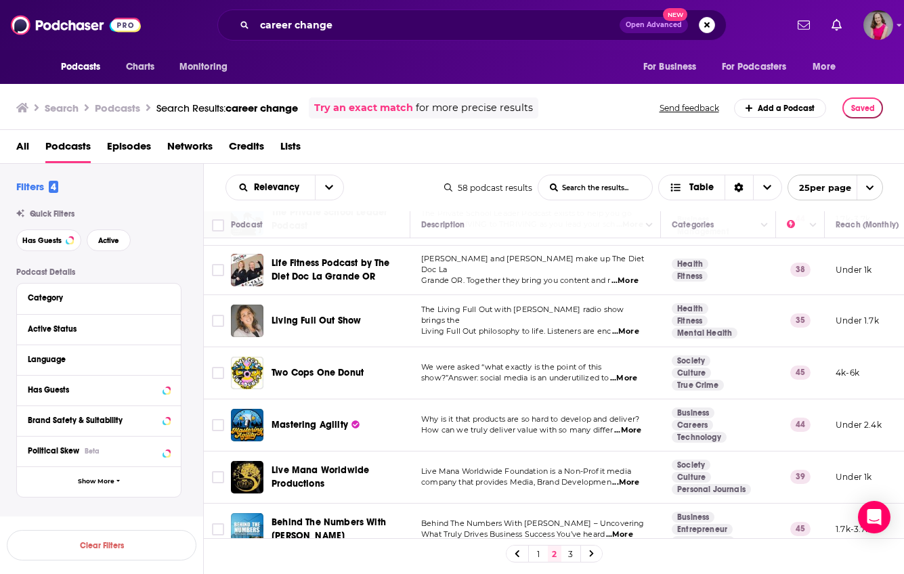
click at [638, 425] on span "...More" at bounding box center [627, 430] width 27 height 11
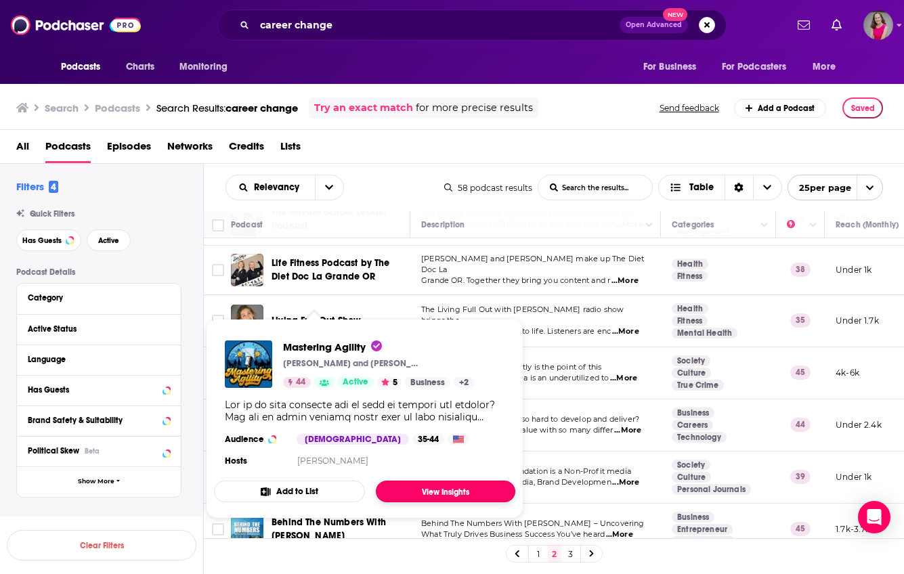
click at [413, 487] on link "View Insights" at bounding box center [445, 492] width 139 height 22
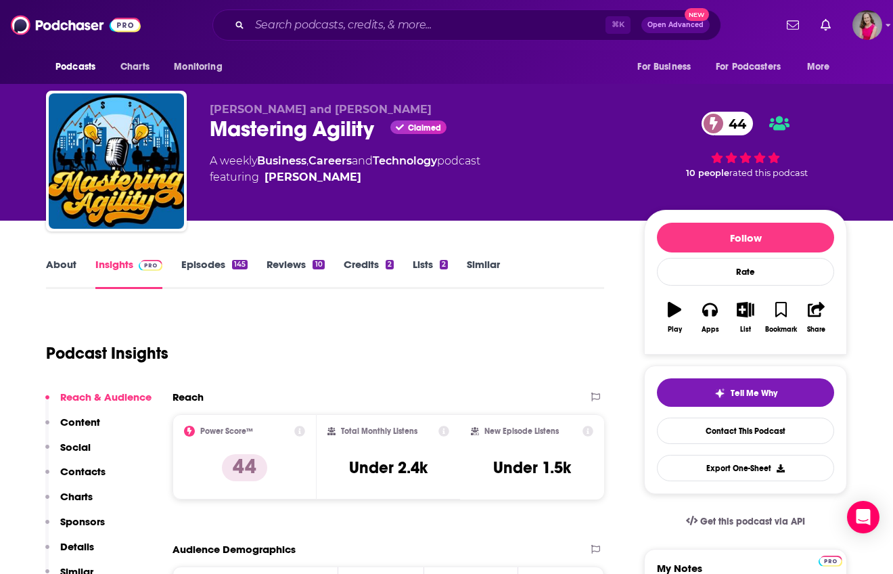
click at [71, 267] on link "About" at bounding box center [61, 273] width 30 height 31
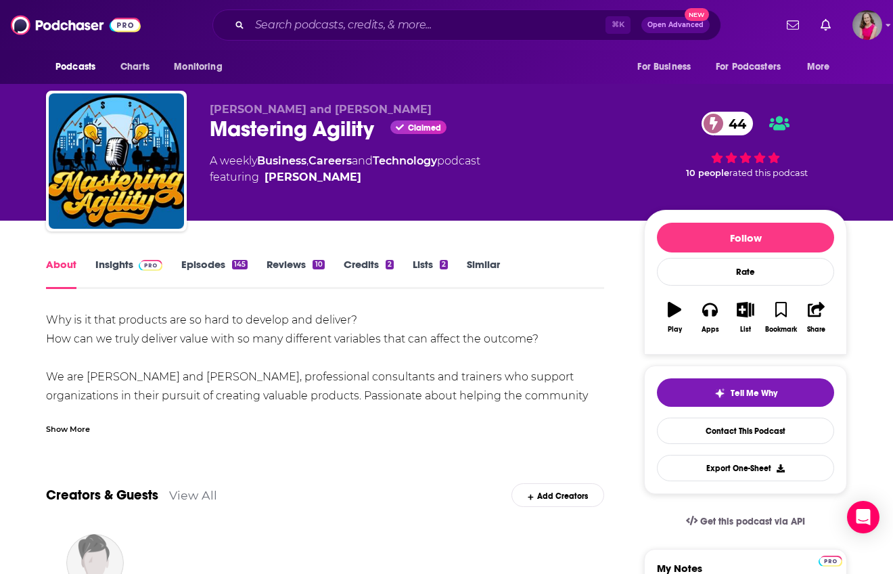
click at [83, 428] on div "Show More" at bounding box center [68, 428] width 44 height 13
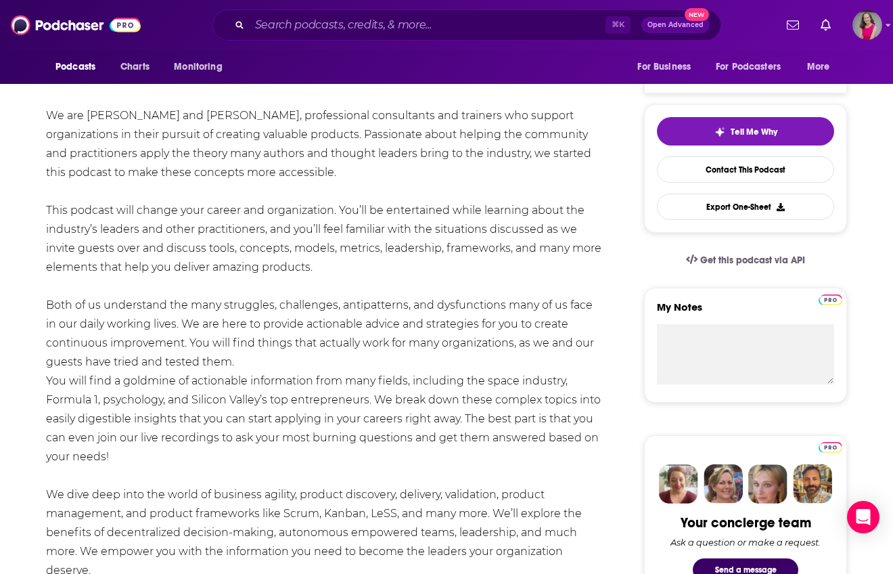
scroll to position [268, 0]
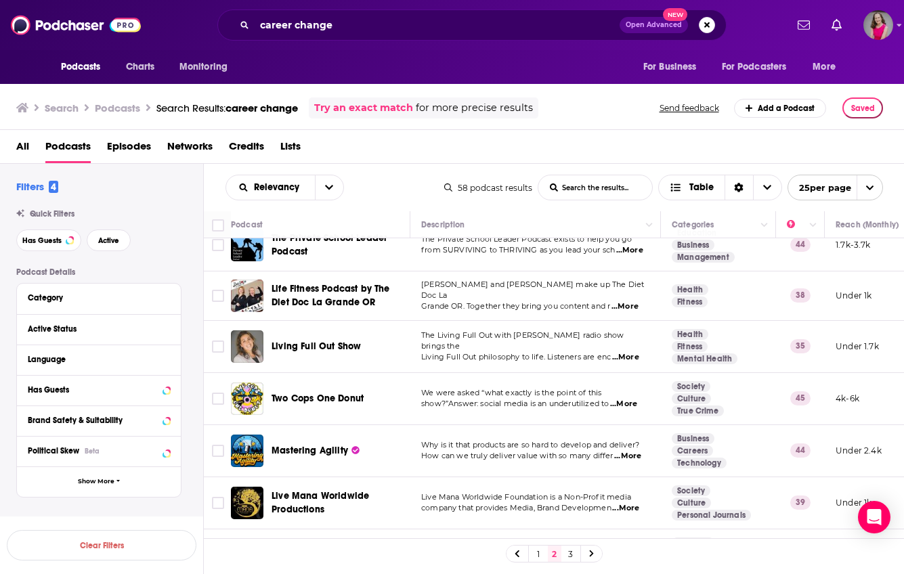
scroll to position [1051, 0]
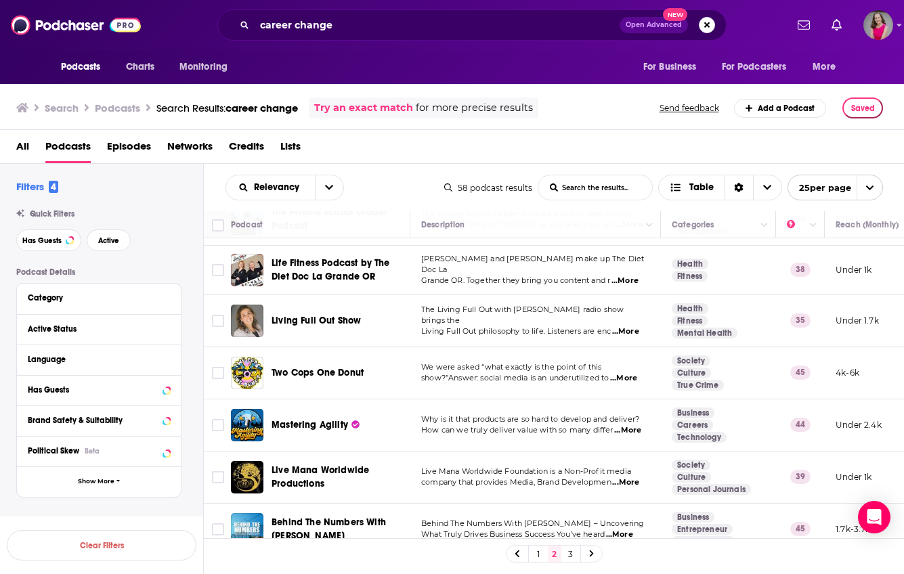
click at [573, 551] on link "3" at bounding box center [571, 553] width 14 height 16
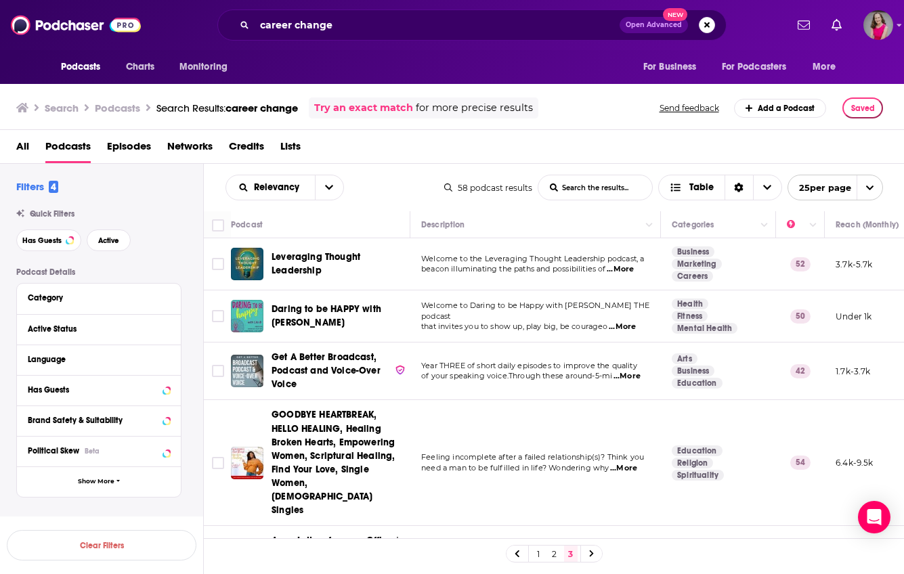
click at [635, 321] on span "...More" at bounding box center [621, 326] width 27 height 11
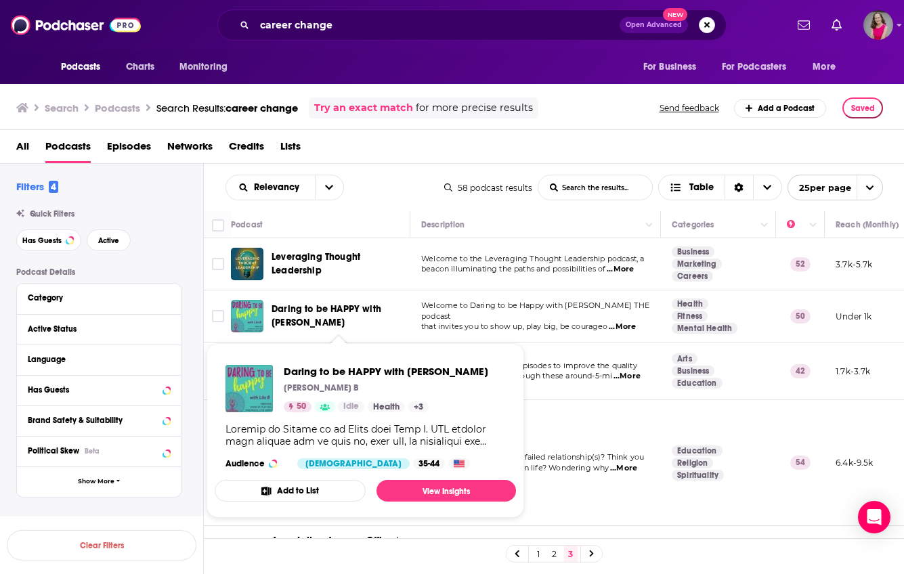
click at [340, 313] on span "Daring to be HAPPY with Lila B" at bounding box center [326, 315] width 110 height 25
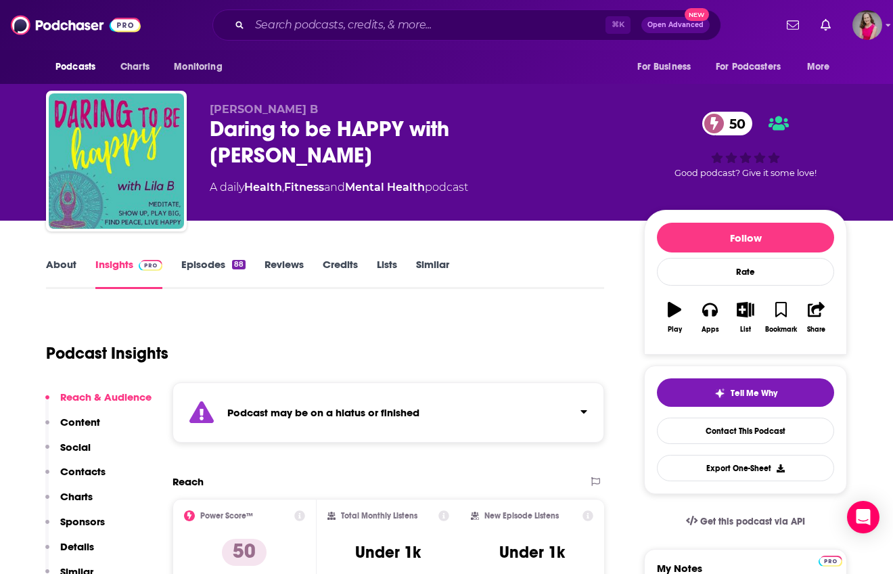
click at [212, 267] on link "Episodes 88" at bounding box center [213, 273] width 64 height 31
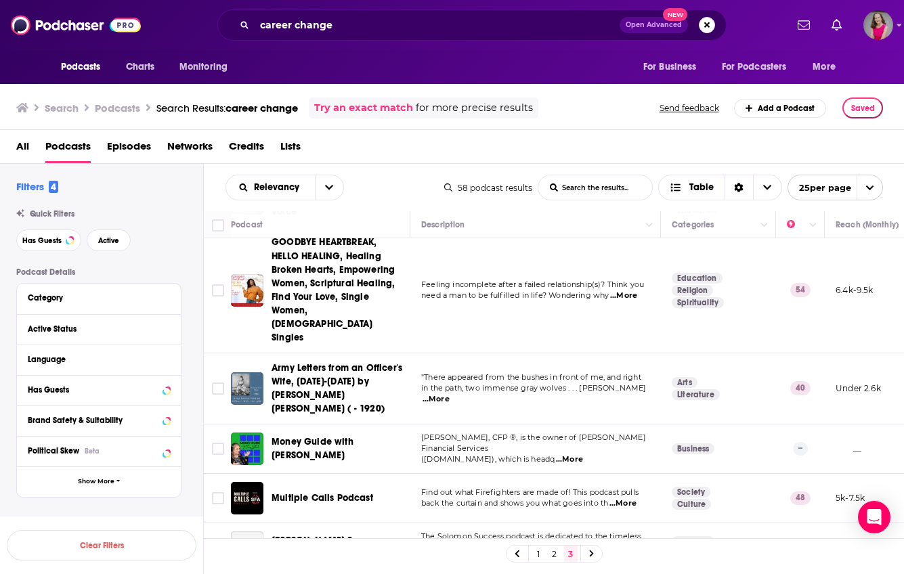
scroll to position [176, 0]
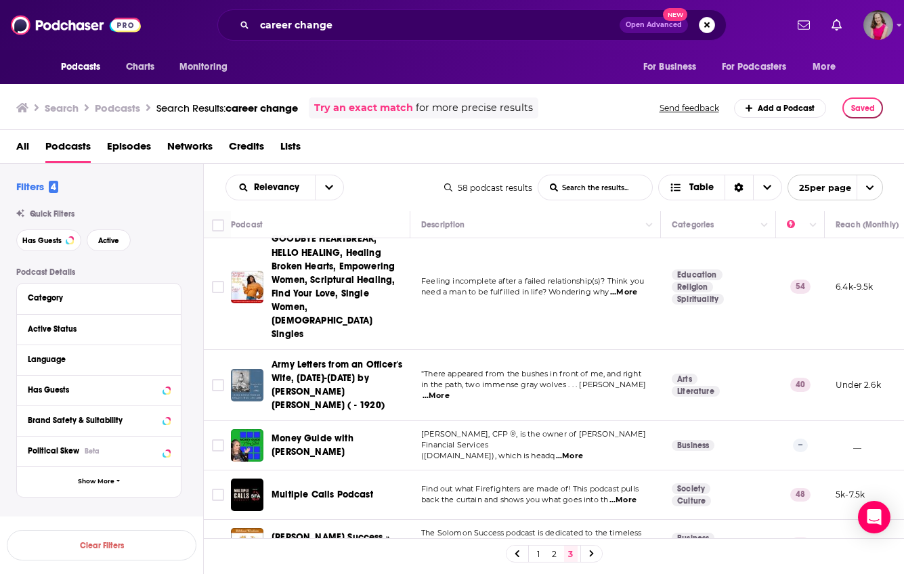
click at [592, 554] on icon at bounding box center [591, 553] width 4 height 7
